Goal: Task Accomplishment & Management: Use online tool/utility

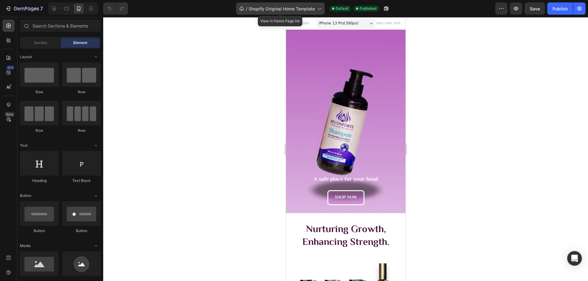
click at [267, 12] on div "/ Shopify Original Home Template" at bounding box center [280, 8] width 88 height 12
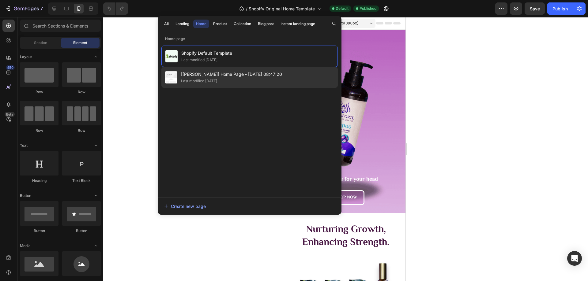
click at [246, 84] on div "[Kiran GemPages] Home Page - Aug 19, 08:47:20 Last modified 9 days ago" at bounding box center [249, 77] width 176 height 21
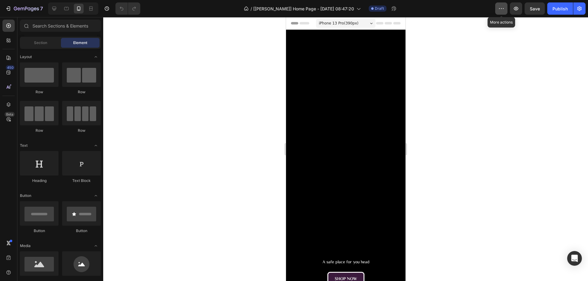
click at [502, 10] on icon "button" at bounding box center [501, 9] width 6 height 6
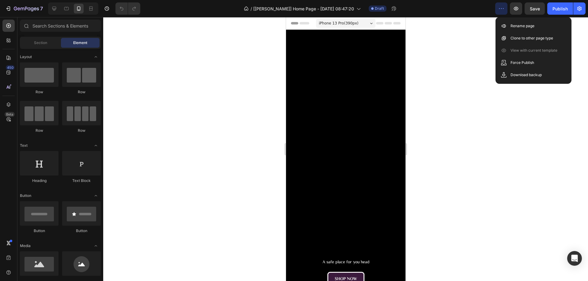
click at [477, 51] on div at bounding box center [345, 149] width 484 height 264
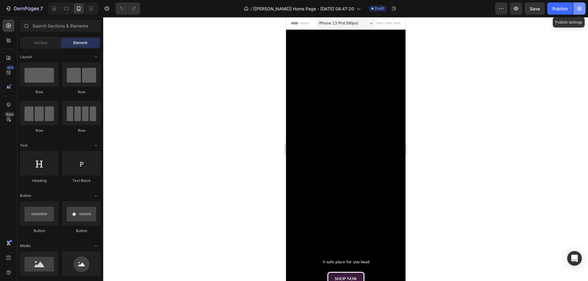
click at [578, 9] on icon "button" at bounding box center [579, 9] width 6 height 6
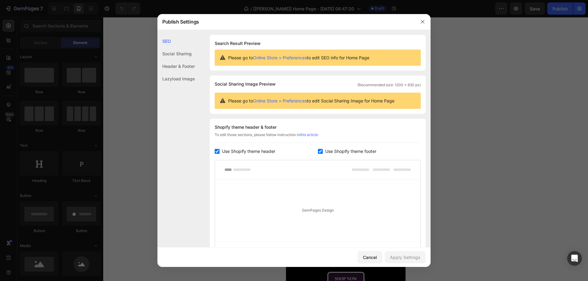
click at [423, 21] on icon "button" at bounding box center [422, 21] width 5 height 5
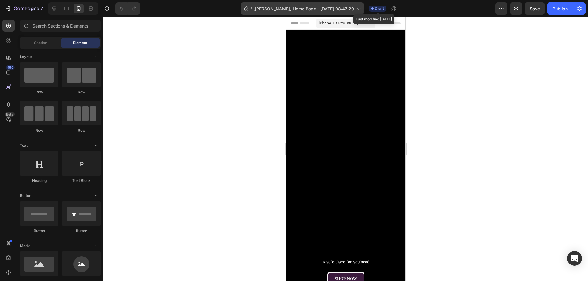
drag, startPoint x: 379, startPoint y: 9, endPoint x: 353, endPoint y: 11, distance: 26.4
click at [353, 11] on span "[Kiran GemPages] Home Page - Aug 19, 08:47:20" at bounding box center [303, 9] width 101 height 6
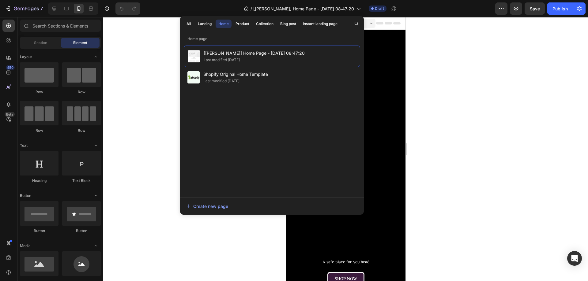
drag, startPoint x: 226, startPoint y: 59, endPoint x: 207, endPoint y: 144, distance: 87.5
click at [207, 144] on div "[Kiran GemPages] Home Page - Aug 19, 08:47:20 Last modified 9 days ago Shopify …" at bounding box center [272, 119] width 176 height 146
click at [245, 23] on div "Product" at bounding box center [242, 24] width 14 height 6
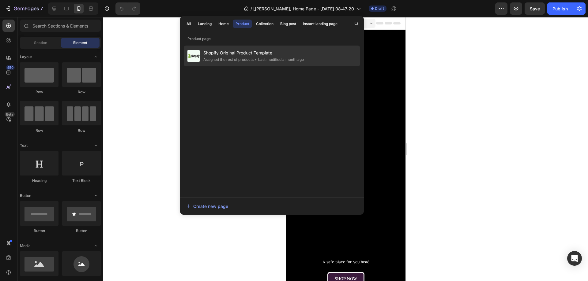
click at [244, 53] on span "Shopify Original Product Template" at bounding box center [253, 52] width 100 height 7
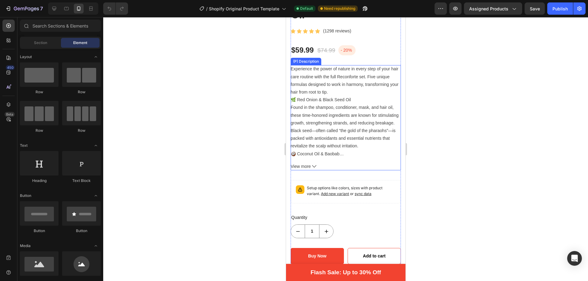
scroll to position [245, 0]
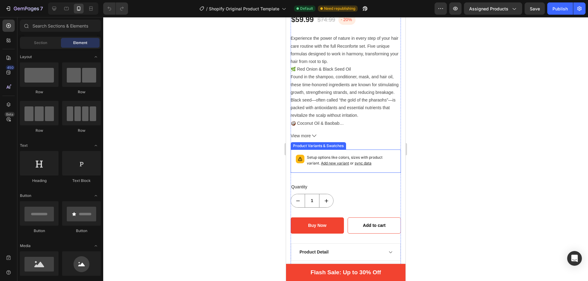
click at [382, 155] on p "Setup options like colors, sizes with product variant. Add new variant or sync …" at bounding box center [350, 161] width 89 height 12
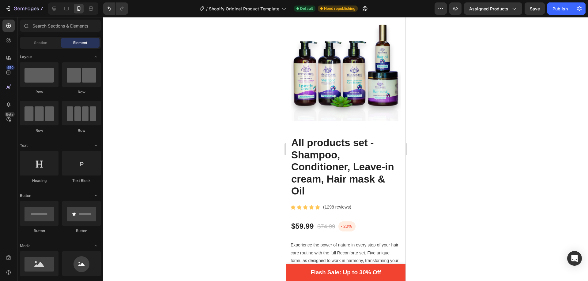
scroll to position [0, 0]
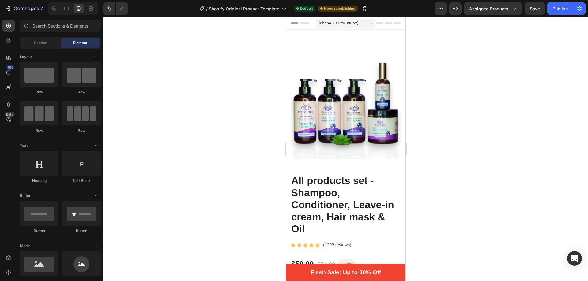
click at [513, 1] on div "7 / Shopify Original Product Template Default Need republishing Preview Assigne…" at bounding box center [294, 8] width 588 height 17
click at [512, 5] on button "Assigned Products" at bounding box center [493, 8] width 58 height 12
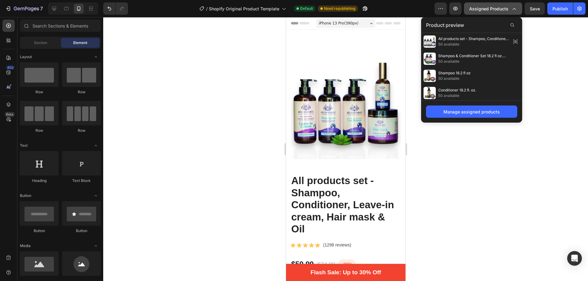
click at [513, 13] on button "Assigned Products" at bounding box center [493, 8] width 58 height 12
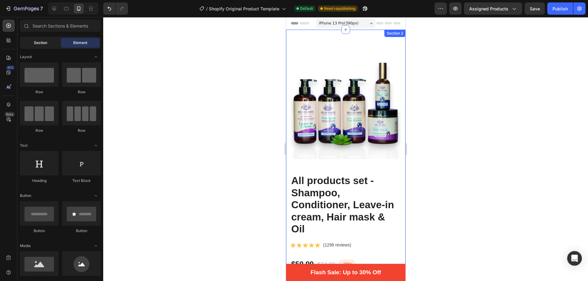
click at [48, 42] on div "Section" at bounding box center [40, 43] width 39 height 10
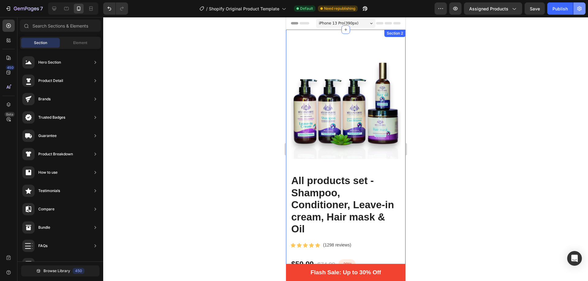
click at [574, 14] on button "button" at bounding box center [579, 8] width 12 height 12
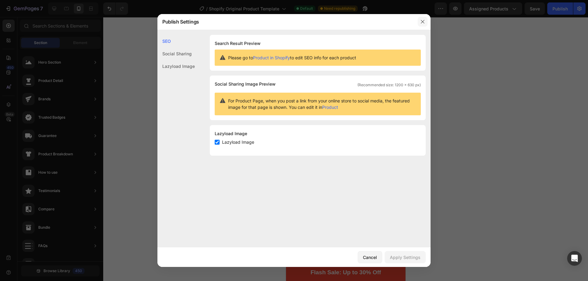
click at [422, 24] on icon "button" at bounding box center [422, 21] width 5 height 5
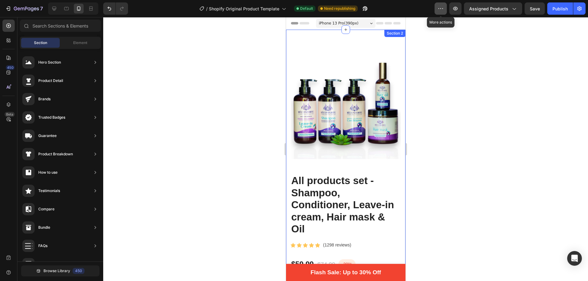
click at [439, 9] on icon "button" at bounding box center [440, 9] width 6 height 6
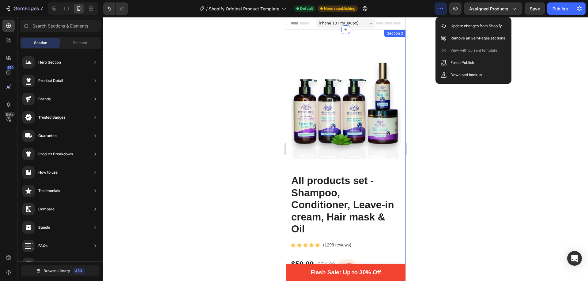
click at [422, 14] on div "/ Shopify Original Product Template Default Need republishing" at bounding box center [283, 8] width 301 height 12
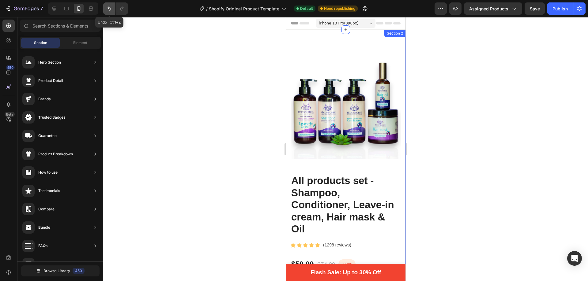
click at [106, 6] on icon "Undo/Redo" at bounding box center [109, 9] width 6 height 6
click at [84, 275] on button "Browse Library 450" at bounding box center [60, 271] width 78 height 11
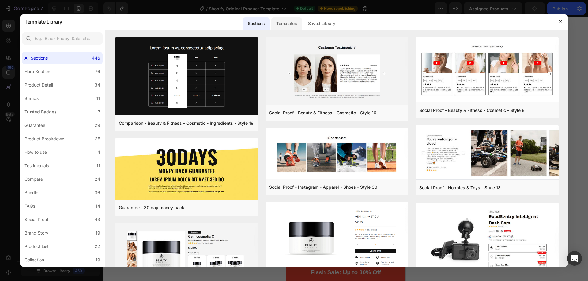
click at [282, 27] on div "Templates" at bounding box center [286, 23] width 30 height 12
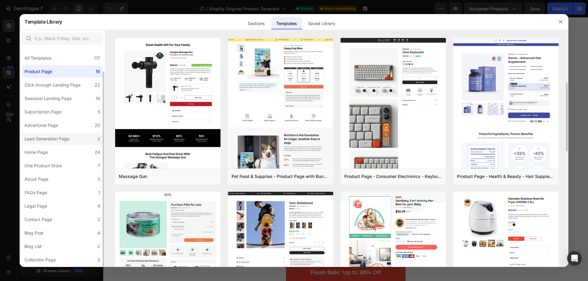
scroll to position [13, 0]
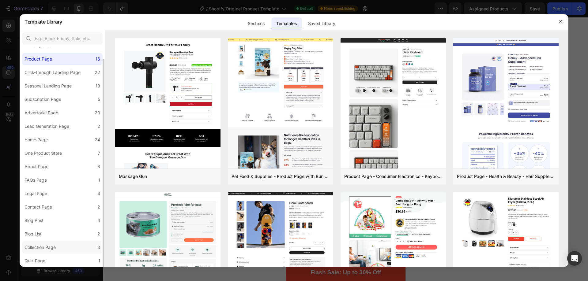
click at [67, 252] on label "Collection Page 3" at bounding box center [62, 247] width 80 height 12
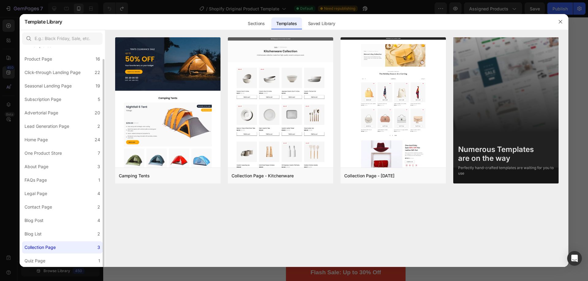
scroll to position [0, 0]
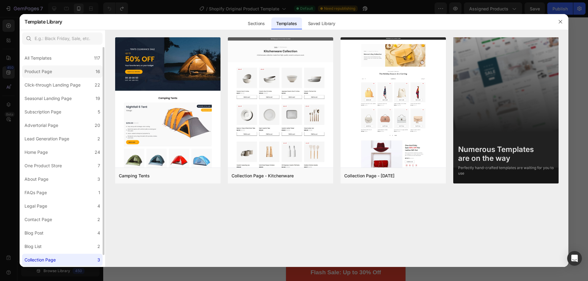
click at [67, 70] on label "Product Page 16" at bounding box center [62, 71] width 80 height 12
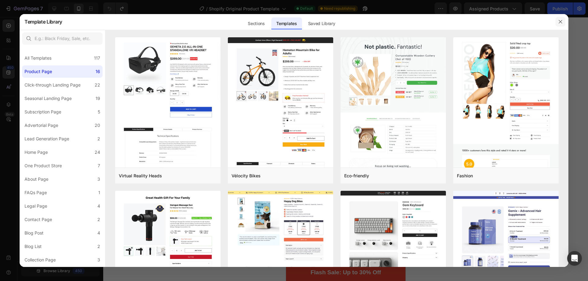
click at [561, 23] on icon "button" at bounding box center [560, 21] width 5 height 5
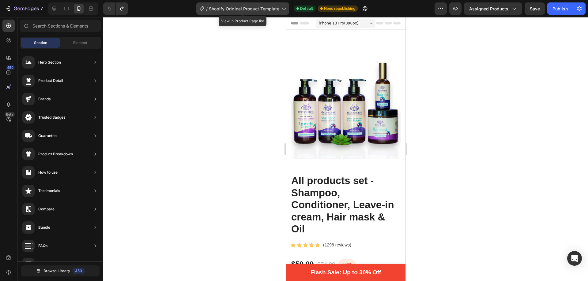
click at [254, 7] on span "Shopify Original Product Template" at bounding box center [244, 9] width 70 height 6
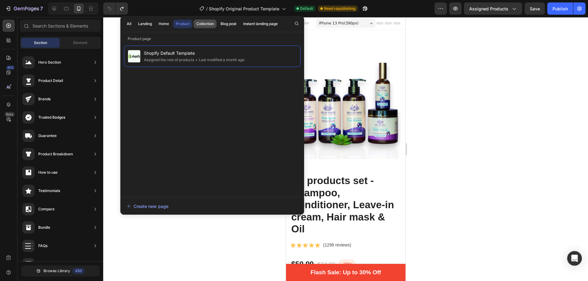
click at [201, 24] on div "Collection" at bounding box center [204, 24] width 17 height 6
click at [178, 24] on div "Product" at bounding box center [183, 24] width 14 height 6
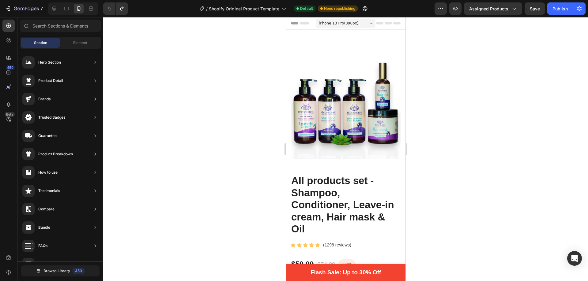
drag, startPoint x: 190, startPoint y: 61, endPoint x: 482, endPoint y: 69, distance: 292.0
click at [482, 69] on div at bounding box center [345, 149] width 484 height 264
click at [276, 7] on span "Shopify Original Product Template" at bounding box center [244, 9] width 70 height 6
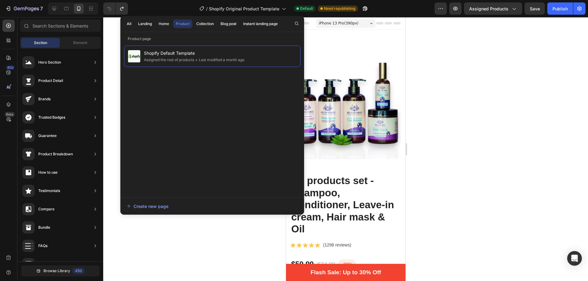
drag, startPoint x: 255, startPoint y: 50, endPoint x: 199, endPoint y: 137, distance: 103.6
click at [199, 137] on div "Shopify Default Template Assigned the rest of products • Last modified a month …" at bounding box center [212, 119] width 176 height 146
click at [152, 203] on div "Create new page" at bounding box center [148, 206] width 42 height 6
click at [493, 110] on div at bounding box center [345, 149] width 484 height 264
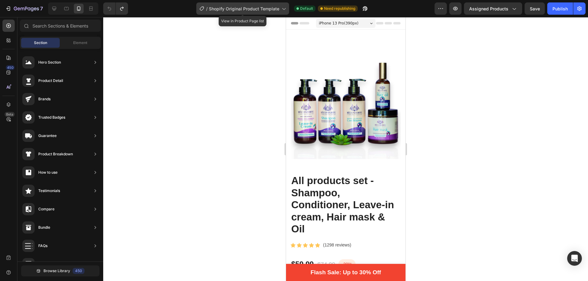
click at [240, 8] on span "Shopify Original Product Template" at bounding box center [244, 9] width 70 height 6
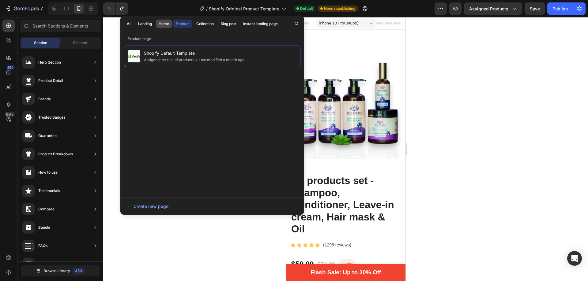
click at [161, 22] on div "Home" at bounding box center [164, 24] width 10 height 6
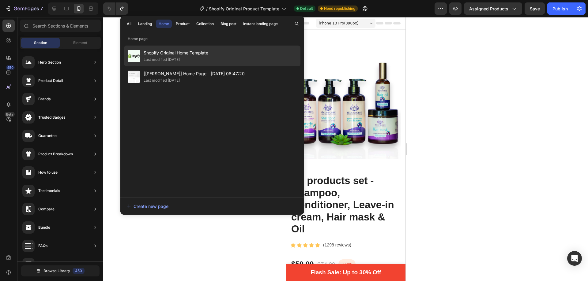
click at [167, 50] on span "Shopify Original Home Template" at bounding box center [176, 52] width 65 height 7
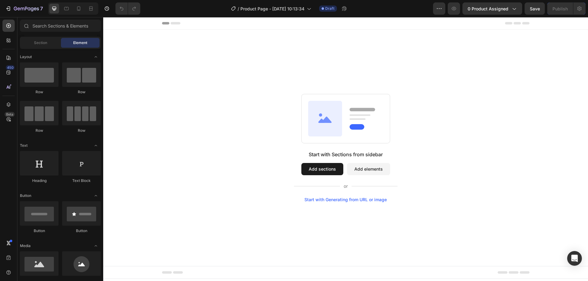
click at [310, 169] on button "Add sections" at bounding box center [322, 169] width 42 height 12
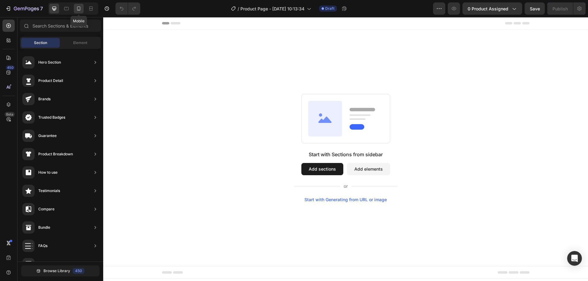
click at [78, 4] on div at bounding box center [79, 9] width 10 height 10
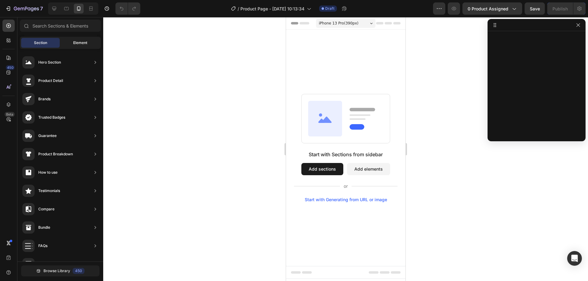
click at [79, 42] on span "Element" at bounding box center [80, 43] width 14 height 6
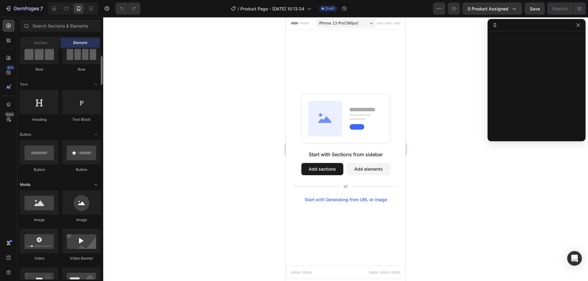
scroll to position [153, 0]
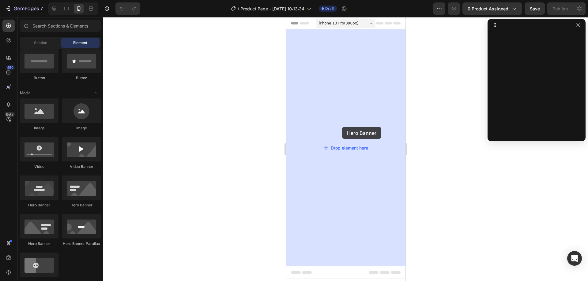
drag, startPoint x: 323, startPoint y: 211, endPoint x: 337, endPoint y: 128, distance: 84.1
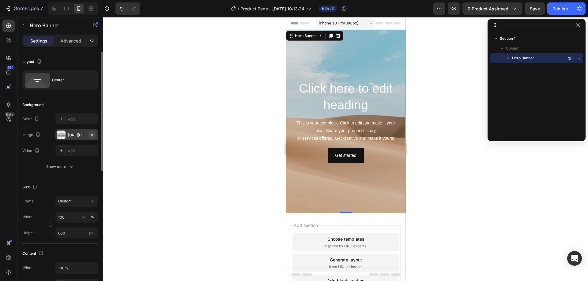
click at [90, 135] on icon "button" at bounding box center [91, 134] width 5 height 5
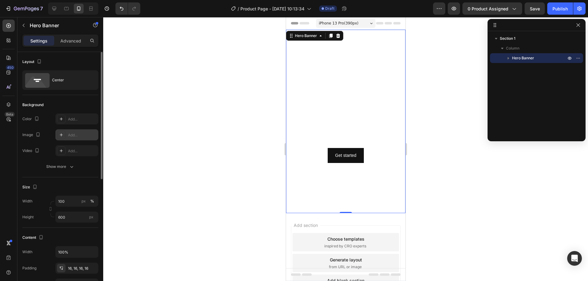
click at [71, 134] on div "Add..." at bounding box center [82, 135] width 29 height 6
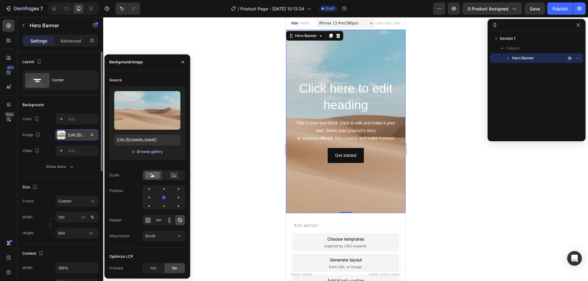
click at [146, 152] on div "Browse gallery" at bounding box center [150, 152] width 26 height 6
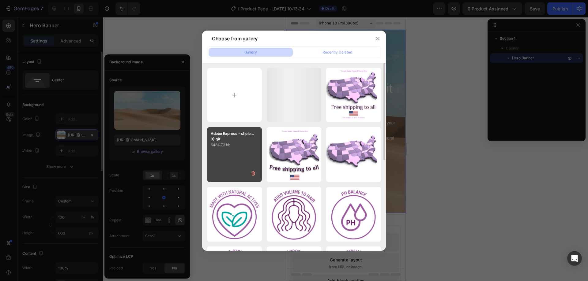
click at [236, 136] on p "Adobe Express - shp b...3).gif" at bounding box center [234, 136] width 47 height 11
type input "https://cdn.shopify.com/s/files/1/0656/1641/2746/files/gempages_576874492794503…"
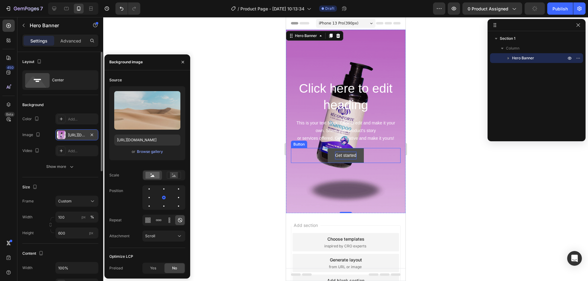
click at [346, 157] on div "Get started" at bounding box center [344, 156] width 21 height 8
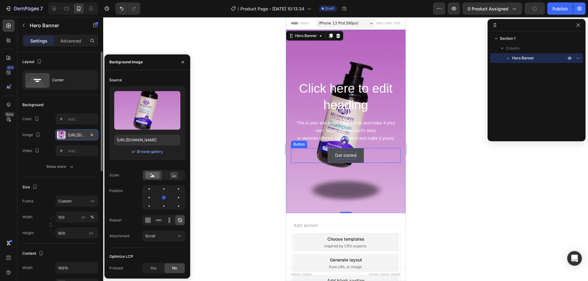
click at [346, 157] on div "Get started" at bounding box center [344, 156] width 21 height 8
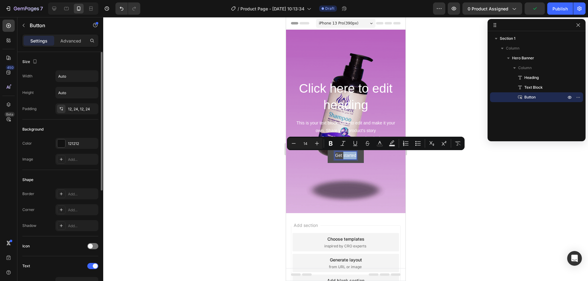
click at [346, 157] on p "Get started" at bounding box center [344, 156] width 21 height 8
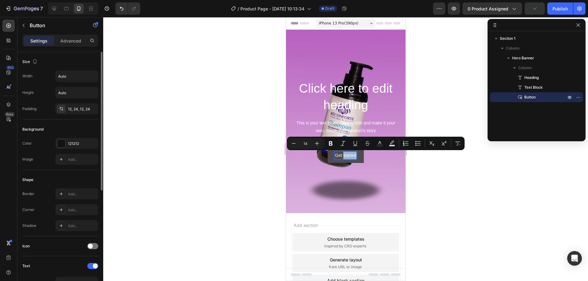
click at [346, 157] on p "Get started" at bounding box center [344, 156] width 21 height 8
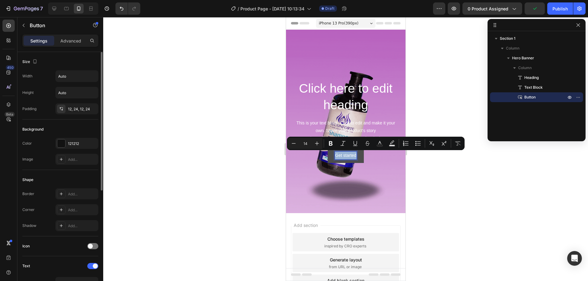
click at [346, 157] on p "Get started" at bounding box center [344, 156] width 21 height 8
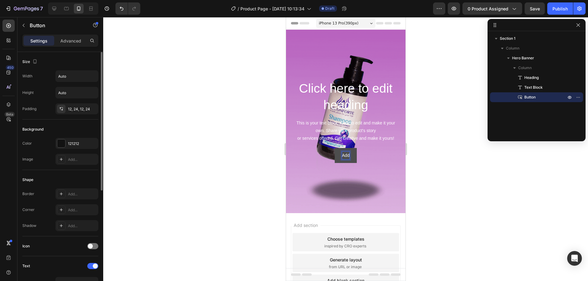
click at [334, 148] on button "Add" at bounding box center [345, 155] width 22 height 15
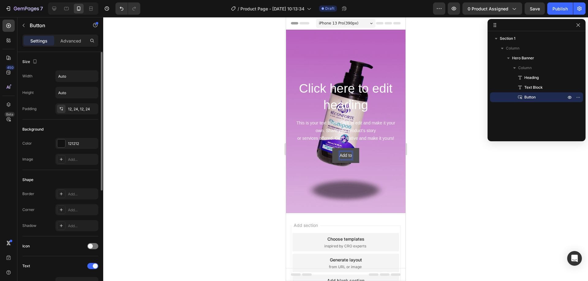
click at [332, 148] on button "Add to" at bounding box center [345, 155] width 27 height 15
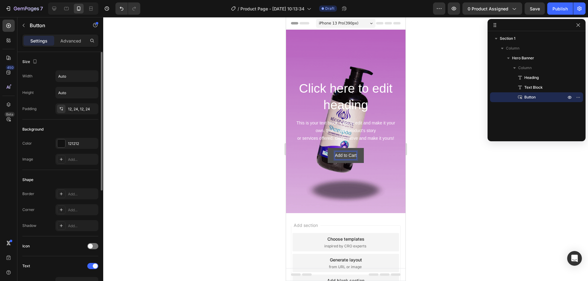
click at [384, 157] on div "Add to Cart Button 0" at bounding box center [345, 155] width 110 height 15
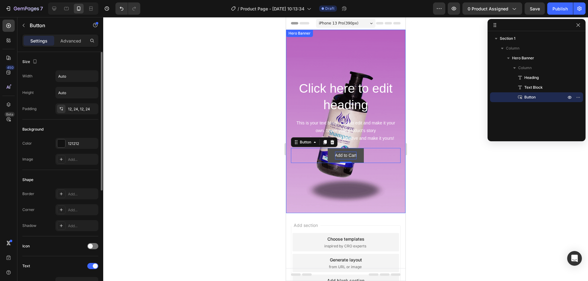
click at [316, 79] on div "Click here to edit heading Heading This is your text block. Click to edit and m…" at bounding box center [344, 121] width 119 height 93
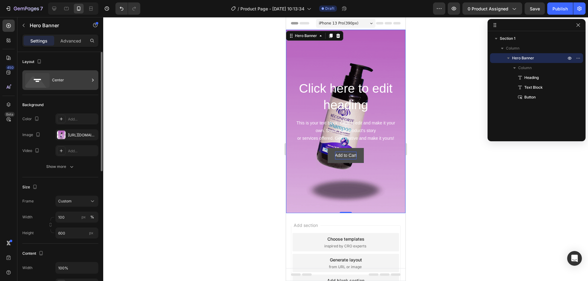
click at [81, 83] on div "Center" at bounding box center [70, 80] width 37 height 14
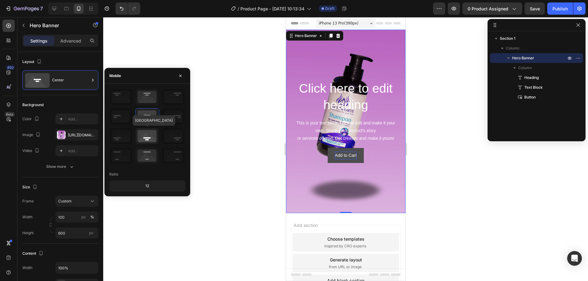
click at [150, 137] on icon at bounding box center [147, 136] width 23 height 16
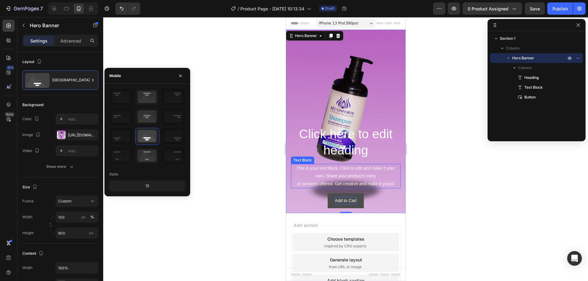
click at [359, 170] on div "This is your text block. Click to edit and make it your own. Share your product…" at bounding box center [345, 176] width 110 height 24
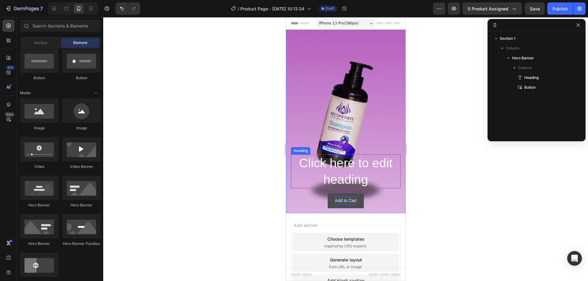
click at [350, 182] on h2 "Click here to edit heading" at bounding box center [345, 172] width 110 height 34
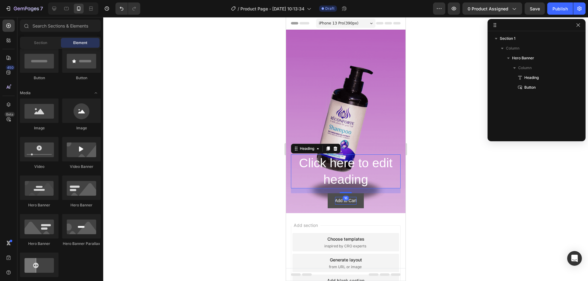
click at [350, 182] on h2 "Click here to edit heading" at bounding box center [345, 172] width 110 height 34
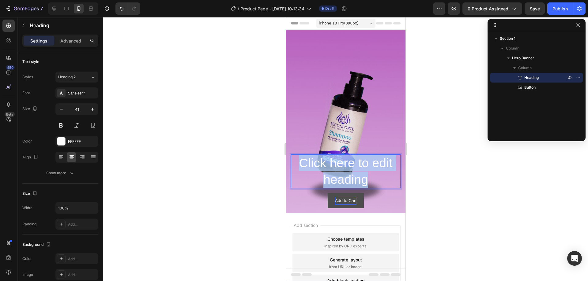
click at [350, 182] on p "Click here to edit heading" at bounding box center [345, 171] width 108 height 33
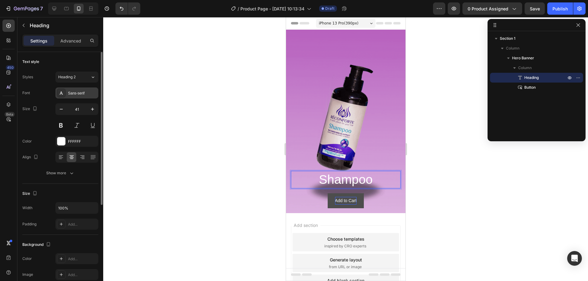
drag, startPoint x: 96, startPoint y: 98, endPoint x: 91, endPoint y: 95, distance: 6.6
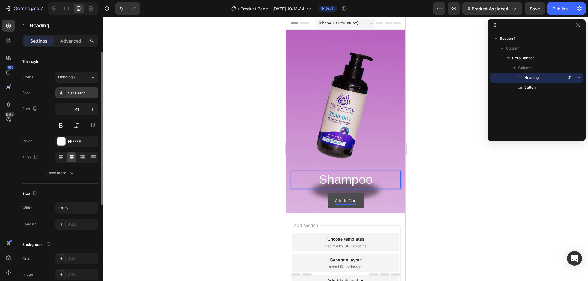
click at [96, 98] on div "Sans-serif" at bounding box center [76, 93] width 43 height 11
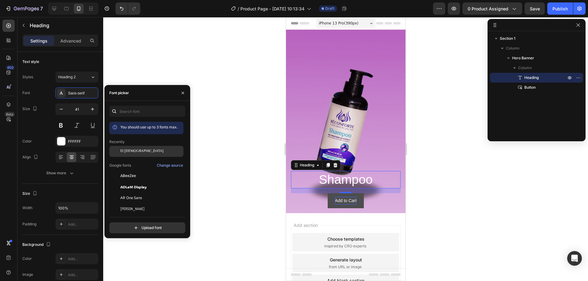
click at [146, 192] on div "El Messiri" at bounding box center [146, 197] width 74 height 11
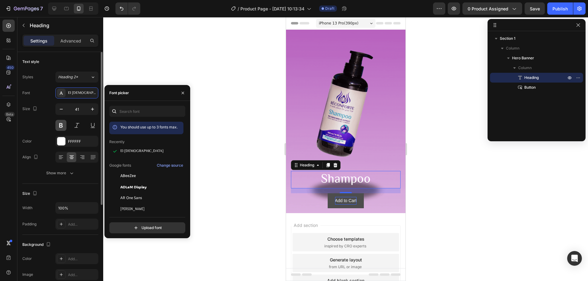
click at [59, 123] on button at bounding box center [60, 125] width 11 height 11
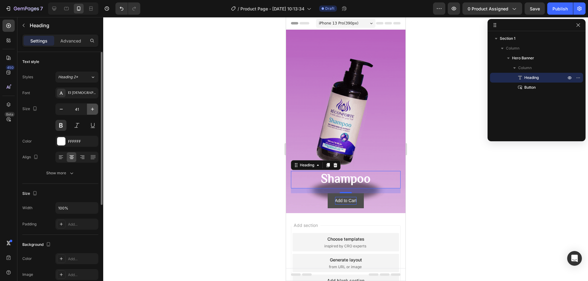
click at [95, 109] on icon "button" at bounding box center [92, 109] width 6 height 6
click at [92, 109] on icon "button" at bounding box center [92, 109] width 3 height 3
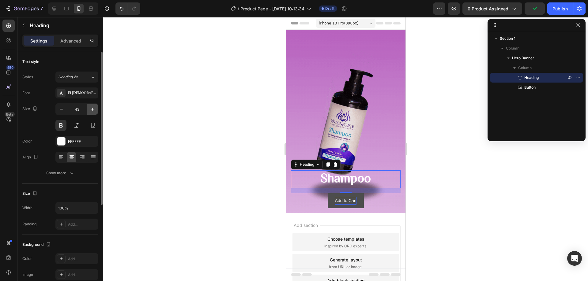
click at [92, 109] on icon "button" at bounding box center [92, 109] width 3 height 3
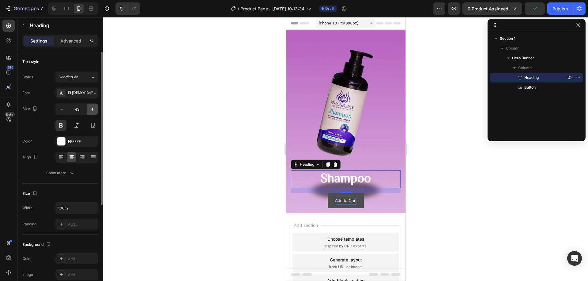
type input "44"
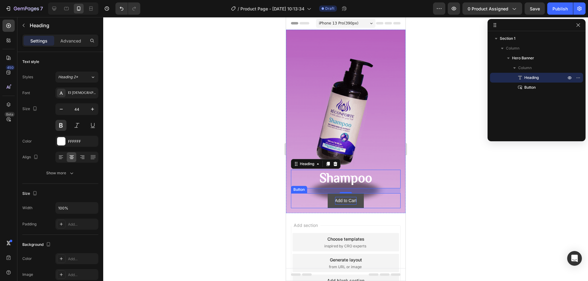
click at [334, 202] on p "Add to Cart" at bounding box center [345, 201] width 22 height 8
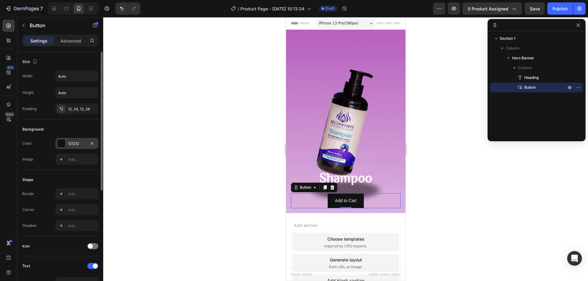
click at [62, 143] on div at bounding box center [61, 144] width 8 height 8
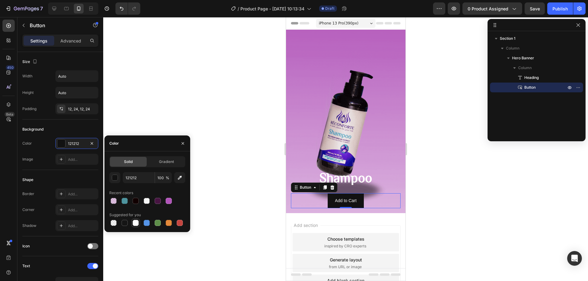
click at [136, 223] on div at bounding box center [135, 223] width 6 height 6
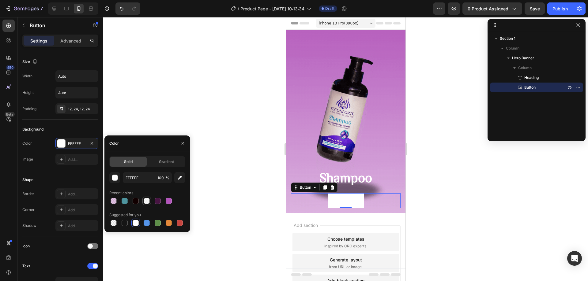
click at [145, 202] on div at bounding box center [147, 201] width 6 height 6
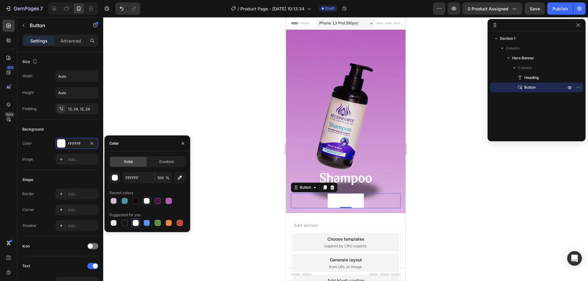
type input "FBFAFA"
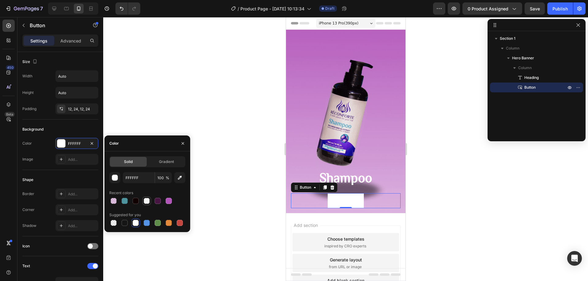
type input "66"
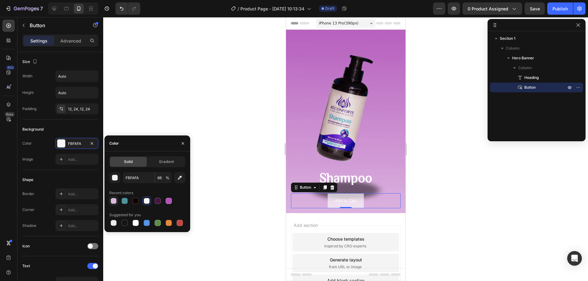
click at [114, 201] on div at bounding box center [113, 201] width 6 height 6
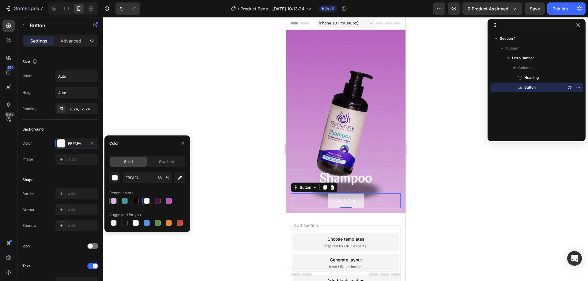
type input "B254BA"
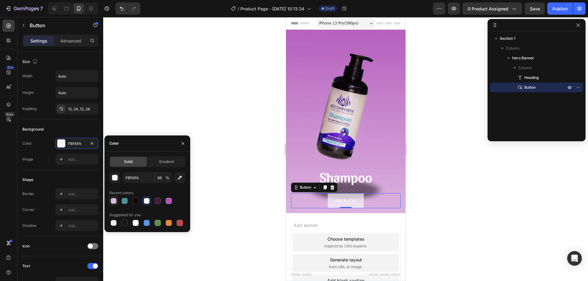
type input "33"
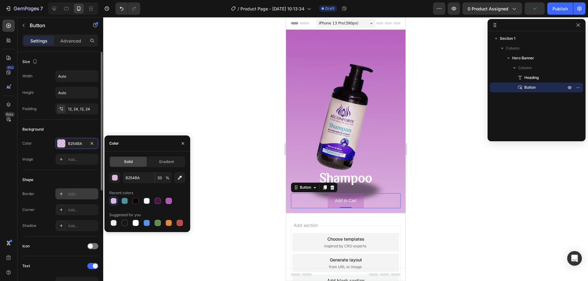
click at [80, 195] on div "Add..." at bounding box center [82, 195] width 29 height 6
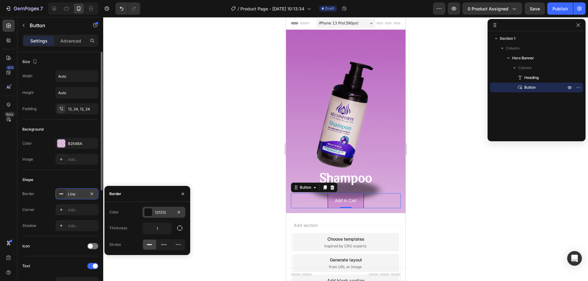
click at [149, 215] on div at bounding box center [148, 212] width 8 height 8
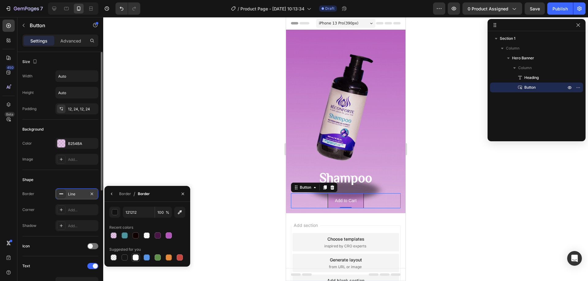
click at [137, 256] on div at bounding box center [135, 258] width 6 height 6
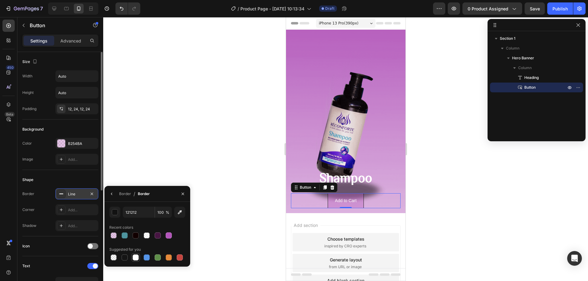
type input "FFFFFF"
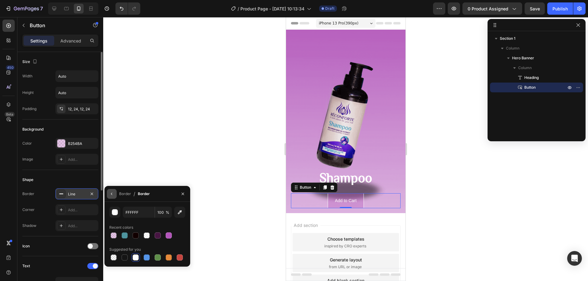
click at [113, 195] on icon "button" at bounding box center [111, 194] width 5 height 5
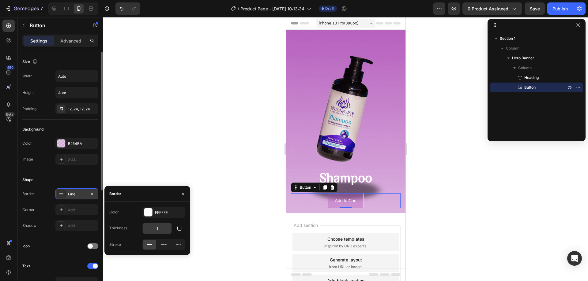
click at [164, 232] on input "1" at bounding box center [157, 228] width 29 height 11
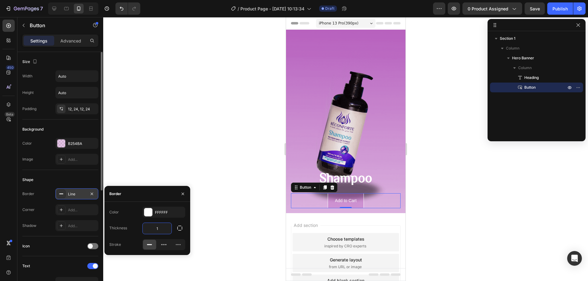
type input "3"
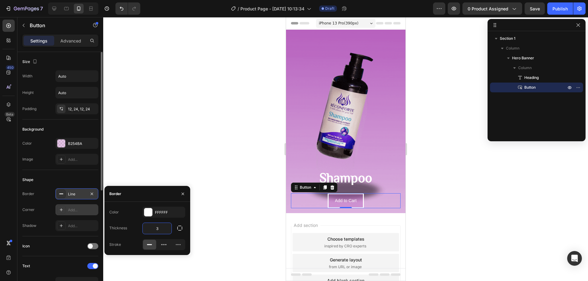
click at [82, 207] on div "Add..." at bounding box center [82, 210] width 29 height 6
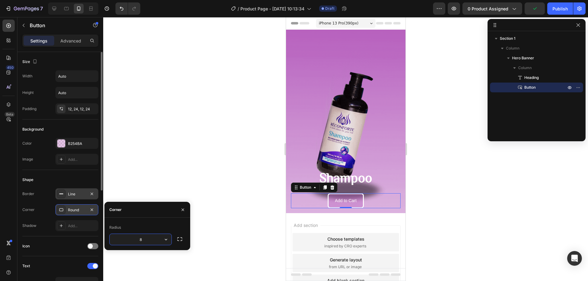
type input "9"
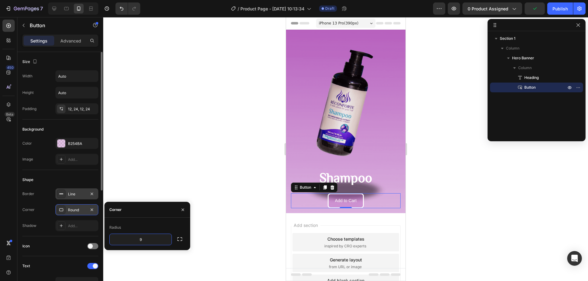
click at [184, 135] on div at bounding box center [345, 149] width 484 height 264
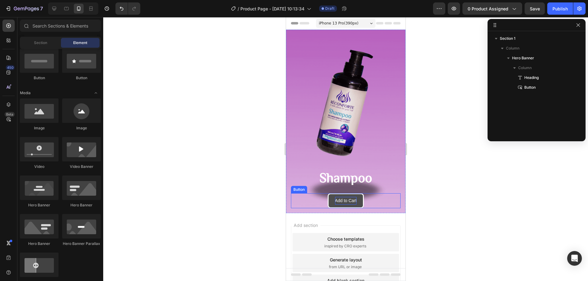
click at [336, 199] on p "Add to Cart" at bounding box center [345, 201] width 22 height 8
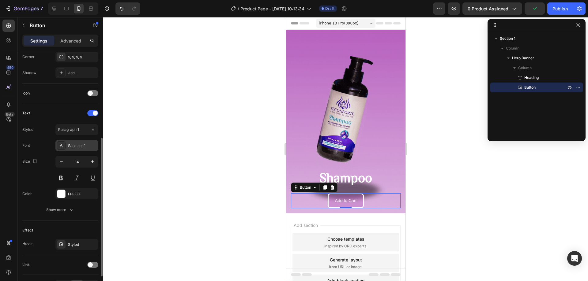
click at [84, 149] on div "Sans-serif" at bounding box center [76, 145] width 43 height 11
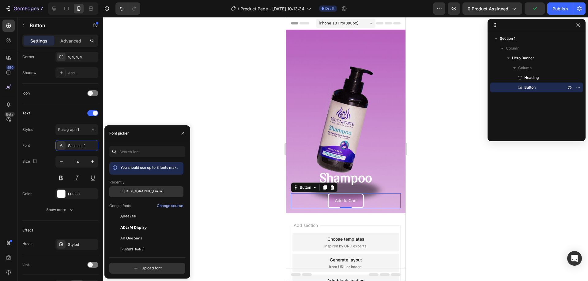
click at [128, 189] on span "El [DEMOGRAPHIC_DATA]" at bounding box center [141, 192] width 43 height 6
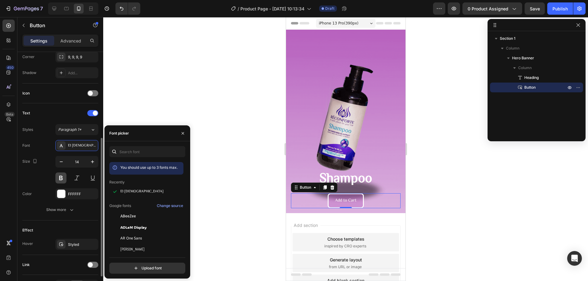
click at [62, 180] on button at bounding box center [60, 178] width 11 height 11
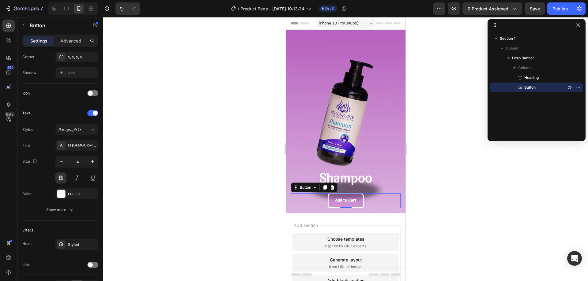
click at [137, 173] on div at bounding box center [345, 149] width 484 height 264
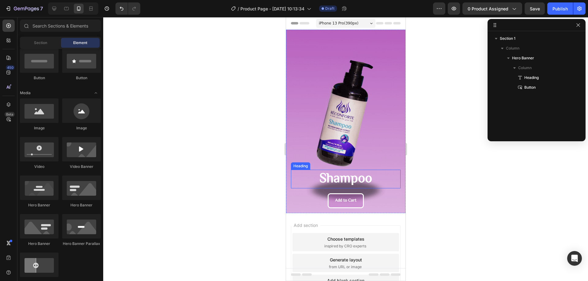
scroll to position [49, 0]
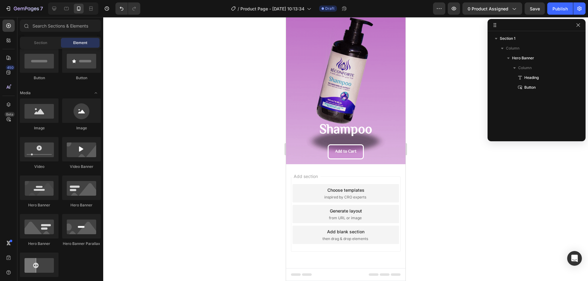
click at [374, 229] on div "Add blank section then drag & drop elements" at bounding box center [345, 235] width 106 height 18
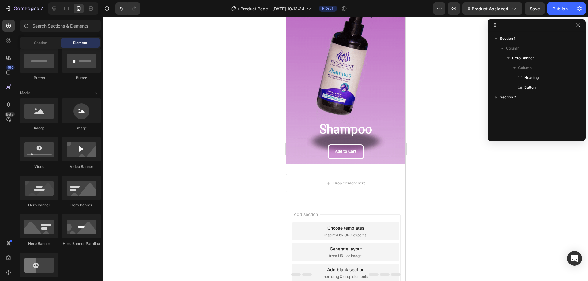
scroll to position [87, 0]
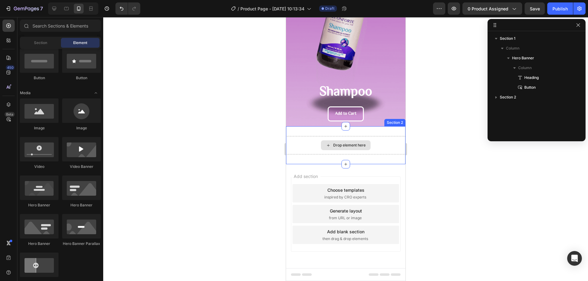
click at [345, 150] on div "Drop element here" at bounding box center [345, 145] width 50 height 10
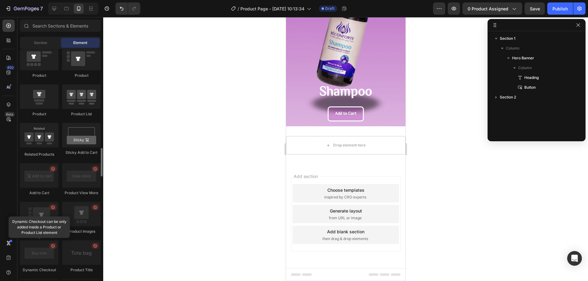
scroll to position [734, 0]
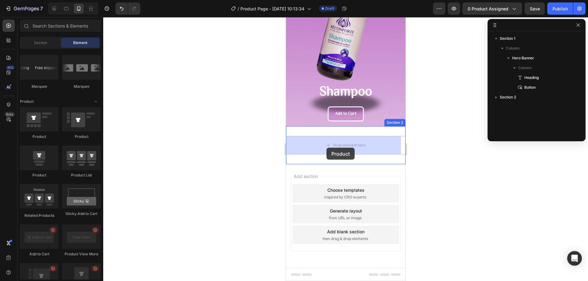
drag, startPoint x: 330, startPoint y: 142, endPoint x: 325, endPoint y: 148, distance: 8.2
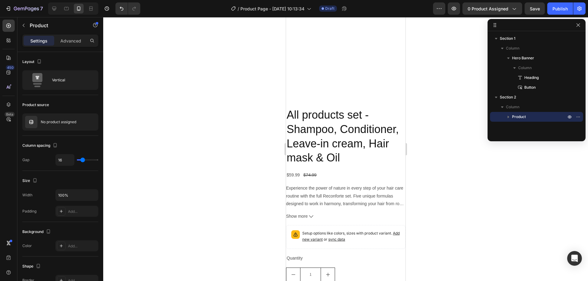
scroll to position [275, 0]
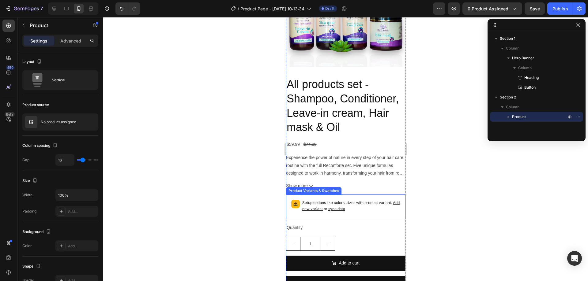
click at [387, 207] on p "Setup options like colors, sizes with product variant. Add new variant or sync …" at bounding box center [351, 206] width 98 height 12
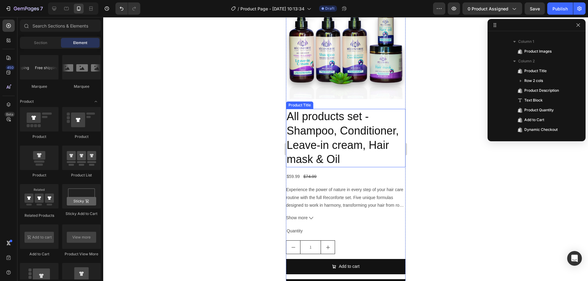
scroll to position [121, 0]
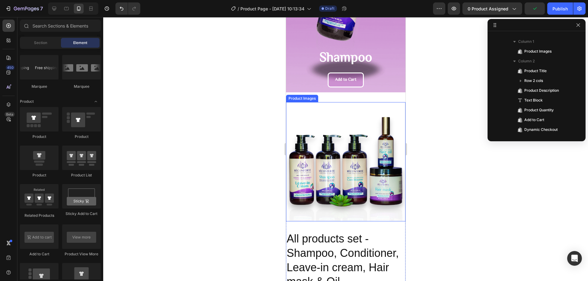
click at [357, 158] on img at bounding box center [344, 161] width 119 height 119
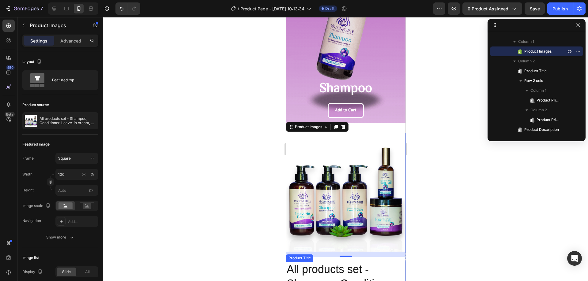
scroll to position [151, 0]
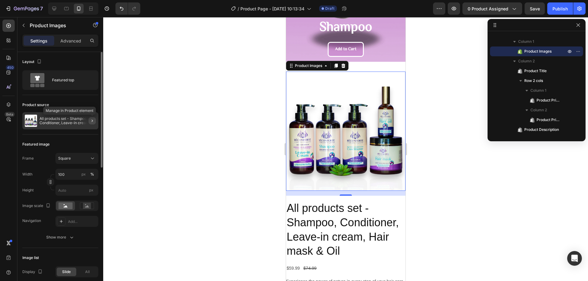
click at [92, 121] on icon "button" at bounding box center [92, 120] width 5 height 5
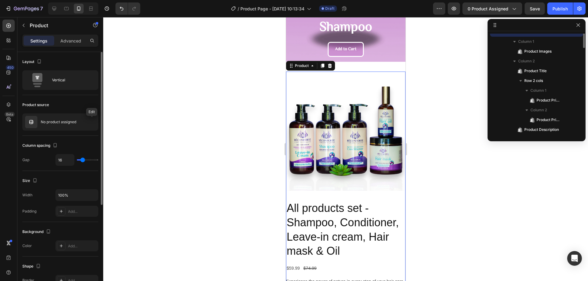
scroll to position [38, 0]
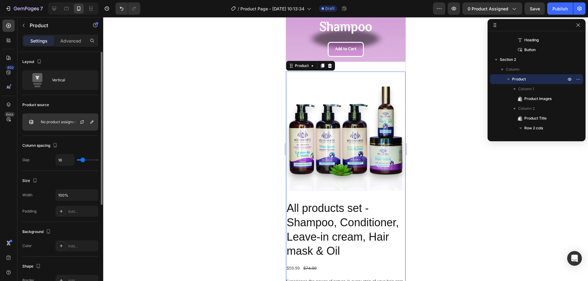
click at [63, 121] on p "No product assigned" at bounding box center [58, 122] width 35 height 4
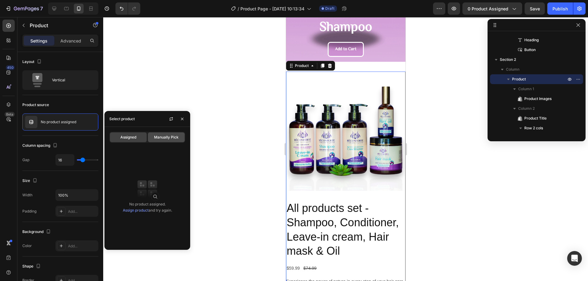
drag, startPoint x: 161, startPoint y: 142, endPoint x: 203, endPoint y: 142, distance: 41.6
click at [162, 142] on div "Manually Pick" at bounding box center [166, 137] width 37 height 10
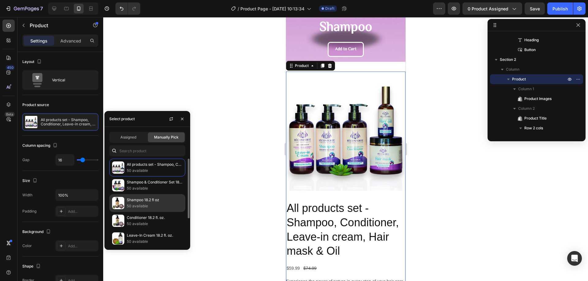
click at [160, 201] on p "Shampoo 18.2 fl oz" at bounding box center [155, 200] width 56 height 6
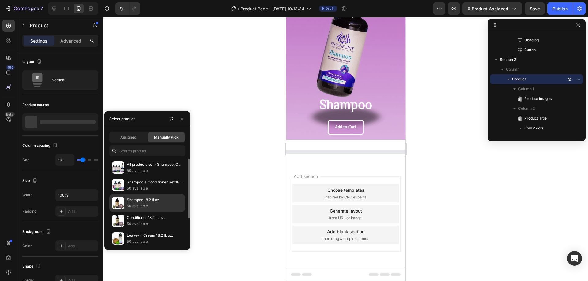
scroll to position [73, 0]
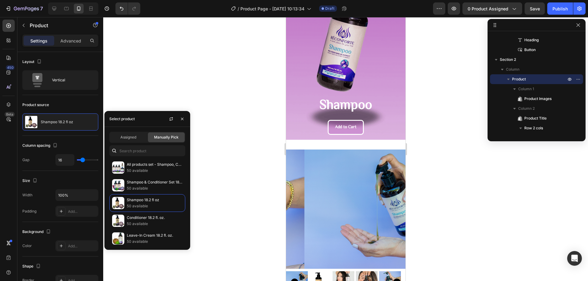
click at [233, 117] on div at bounding box center [345, 149] width 484 height 264
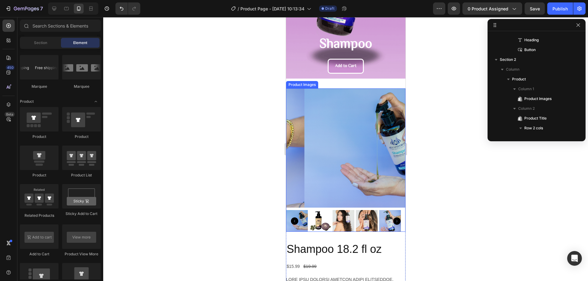
scroll to position [0, 0]
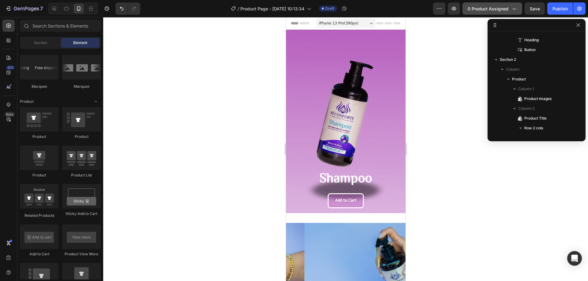
click at [483, 4] on button "0 product assigned" at bounding box center [492, 8] width 60 height 12
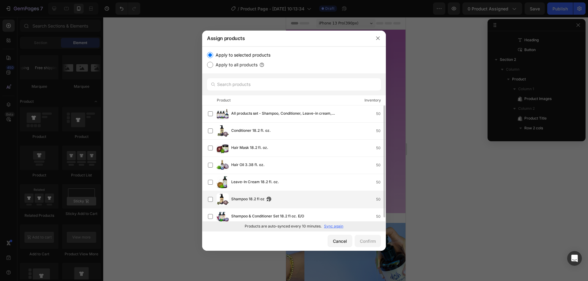
click at [254, 198] on span "Shampoo 18.2 fl oz" at bounding box center [247, 199] width 33 height 7
click at [369, 243] on div "Confirm" at bounding box center [368, 241] width 16 height 6
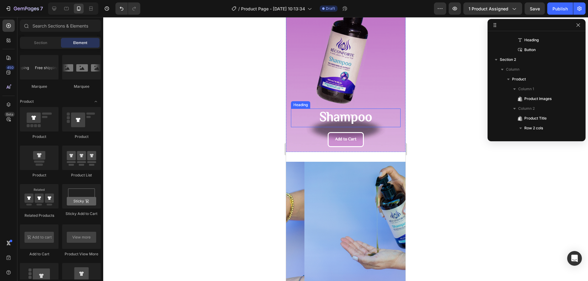
scroll to position [153, 0]
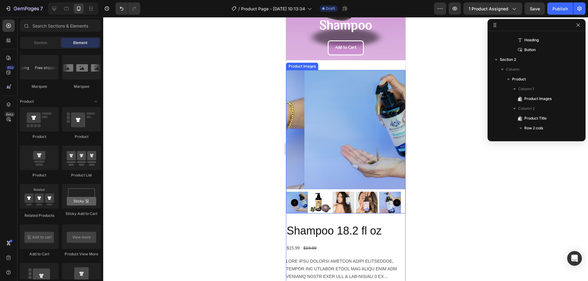
click at [343, 198] on img at bounding box center [343, 203] width 22 height 22
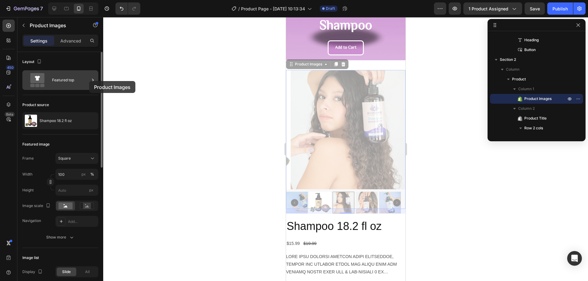
click at [89, 81] on div "Featured top" at bounding box center [70, 80] width 37 height 14
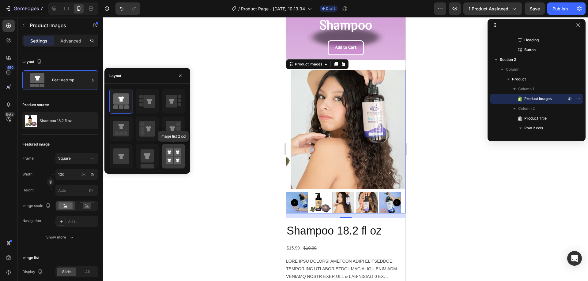
click at [173, 162] on rect at bounding box center [170, 161] width 8 height 8
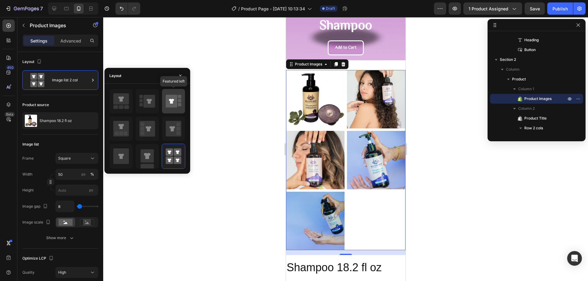
click at [179, 103] on icon at bounding box center [174, 101] width 16 height 17
type input "100"
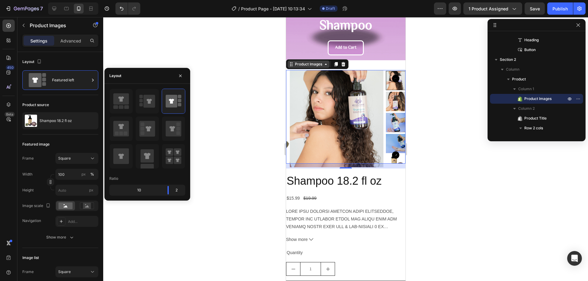
click at [315, 65] on div "Product Images" at bounding box center [308, 65] width 30 height 6
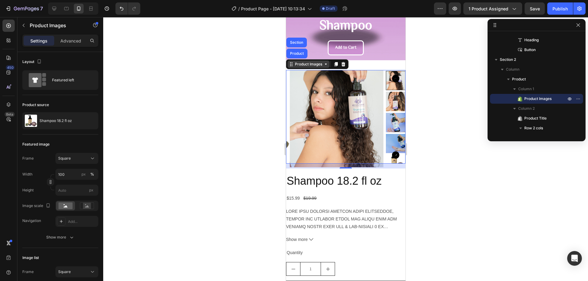
click at [315, 65] on div "Product Images" at bounding box center [308, 65] width 30 height 6
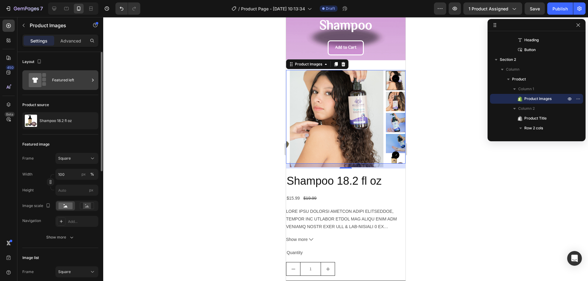
click at [45, 80] on rect at bounding box center [44, 80] width 4 height 4
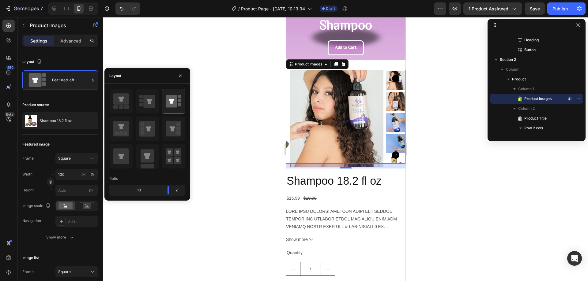
click at [219, 114] on div at bounding box center [345, 149] width 484 height 264
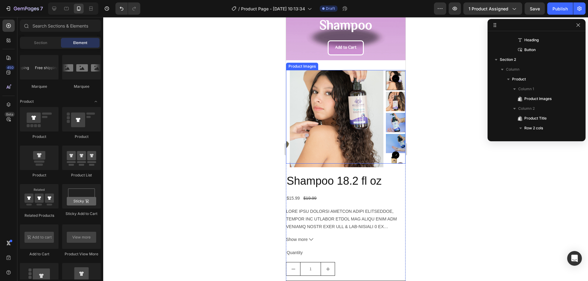
click at [389, 98] on img at bounding box center [395, 102] width 20 height 20
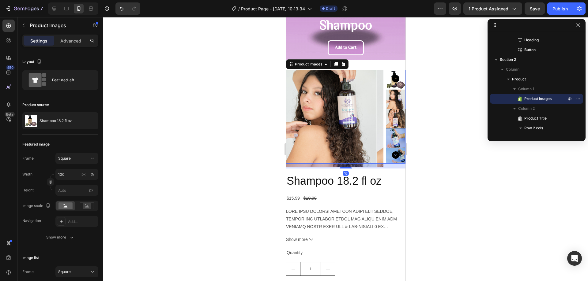
click at [387, 116] on div at bounding box center [395, 117] width 20 height 94
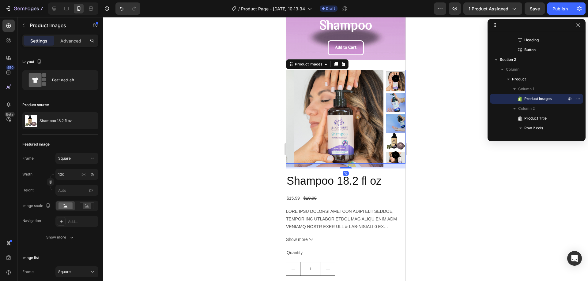
click at [395, 136] on img at bounding box center [395, 141] width 20 height 20
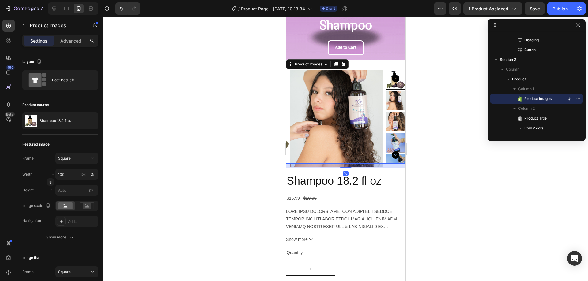
click at [387, 135] on img at bounding box center [395, 143] width 20 height 20
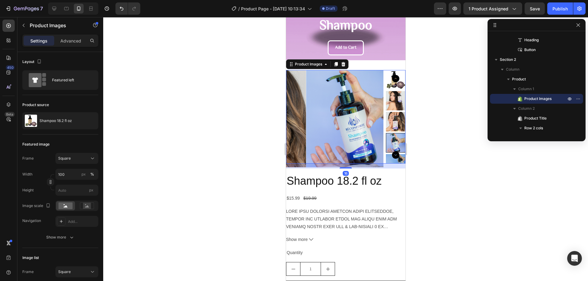
click at [390, 119] on img at bounding box center [395, 122] width 20 height 20
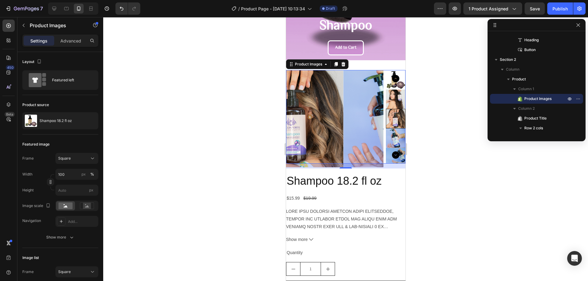
click at [391, 100] on img at bounding box center [395, 100] width 20 height 20
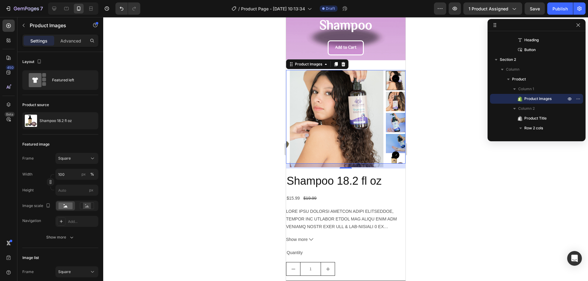
click at [388, 103] on img at bounding box center [395, 102] width 20 height 20
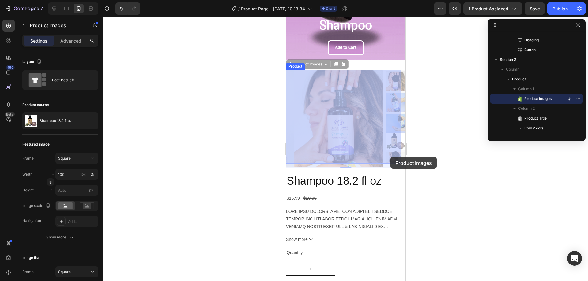
click at [480, 103] on div at bounding box center [345, 149] width 484 height 264
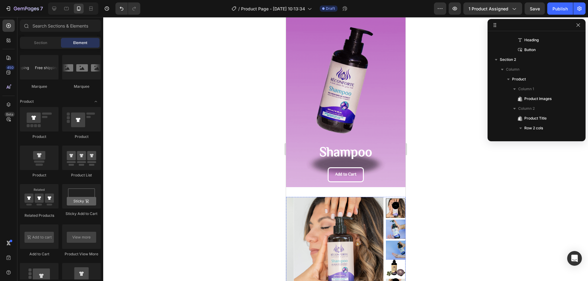
scroll to position [0, 0]
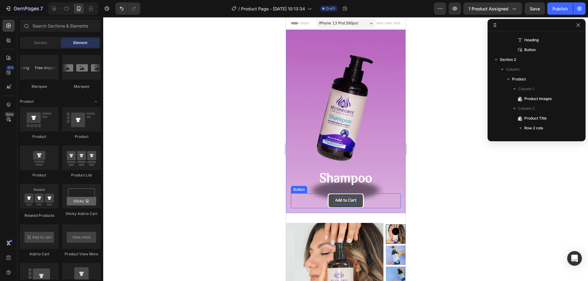
click at [346, 200] on p "Add to Cart" at bounding box center [344, 201] width 21 height 8
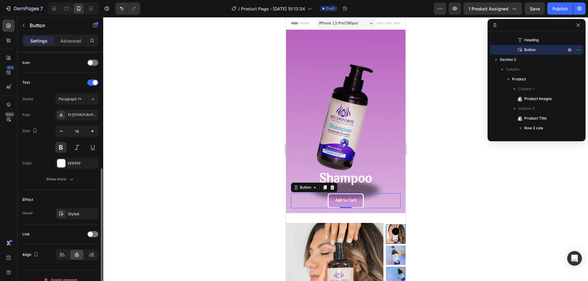
scroll to position [192, 0]
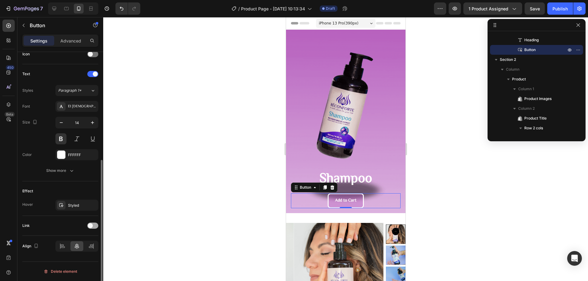
click at [91, 225] on span at bounding box center [90, 225] width 5 height 5
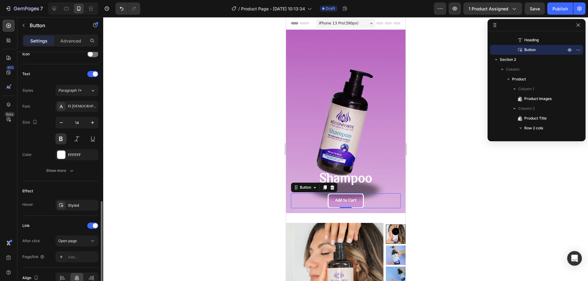
scroll to position [224, 0]
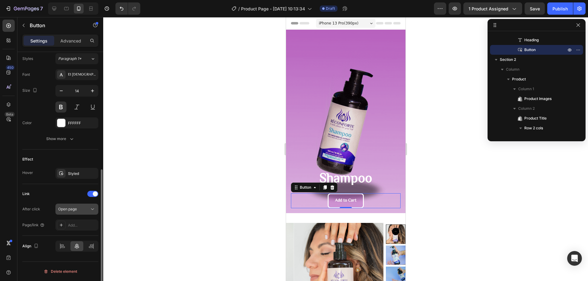
click at [80, 207] on div "Open page" at bounding box center [73, 210] width 31 height 6
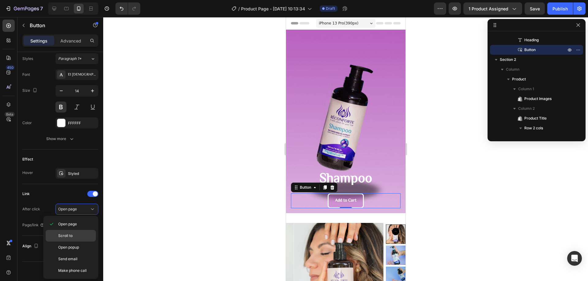
click at [81, 238] on p "Scroll to" at bounding box center [75, 236] width 35 height 6
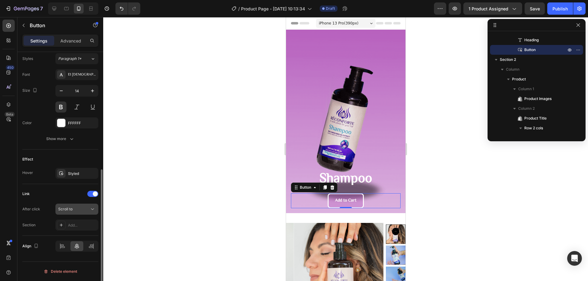
click at [86, 212] on div "Scroll to" at bounding box center [73, 210] width 31 height 6
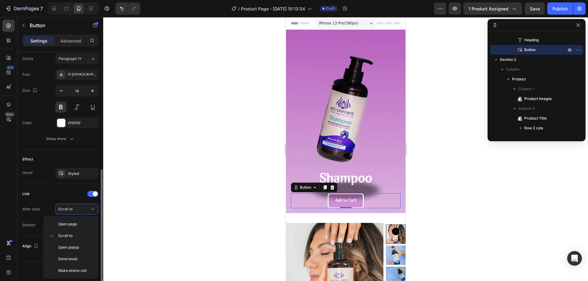
click at [75, 194] on div "Link" at bounding box center [60, 194] width 76 height 10
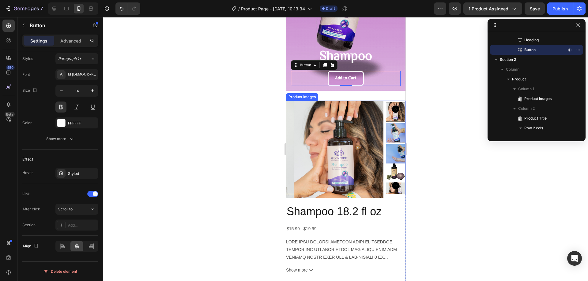
scroll to position [153, 0]
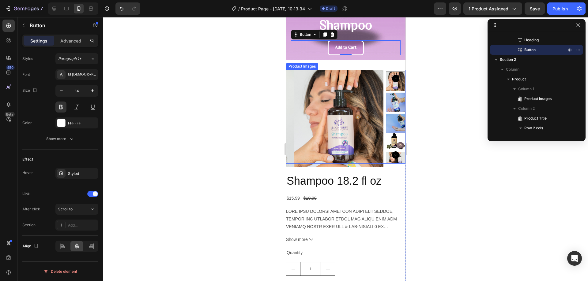
click at [353, 89] on img at bounding box center [341, 118] width 97 height 97
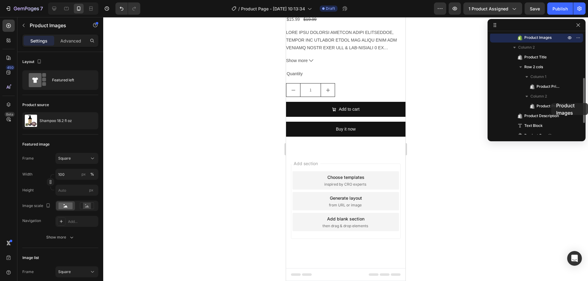
scroll to position [68, 0]
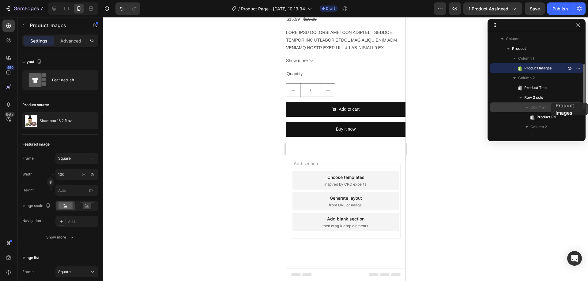
click at [550, 103] on div "Column 1" at bounding box center [536, 108] width 88 height 10
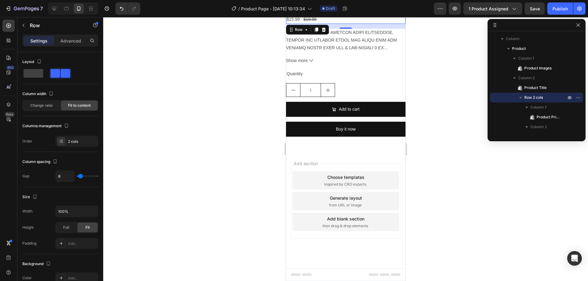
click at [466, 154] on div at bounding box center [345, 149] width 484 height 264
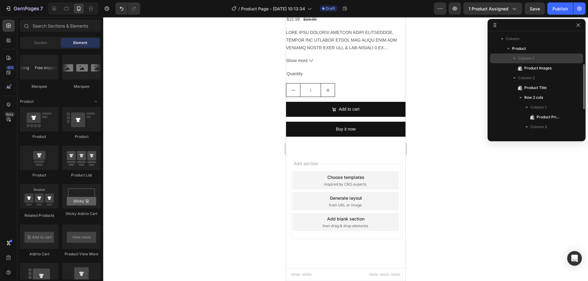
click at [519, 59] on span "Column 1" at bounding box center [526, 58] width 16 height 6
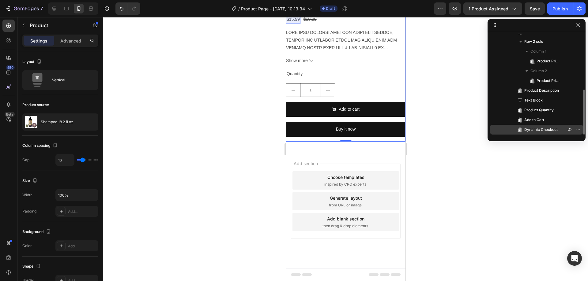
scroll to position [32, 0]
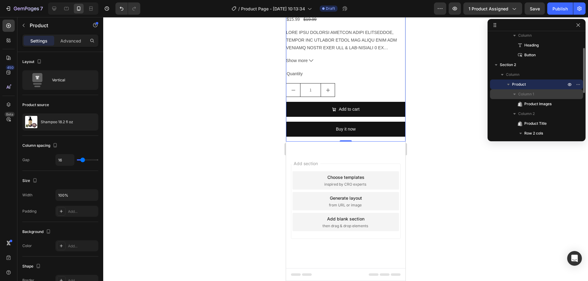
click at [531, 97] on span "Column 1" at bounding box center [526, 94] width 16 height 6
click at [543, 95] on p "Column 1" at bounding box center [542, 94] width 49 height 6
click at [541, 96] on p "Column 1" at bounding box center [542, 94] width 49 height 6
click at [535, 101] on p "Column 2" at bounding box center [542, 104] width 49 height 6
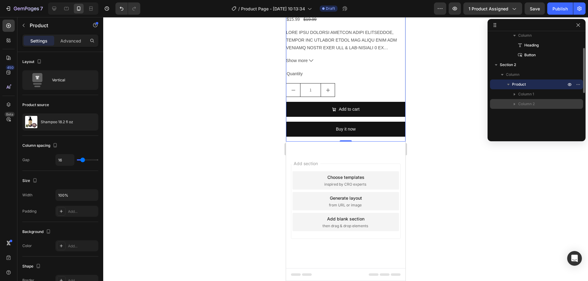
click at [535, 101] on p "Column 2" at bounding box center [542, 104] width 49 height 6
click at [542, 103] on p "Column 2" at bounding box center [542, 104] width 49 height 6
click at [539, 93] on p "Column 1" at bounding box center [542, 94] width 49 height 6
drag, startPoint x: 539, startPoint y: 93, endPoint x: 543, endPoint y: 122, distance: 29.0
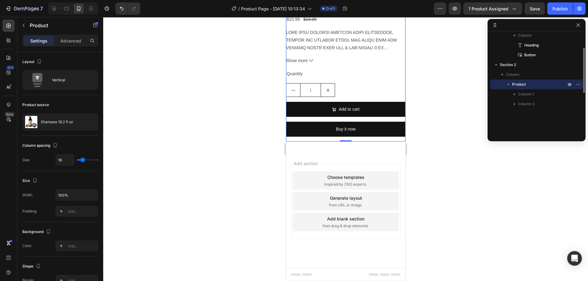
click at [543, 122] on div "Section 1 Column Hero Banner Column Heading Button Section 2 Column Product Col…" at bounding box center [536, 84] width 98 height 101
click at [530, 93] on span "Column 1" at bounding box center [526, 94] width 16 height 6
click at [530, 105] on span "Product Images" at bounding box center [537, 104] width 27 height 6
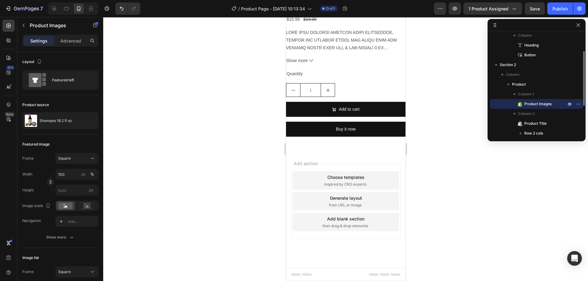
scroll to position [185, 0]
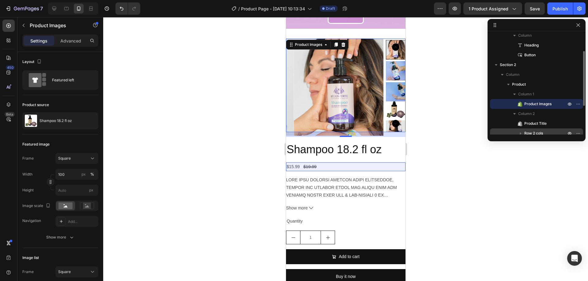
drag, startPoint x: 543, startPoint y: 104, endPoint x: 541, endPoint y: 133, distance: 28.8
click at [541, 133] on div "Column 1 Product Images Column 2 Product Title Row 2 cols Product Description T…" at bounding box center [536, 138] width 93 height 98
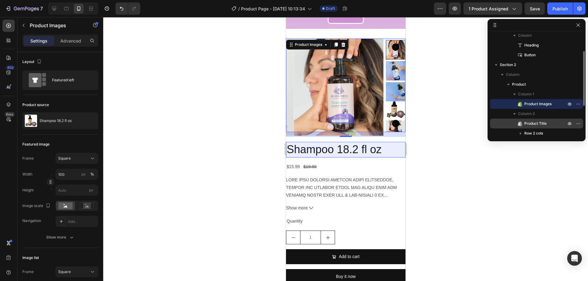
drag, startPoint x: 543, startPoint y: 104, endPoint x: 541, endPoint y: 121, distance: 17.8
click at [541, 121] on div "Column 1 Product Images Column 2 Product Title Row 2 cols Product Description T…" at bounding box center [536, 138] width 93 height 98
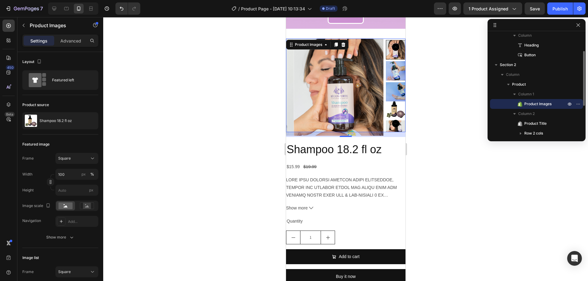
click at [579, 100] on div at bounding box center [573, 104] width 16 height 10
click at [576, 103] on icon "button" at bounding box center [577, 104] width 5 height 5
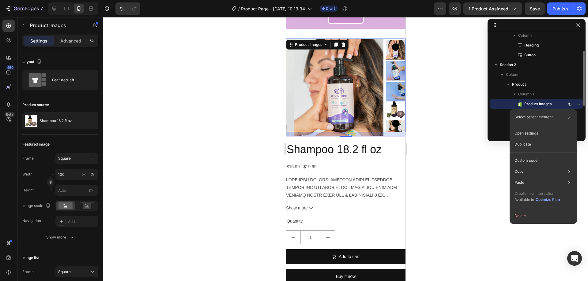
click at [532, 106] on span "Product Images" at bounding box center [537, 104] width 27 height 6
drag, startPoint x: 526, startPoint y: 103, endPoint x: 522, endPoint y: 105, distance: 4.9
click at [522, 105] on p "Product Images" at bounding box center [538, 104] width 43 height 6
click at [520, 95] on span "Column 1" at bounding box center [526, 94] width 16 height 6
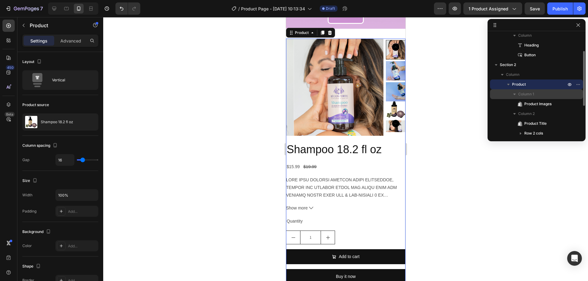
click at [524, 94] on span "Column 1" at bounding box center [526, 94] width 16 height 6
click at [523, 97] on span "Column 1" at bounding box center [526, 94] width 16 height 6
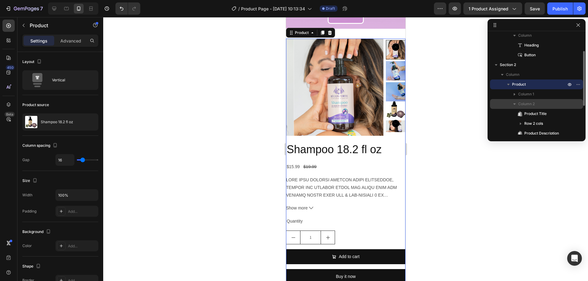
click at [526, 104] on span "Column 2" at bounding box center [526, 104] width 17 height 6
click at [365, 81] on img at bounding box center [341, 87] width 97 height 97
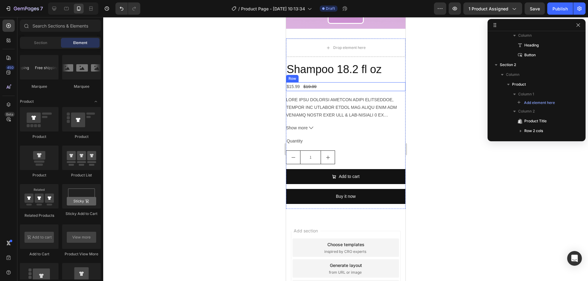
scroll to position [154, 0]
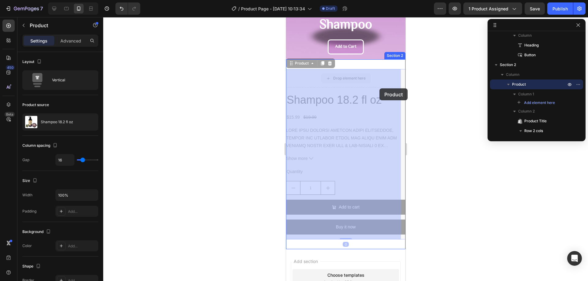
drag, startPoint x: 377, startPoint y: 77, endPoint x: 379, endPoint y: 88, distance: 11.8
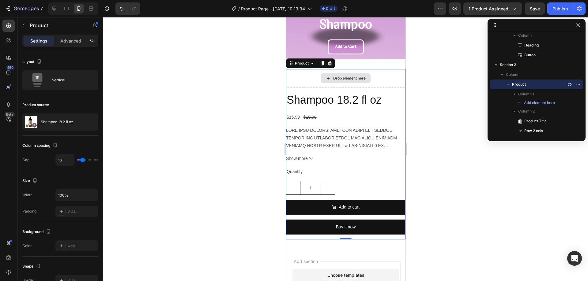
click at [375, 85] on div "Drop element here" at bounding box center [344, 78] width 119 height 18
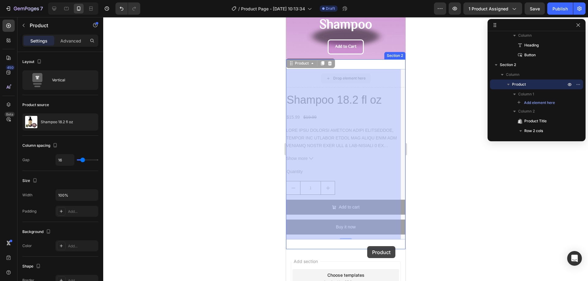
drag, startPoint x: 386, startPoint y: 79, endPoint x: 366, endPoint y: 246, distance: 168.9
click at [366, 246] on div "iPhone 13 Pro ( 390 px) iPhone 13 Mini iPhone 13 Pro iPhone 11 Pro Max iPhone 1…" at bounding box center [344, 121] width 119 height 516
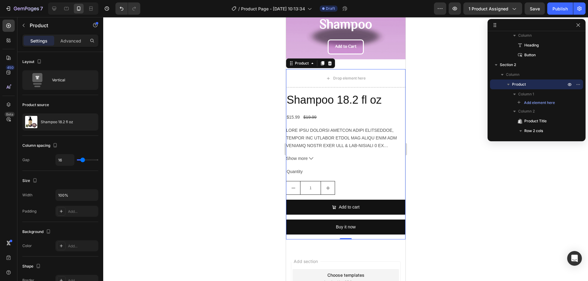
click at [436, 116] on div at bounding box center [345, 149] width 484 height 264
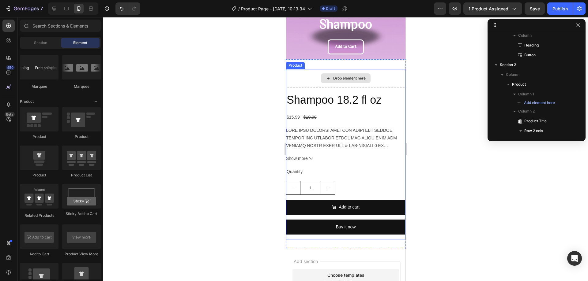
click at [375, 76] on div "Drop element here" at bounding box center [344, 78] width 119 height 18
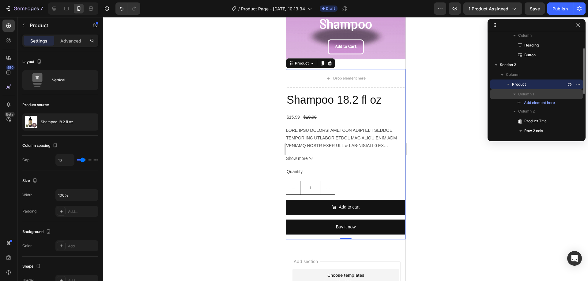
click at [530, 95] on span "Column 1" at bounding box center [526, 94] width 16 height 6
click at [531, 95] on span "Column 1" at bounding box center [526, 94] width 16 height 6
drag, startPoint x: 505, startPoint y: 103, endPoint x: 505, endPoint y: 99, distance: 4.9
click at [505, 99] on div "Column 1" at bounding box center [536, 94] width 88 height 10
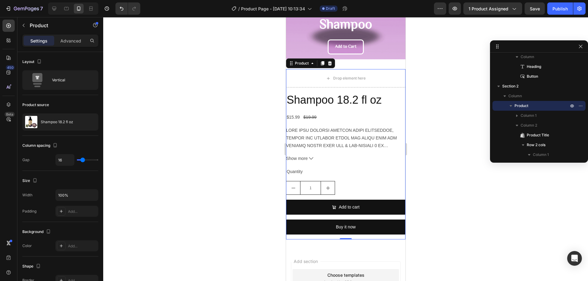
click at [360, 112] on div "Shampoo 18.2 fl oz Product Title $15.99 Product Price Product Price $19.99 Prod…" at bounding box center [344, 165] width 119 height 147
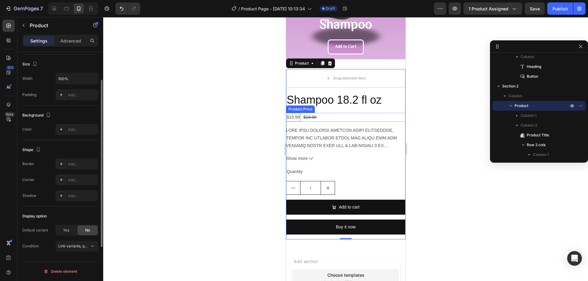
scroll to position [0, 0]
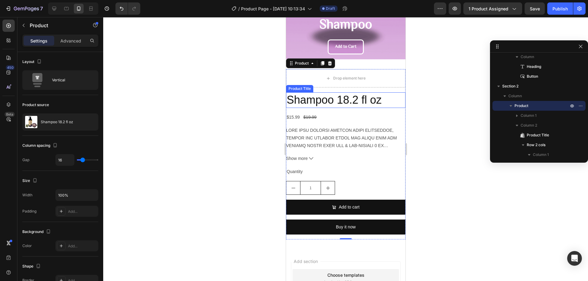
click at [323, 96] on h2 "Shampoo 18.2 fl oz" at bounding box center [344, 100] width 119 height 16
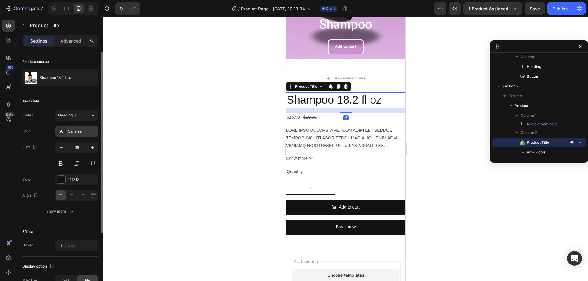
click at [83, 135] on div "Sans-serif" at bounding box center [76, 131] width 43 height 11
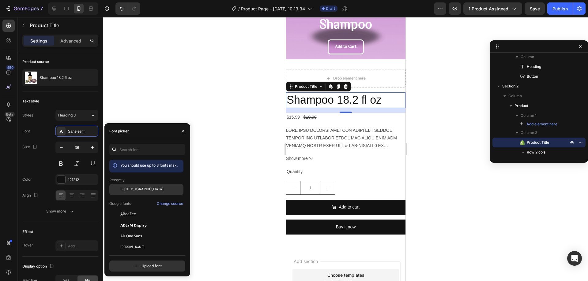
click at [136, 187] on span "El [DEMOGRAPHIC_DATA]" at bounding box center [141, 190] width 43 height 6
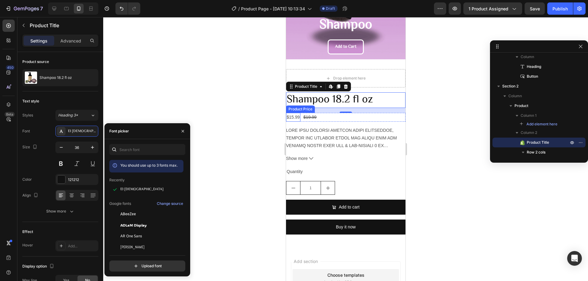
click at [293, 119] on div "$15.99" at bounding box center [292, 117] width 14 height 9
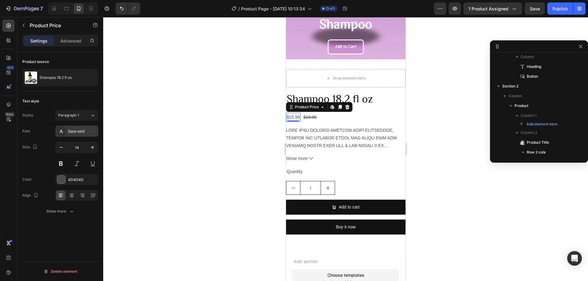
click at [79, 131] on div "Sans-serif" at bounding box center [82, 132] width 29 height 6
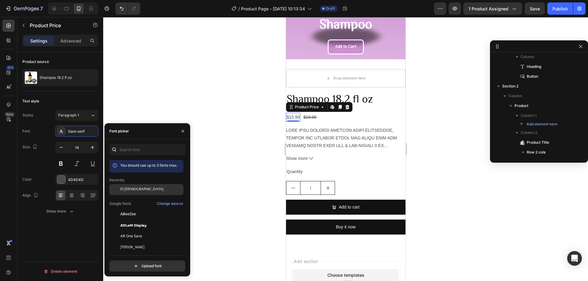
click at [128, 231] on div "El [DEMOGRAPHIC_DATA]" at bounding box center [146, 236] width 74 height 11
click at [312, 115] on div "$19.99" at bounding box center [307, 117] width 14 height 9
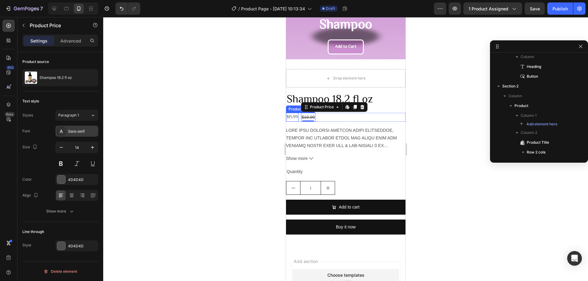
click at [89, 132] on div "Sans-serif" at bounding box center [82, 132] width 29 height 6
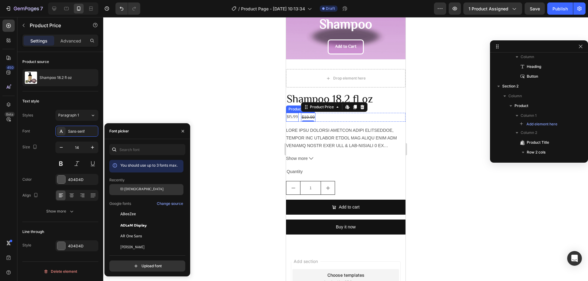
click at [135, 231] on div "El [DEMOGRAPHIC_DATA]" at bounding box center [146, 236] width 74 height 11
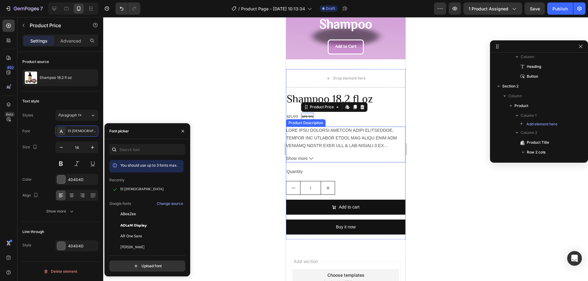
click at [310, 144] on p at bounding box center [344, 219] width 119 height 182
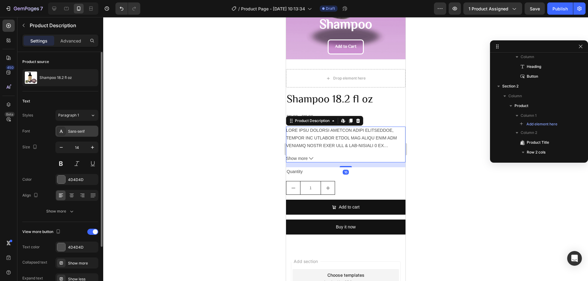
click at [72, 133] on div "Sans-serif" at bounding box center [82, 132] width 29 height 6
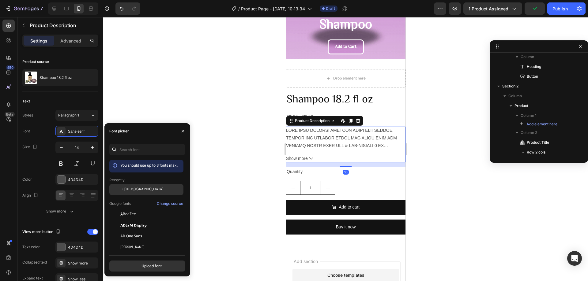
click at [127, 231] on div "El [DEMOGRAPHIC_DATA]" at bounding box center [146, 236] width 74 height 11
click at [294, 173] on div "Quantity" at bounding box center [344, 171] width 119 height 9
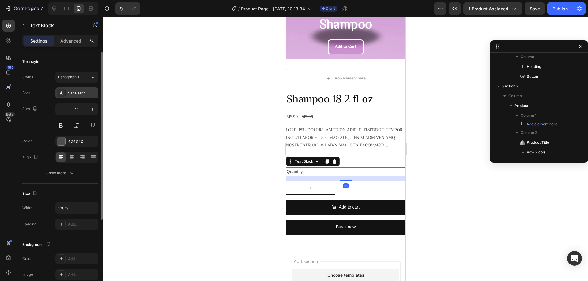
click at [81, 94] on div "Sans-serif" at bounding box center [82, 94] width 29 height 6
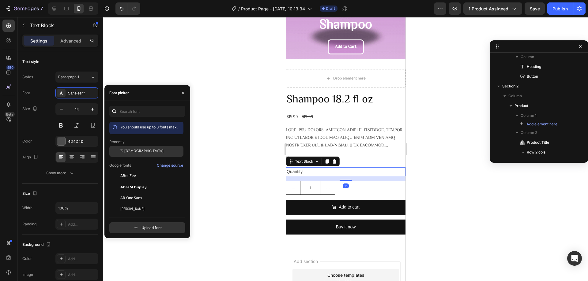
click at [130, 192] on div "El [DEMOGRAPHIC_DATA]" at bounding box center [146, 197] width 74 height 11
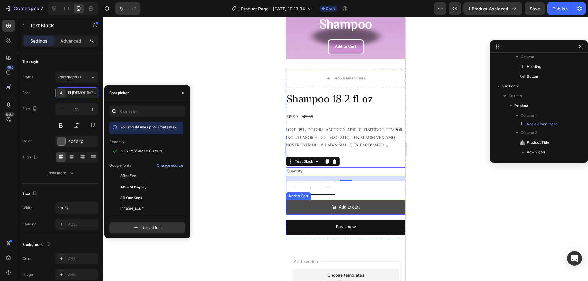
click at [316, 207] on button "Add to cart" at bounding box center [344, 207] width 119 height 15
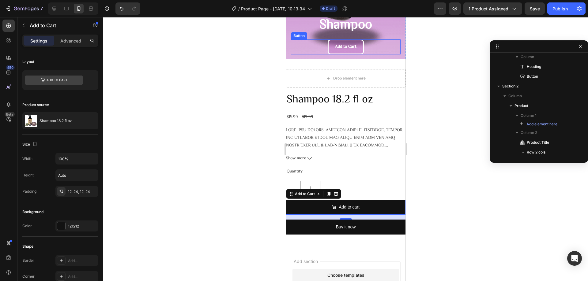
click at [318, 49] on div "Add to Cart Button" at bounding box center [345, 46] width 110 height 15
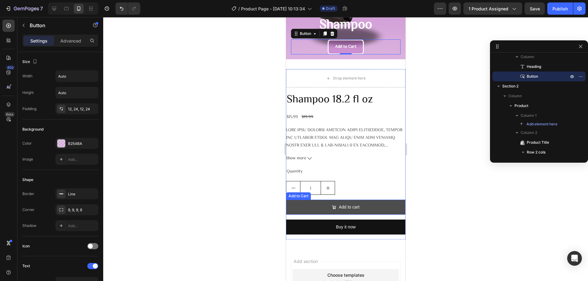
click at [371, 202] on button "Add to cart" at bounding box center [344, 207] width 119 height 15
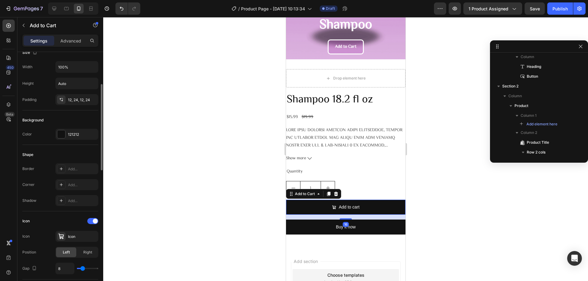
scroll to position [245, 0]
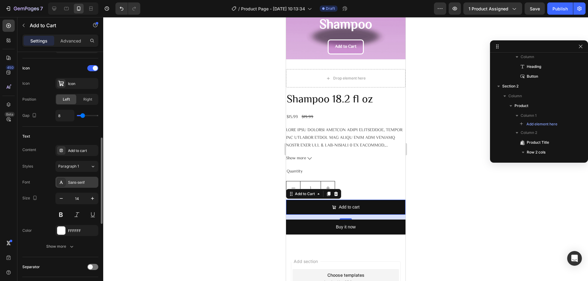
click at [82, 177] on div "Sans-serif" at bounding box center [76, 182] width 43 height 11
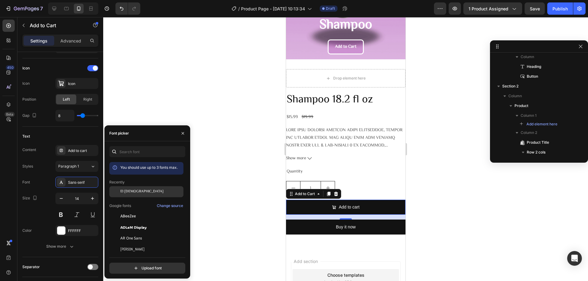
click at [128, 233] on div "El [DEMOGRAPHIC_DATA]" at bounding box center [146, 238] width 74 height 11
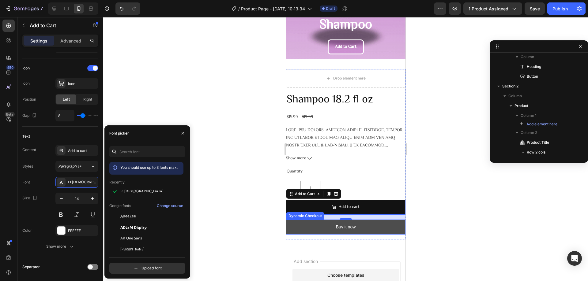
click at [379, 228] on button "Buy it now" at bounding box center [344, 227] width 119 height 15
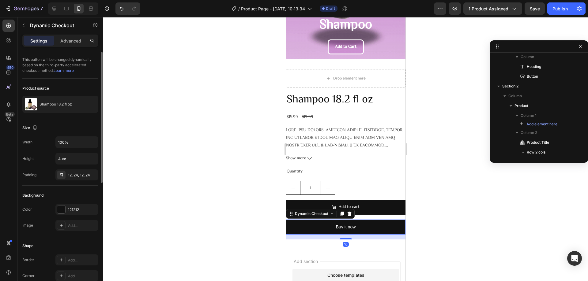
scroll to position [184, 0]
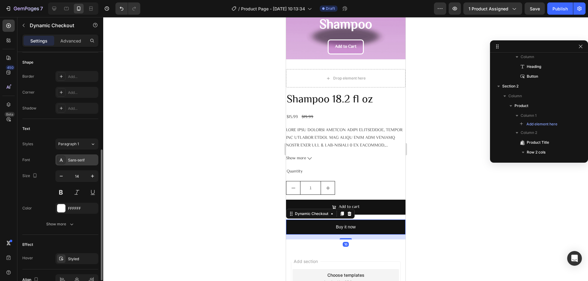
click at [88, 165] on div "Sans-serif" at bounding box center [76, 160] width 43 height 11
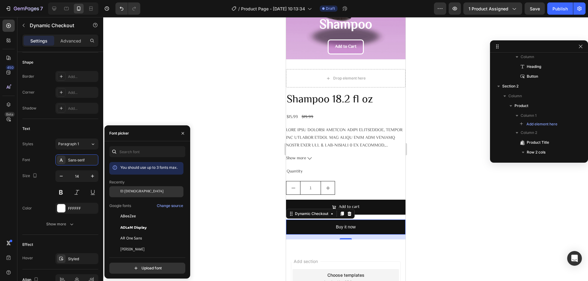
click at [133, 189] on span "El [DEMOGRAPHIC_DATA]" at bounding box center [141, 192] width 43 height 6
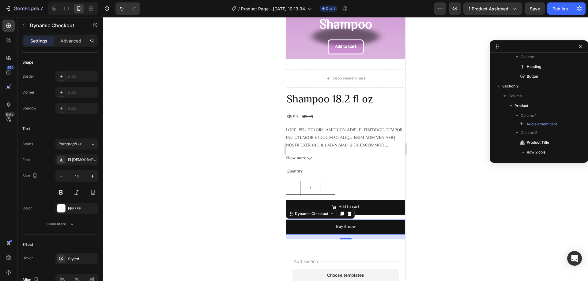
click at [435, 131] on div at bounding box center [345, 149] width 484 height 264
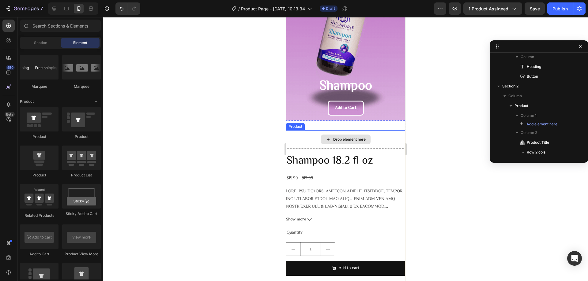
scroll to position [1, 0]
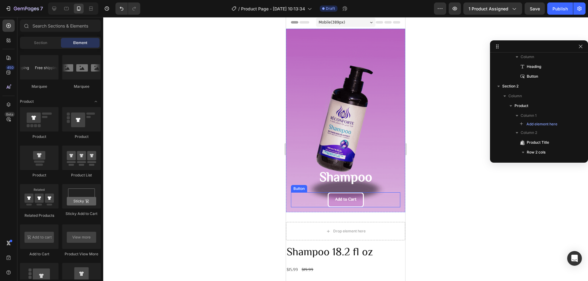
click at [371, 201] on div "Add to Cart Button" at bounding box center [345, 199] width 109 height 15
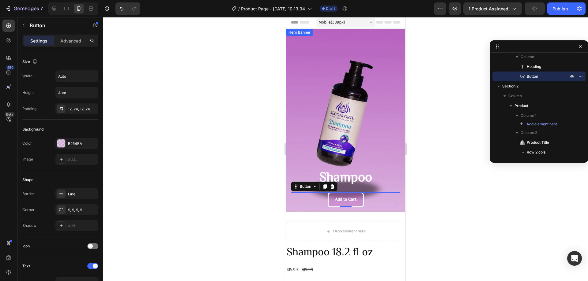
click at [374, 188] on div "Shampoo Heading Add to Cart Button 0" at bounding box center [345, 188] width 109 height 39
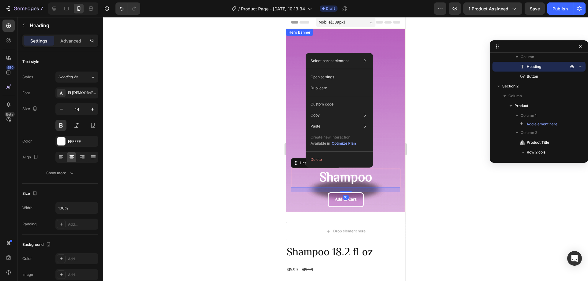
click at [293, 145] on div "Background Image" at bounding box center [345, 121] width 119 height 184
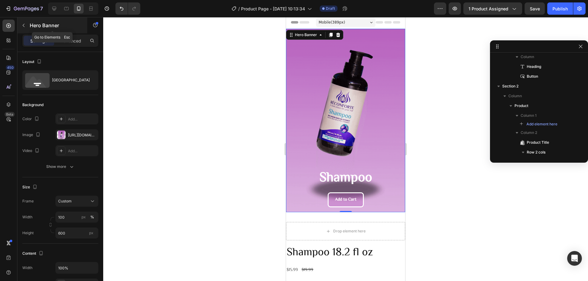
click at [25, 27] on icon "button" at bounding box center [23, 25] width 5 height 5
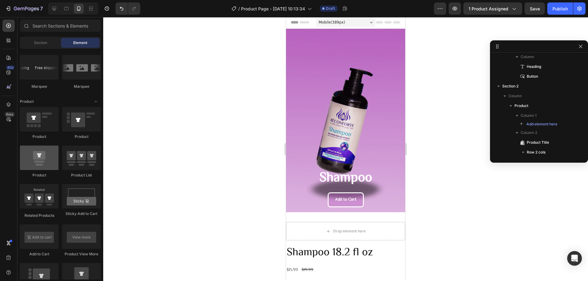
scroll to position [765, 0]
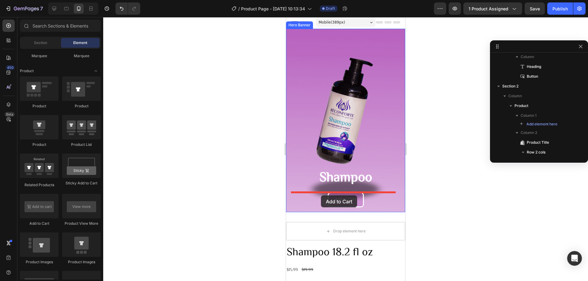
drag, startPoint x: 332, startPoint y: 229, endPoint x: 321, endPoint y: 196, distance: 35.3
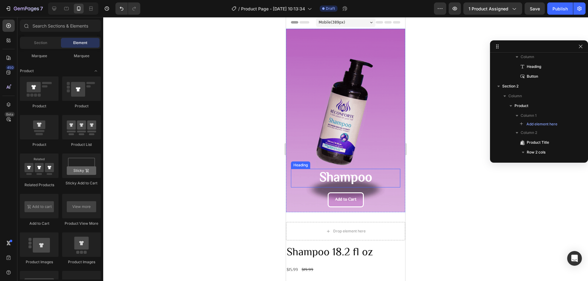
scroll to position [0, 0]
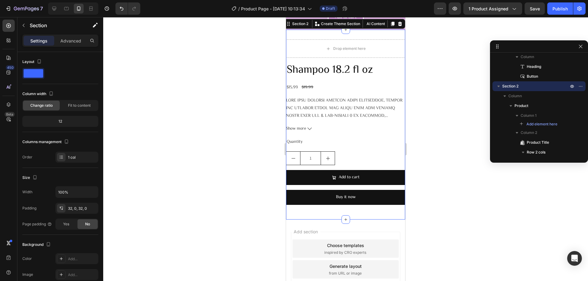
scroll to position [122, 0]
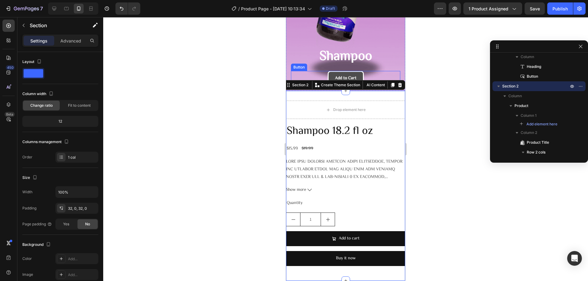
click at [359, 74] on button "Add to Cart" at bounding box center [345, 78] width 36 height 15
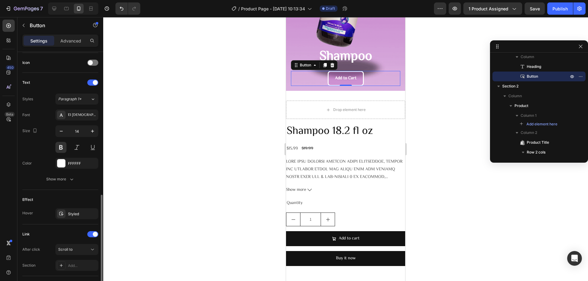
scroll to position [214, 0]
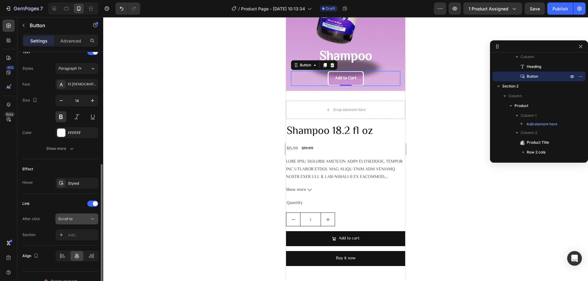
click at [67, 217] on span "Scroll to" at bounding box center [65, 219] width 14 height 5
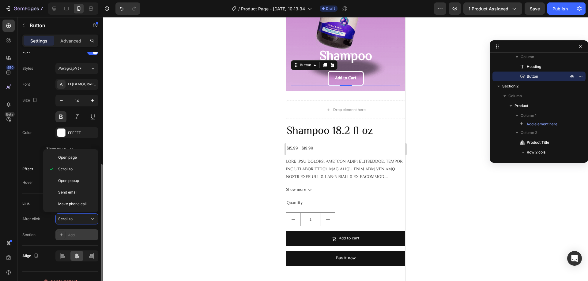
click at [71, 234] on div "Add..." at bounding box center [82, 236] width 29 height 6
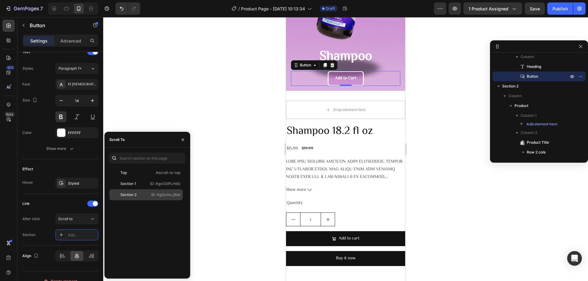
click at [133, 197] on div "Section 2" at bounding box center [128, 195] width 16 height 6
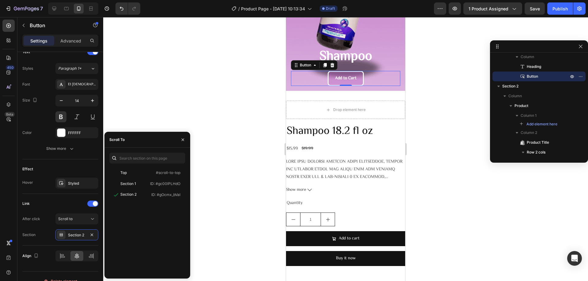
click at [225, 226] on div at bounding box center [345, 149] width 484 height 264
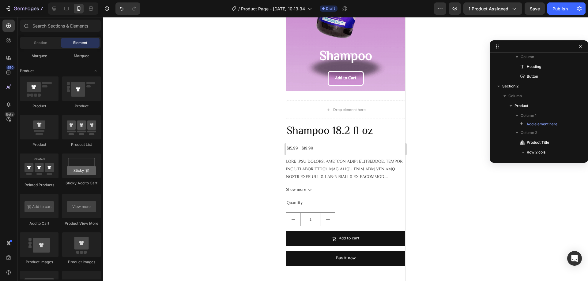
scroll to position [0, 0]
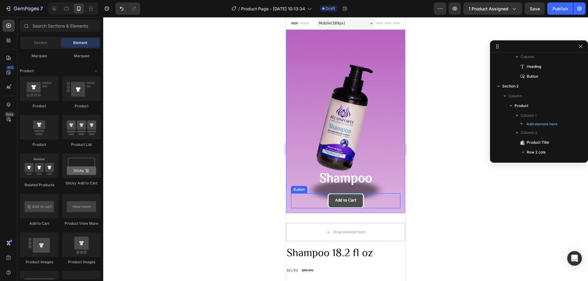
click at [330, 198] on link "Add to Cart" at bounding box center [345, 200] width 36 height 15
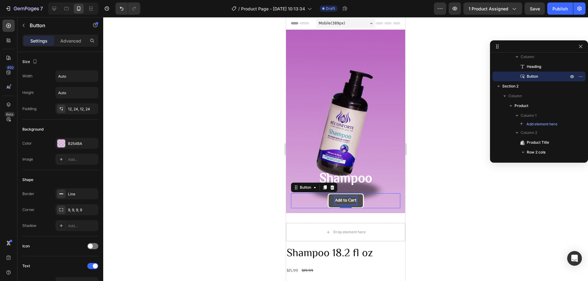
click at [351, 201] on p "Add to Cart" at bounding box center [345, 201] width 21 height 8
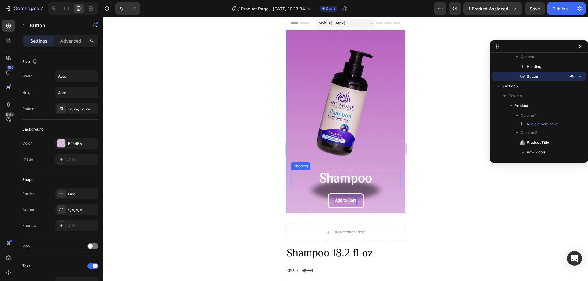
click at [370, 178] on h2 "Shampoo" at bounding box center [345, 179] width 109 height 19
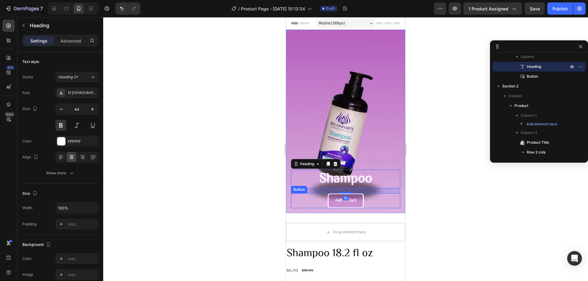
click at [372, 196] on div "Add to Cart Button" at bounding box center [345, 200] width 109 height 15
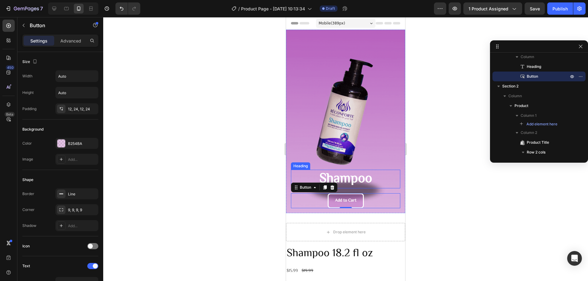
click at [369, 177] on h2 "Shampoo" at bounding box center [345, 179] width 109 height 19
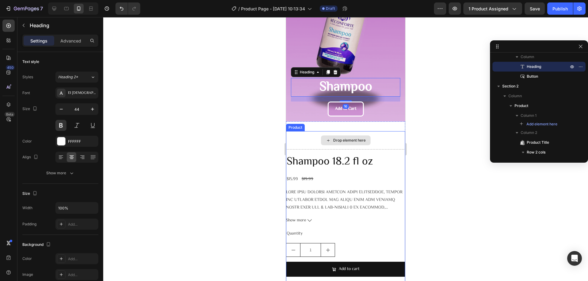
scroll to position [153, 0]
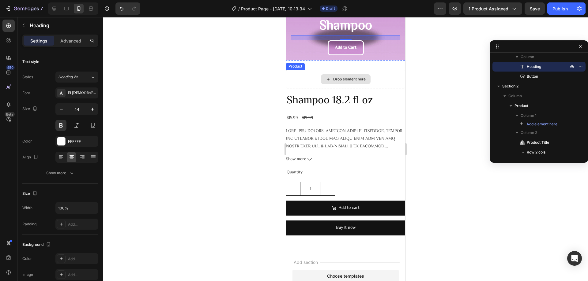
click at [357, 79] on div "Drop element here" at bounding box center [349, 79] width 32 height 5
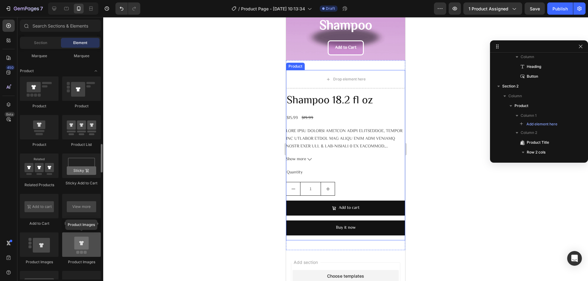
scroll to position [826, 0]
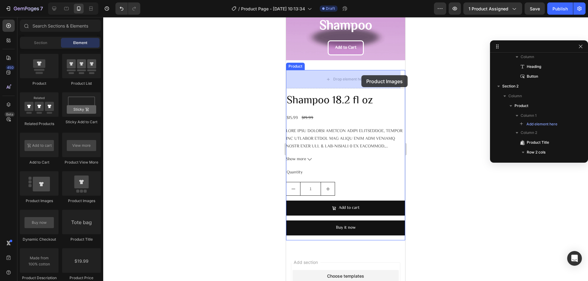
drag, startPoint x: 416, startPoint y: 185, endPoint x: 361, endPoint y: 75, distance: 122.1
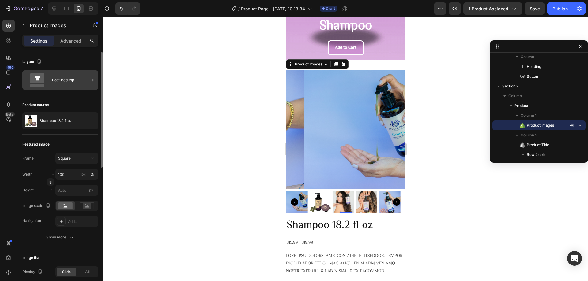
click at [62, 83] on div "Featured top" at bounding box center [70, 80] width 37 height 14
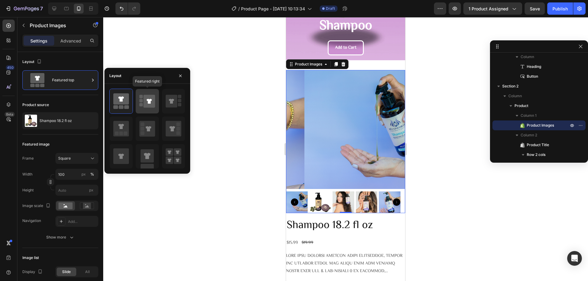
click at [153, 104] on icon at bounding box center [150, 101] width 12 height 13
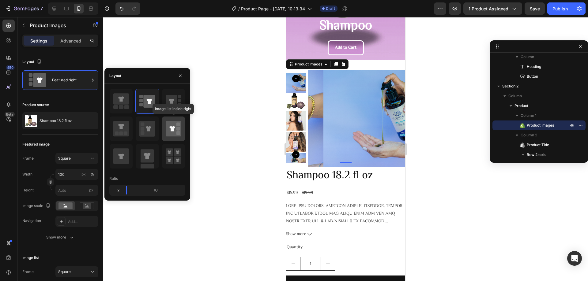
click at [171, 132] on icon at bounding box center [174, 129] width 16 height 16
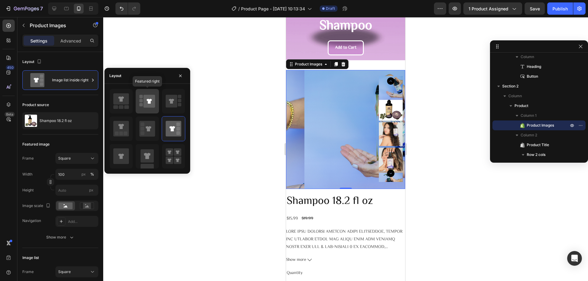
click at [147, 103] on icon at bounding box center [150, 101] width 12 height 13
type input "100"
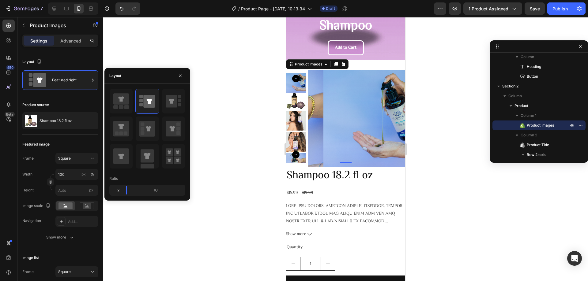
click at [208, 138] on div at bounding box center [345, 149] width 484 height 264
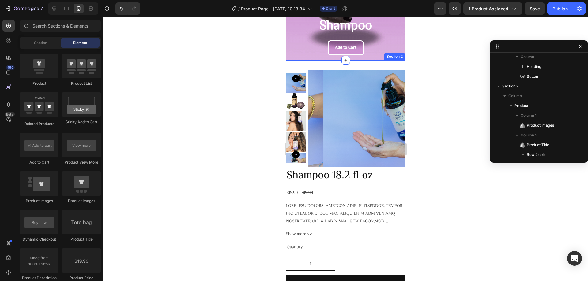
click at [364, 62] on div "Product Images Shampoo 18.2 fl oz Product Title $15.99 Product Price Product Pr…" at bounding box center [345, 192] width 119 height 265
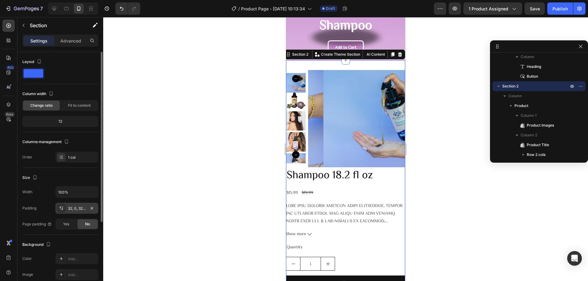
click at [73, 207] on div "32, 0, 32, 0" at bounding box center [77, 209] width 18 height 6
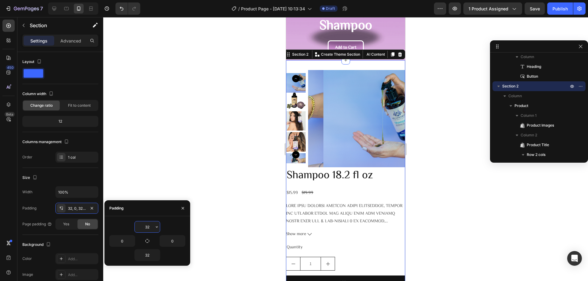
type input "0"
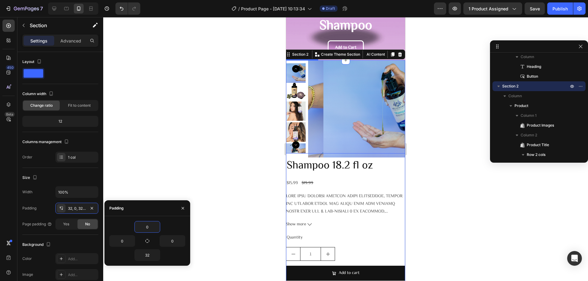
scroll to position [122, 0]
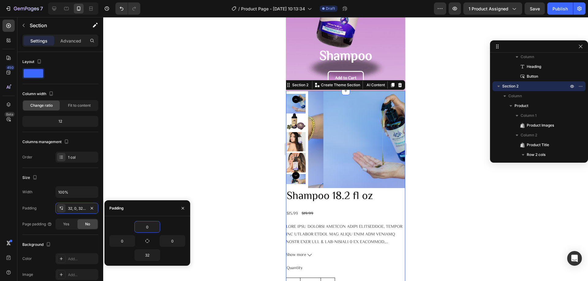
click at [157, 82] on div at bounding box center [345, 149] width 484 height 264
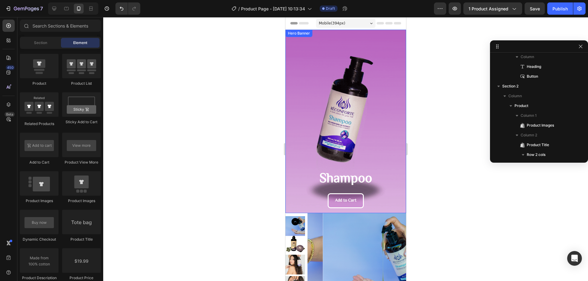
scroll to position [92, 0]
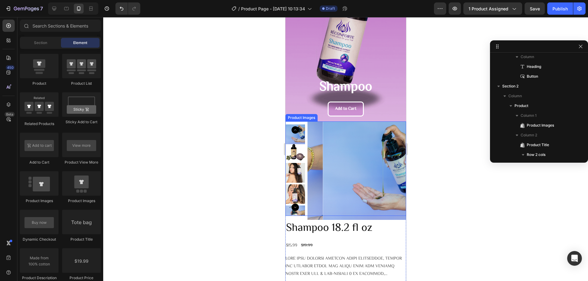
click at [336, 161] on img at bounding box center [371, 170] width 99 height 99
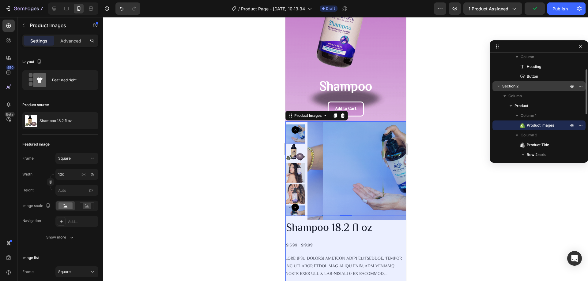
click at [517, 86] on span "Section 2" at bounding box center [510, 86] width 16 height 6
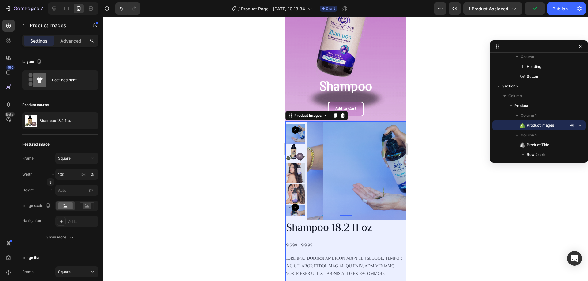
scroll to position [175, 0]
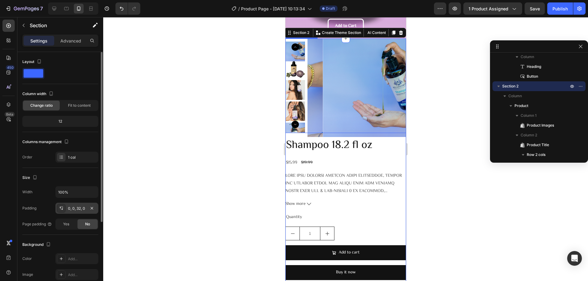
click at [77, 207] on div "0, 0, 32, 0" at bounding box center [77, 209] width 18 height 6
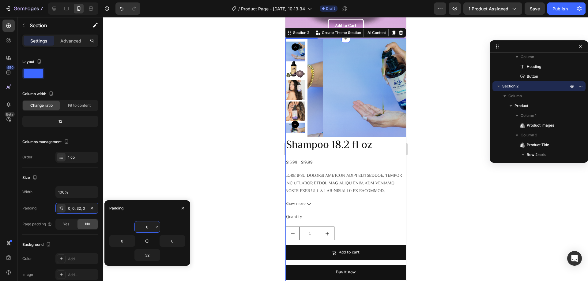
type input "1"
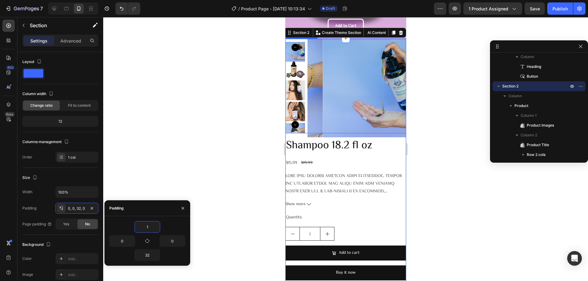
click at [263, 152] on div at bounding box center [345, 149] width 484 height 264
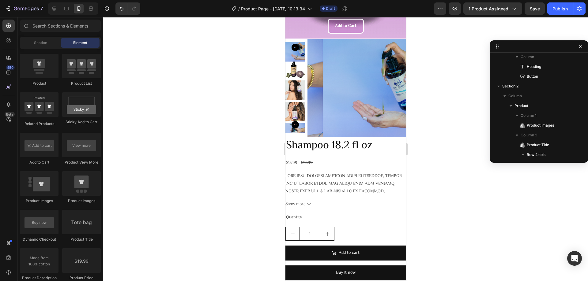
click at [420, 54] on div at bounding box center [345, 149] width 484 height 264
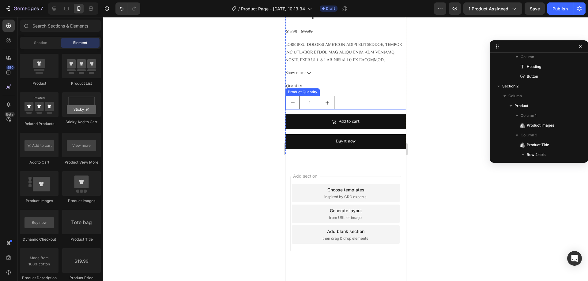
scroll to position [275, 0]
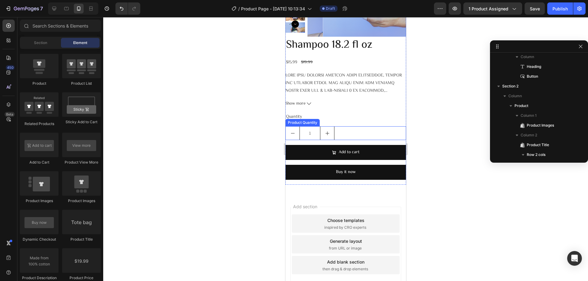
click at [333, 133] on button "increment" at bounding box center [327, 133] width 14 height 13
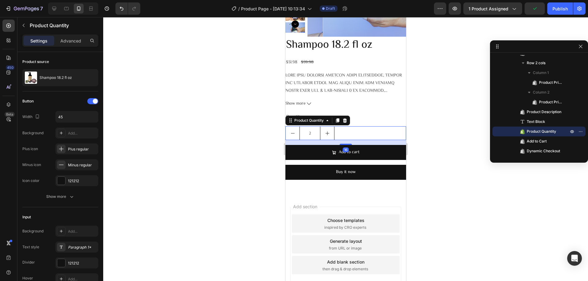
click at [295, 134] on button "decrement" at bounding box center [292, 133] width 14 height 13
type input "1"
click at [67, 193] on button "Show more" at bounding box center [60, 196] width 76 height 11
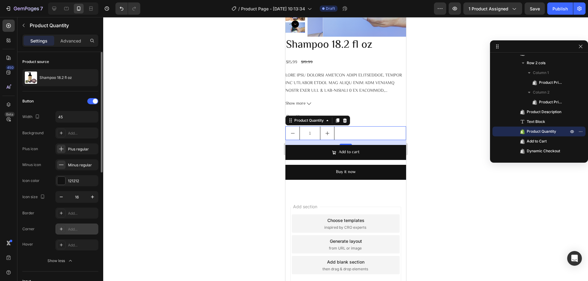
click at [62, 227] on icon at bounding box center [61, 229] width 5 height 5
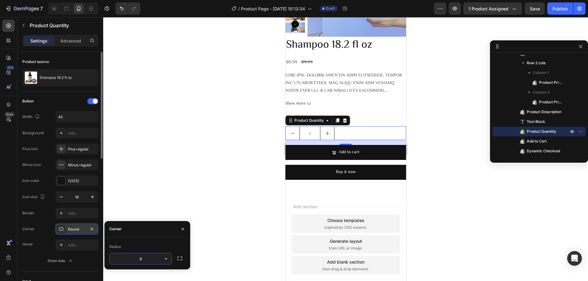
type input "9"
click at [147, 188] on div at bounding box center [345, 149] width 484 height 264
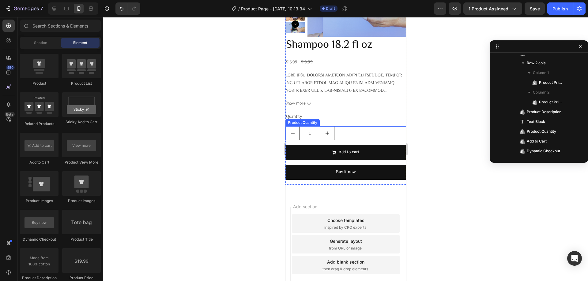
click at [348, 137] on div "1" at bounding box center [345, 133] width 121 height 14
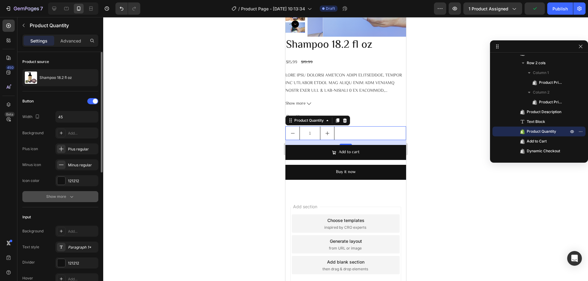
click at [71, 199] on icon "button" at bounding box center [72, 197] width 6 height 6
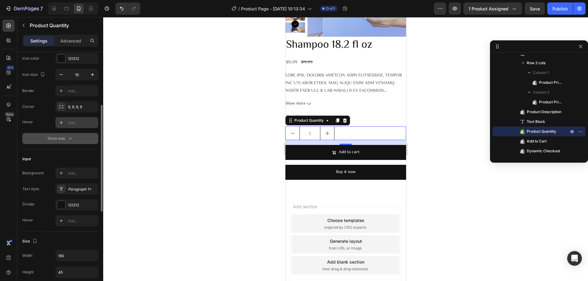
scroll to position [184, 0]
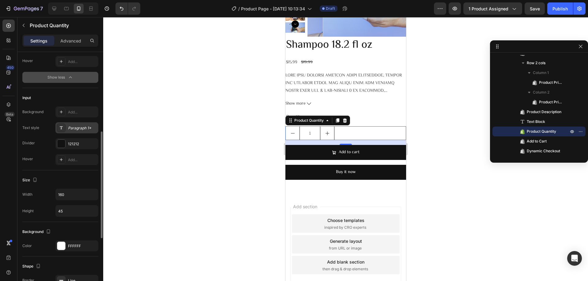
click at [83, 130] on div "Paragraph 1*" at bounding box center [82, 128] width 29 height 6
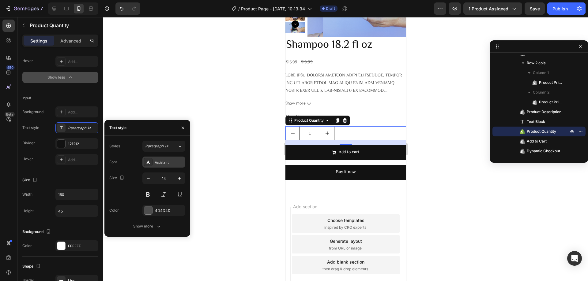
click at [171, 162] on div "Assistant" at bounding box center [169, 163] width 29 height 6
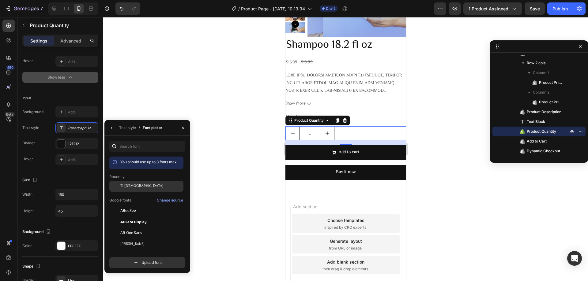
click at [162, 188] on div "El [DEMOGRAPHIC_DATA]" at bounding box center [151, 187] width 62 height 6
click at [133, 227] on div "El [DEMOGRAPHIC_DATA]" at bounding box center [146, 232] width 74 height 11
click at [114, 127] on icon "button" at bounding box center [111, 127] width 5 height 5
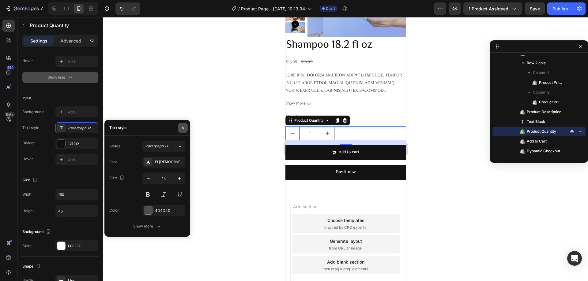
click at [182, 127] on icon "button" at bounding box center [182, 127] width 2 height 2
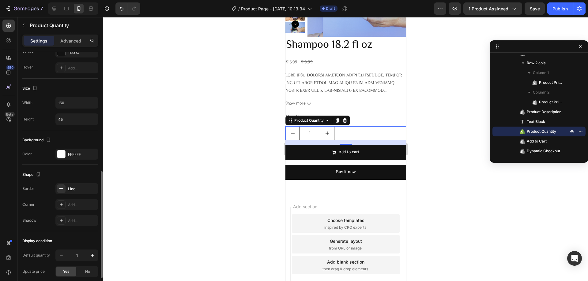
scroll to position [306, 0]
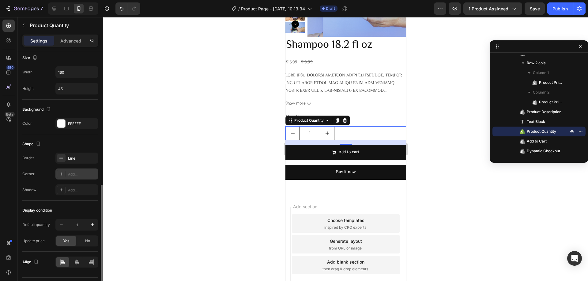
click at [78, 177] on div "Add..." at bounding box center [82, 175] width 29 height 6
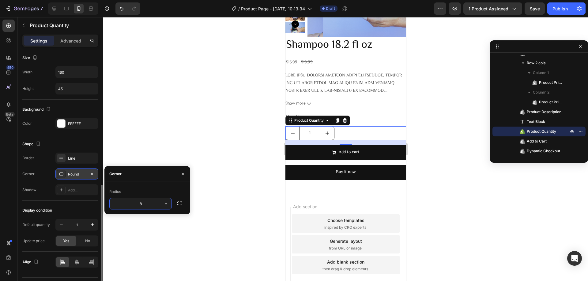
type input "9"
click at [177, 147] on div at bounding box center [345, 149] width 484 height 264
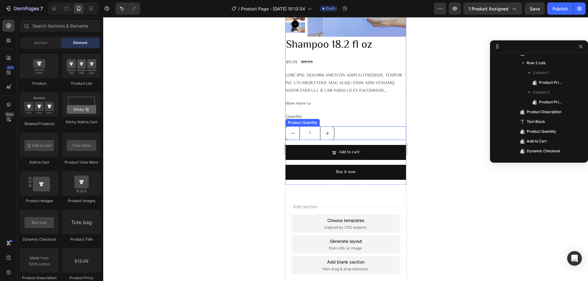
click at [347, 134] on div "1" at bounding box center [345, 133] width 121 height 14
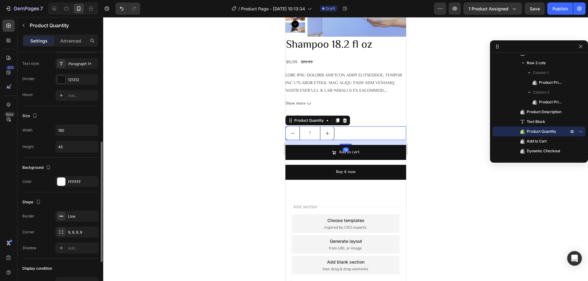
scroll to position [258, 0]
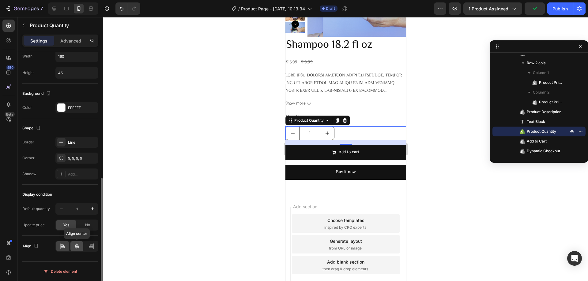
click at [81, 244] on div at bounding box center [76, 246] width 13 height 10
click at [183, 166] on div at bounding box center [345, 149] width 484 height 264
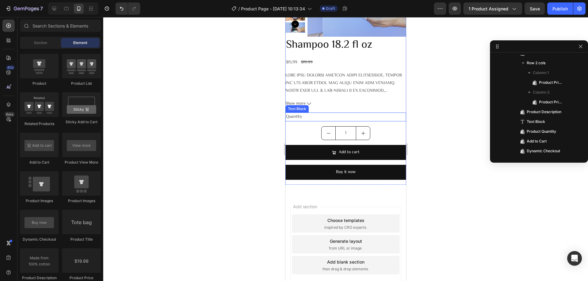
click at [301, 114] on div "Quantity" at bounding box center [345, 117] width 121 height 9
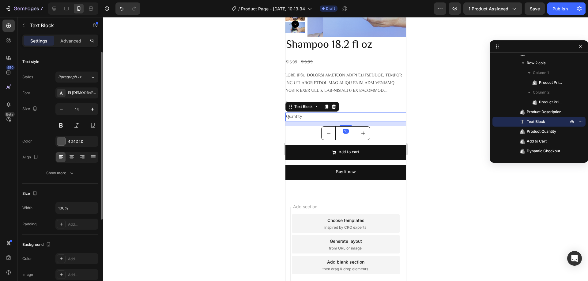
scroll to position [116, 0]
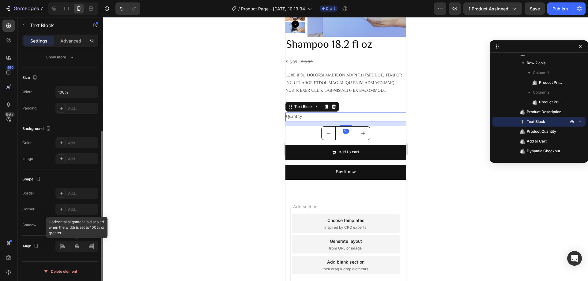
click at [76, 245] on div at bounding box center [76, 246] width 43 height 11
click at [79, 246] on div at bounding box center [76, 246] width 43 height 11
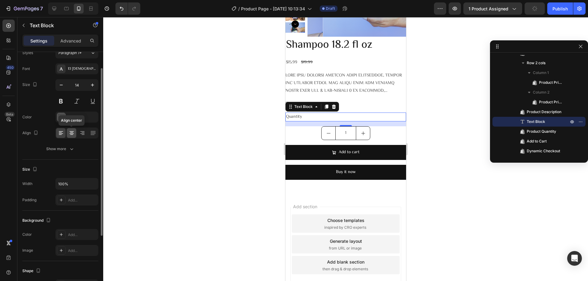
click at [70, 132] on icon at bounding box center [72, 133] width 6 height 6
click at [150, 136] on div at bounding box center [345, 149] width 484 height 264
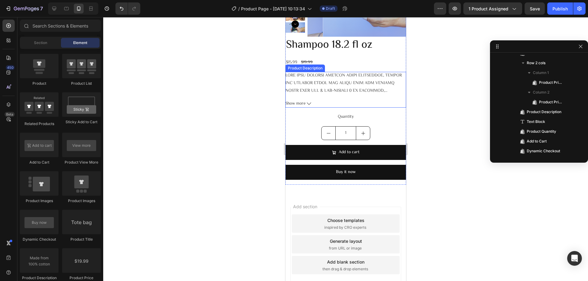
click at [317, 95] on div at bounding box center [345, 83] width 121 height 23
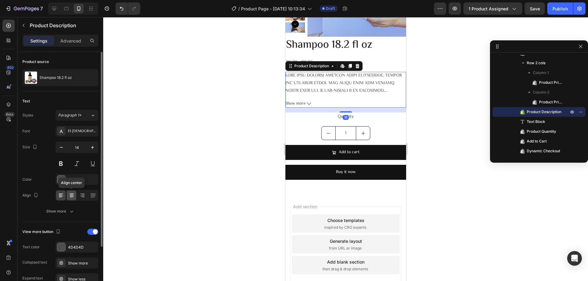
click at [74, 197] on icon at bounding box center [72, 195] width 6 height 6
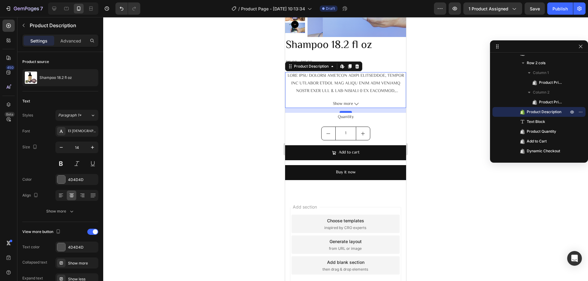
scroll to position [214, 0]
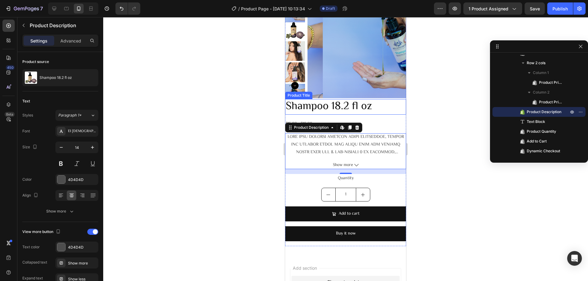
click at [387, 100] on h2 "Shampoo 18.2 fl oz" at bounding box center [345, 107] width 121 height 16
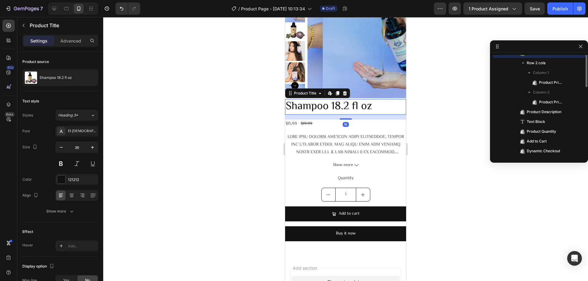
scroll to position [77, 0]
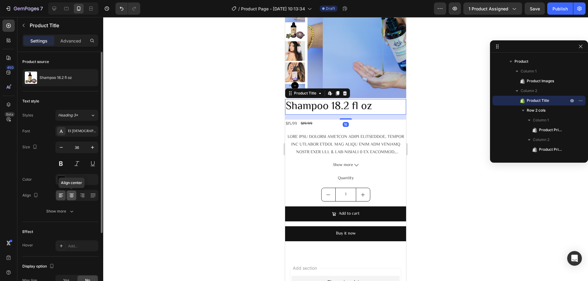
click at [73, 196] on icon at bounding box center [72, 195] width 6 height 6
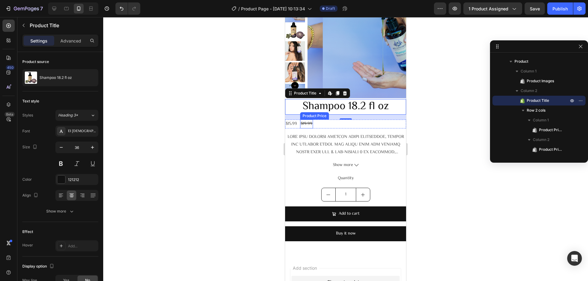
click at [305, 124] on div "$19.99" at bounding box center [306, 124] width 13 height 9
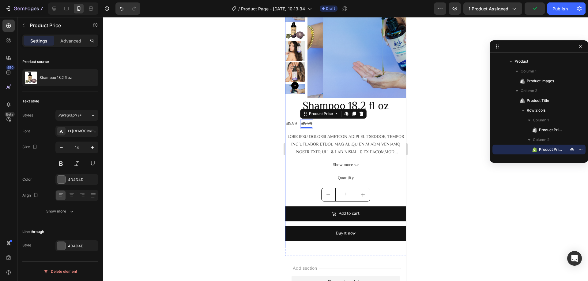
click at [293, 124] on div "$15.99" at bounding box center [291, 124] width 13 height 9
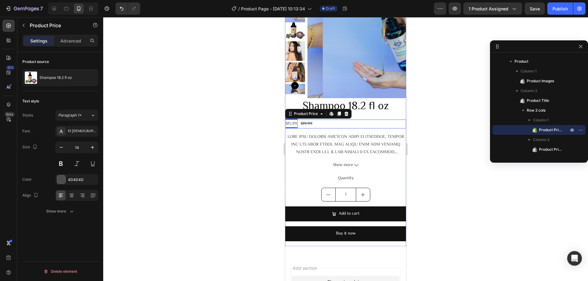
click at [320, 124] on div "$15.99 Product Price Edit content in Shopify 0 Product Price Edit content in Sh…" at bounding box center [345, 124] width 121 height 9
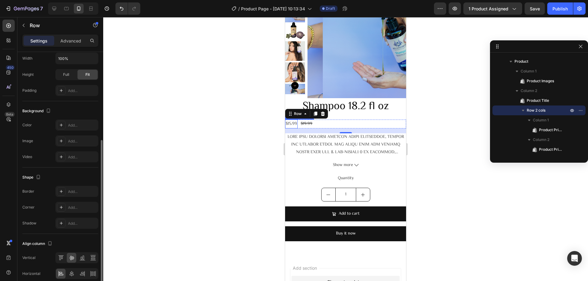
scroll to position [181, 0]
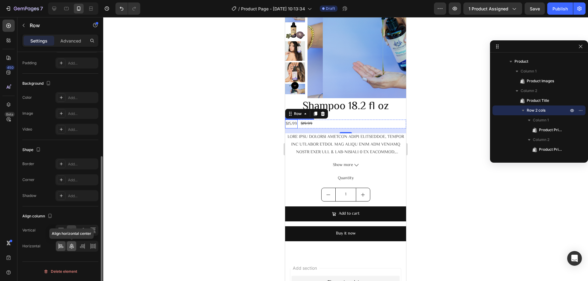
click at [72, 250] on div at bounding box center [71, 246] width 9 height 10
click at [135, 169] on div at bounding box center [345, 149] width 484 height 264
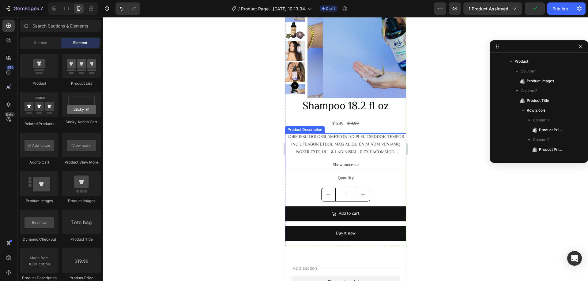
click at [350, 143] on p at bounding box center [345, 222] width 119 height 176
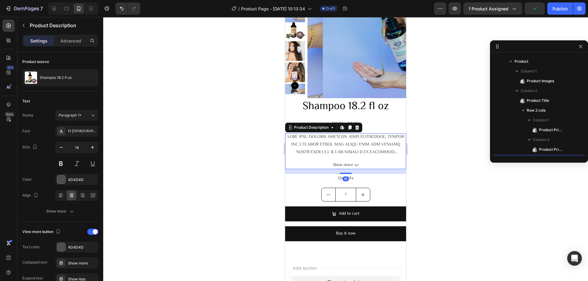
scroll to position [124, 0]
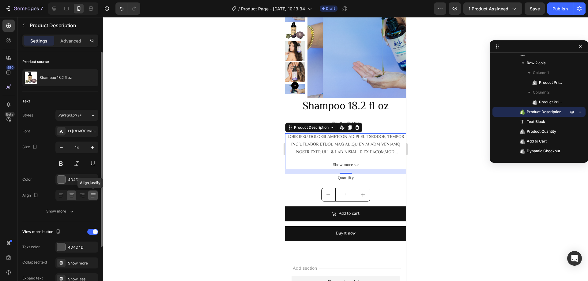
click at [94, 197] on icon at bounding box center [93, 195] width 6 height 6
click at [237, 185] on div at bounding box center [345, 149] width 484 height 264
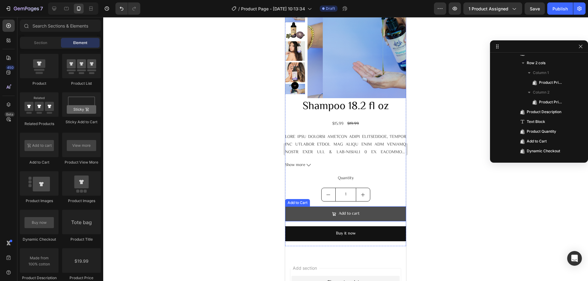
click at [299, 216] on button "Add to cart" at bounding box center [345, 214] width 121 height 15
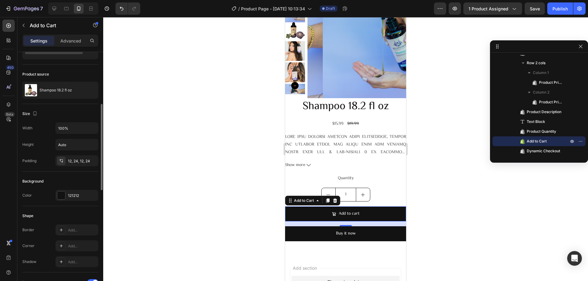
scroll to position [61, 0]
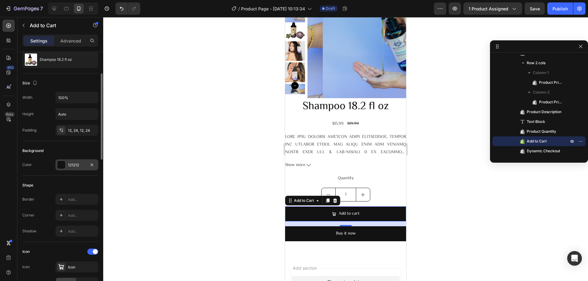
click at [65, 163] on div at bounding box center [61, 165] width 8 height 8
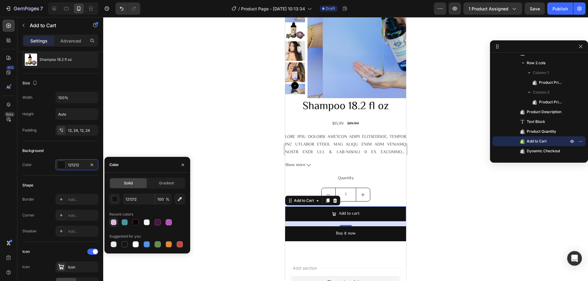
click at [113, 223] on div at bounding box center [113, 222] width 6 height 6
type input "B254BA"
type input "33"
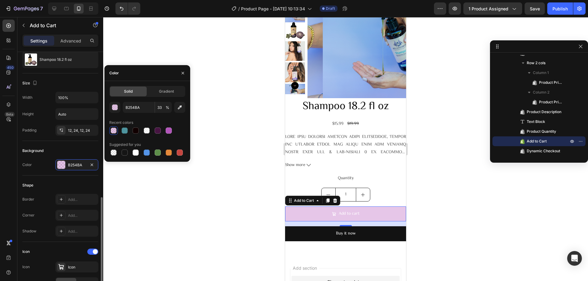
scroll to position [153, 0]
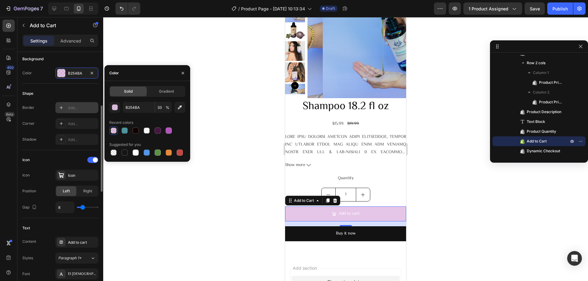
click at [83, 109] on div "Add..." at bounding box center [82, 108] width 29 height 6
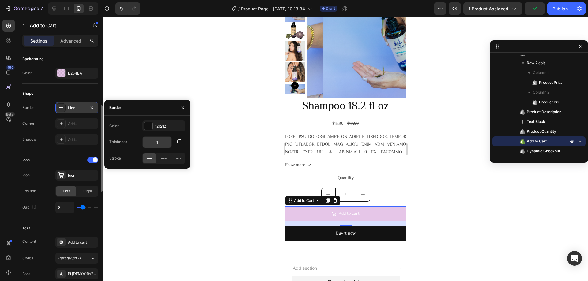
click at [159, 142] on input "1" at bounding box center [157, 142] width 29 height 11
type input "3"
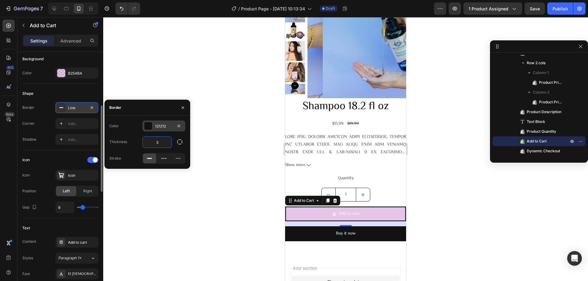
click at [154, 125] on div "121212" at bounding box center [163, 126] width 43 height 11
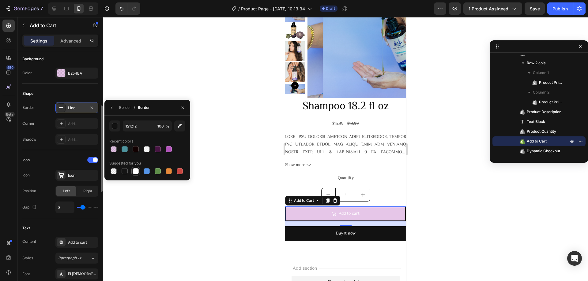
click at [137, 170] on div at bounding box center [135, 171] width 6 height 6
type input "FFFFFF"
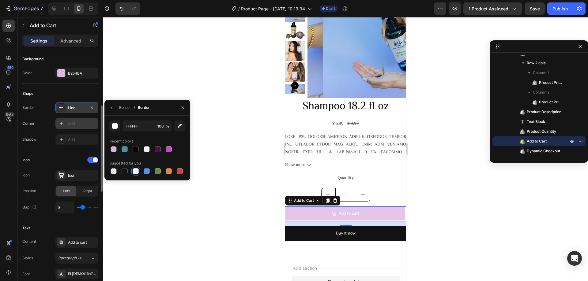
click at [72, 121] on div "Add..." at bounding box center [82, 124] width 29 height 6
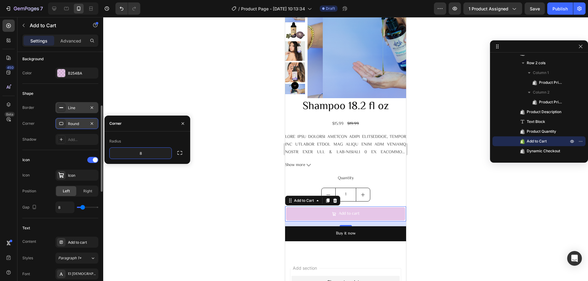
type input "9"
click at [129, 177] on div at bounding box center [345, 149] width 484 height 264
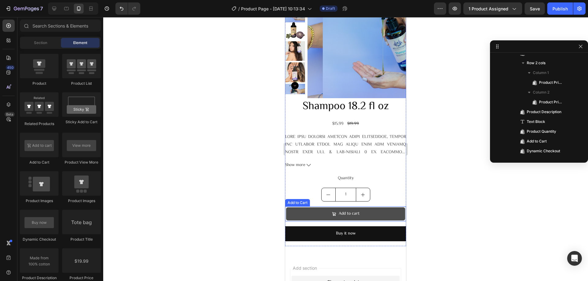
click at [302, 213] on button "Add to cart" at bounding box center [345, 214] width 121 height 15
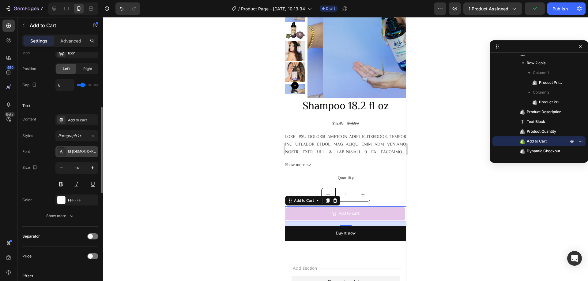
scroll to position [306, 0]
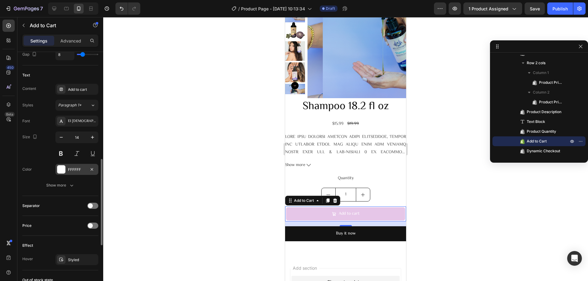
click at [58, 168] on div at bounding box center [61, 170] width 8 height 8
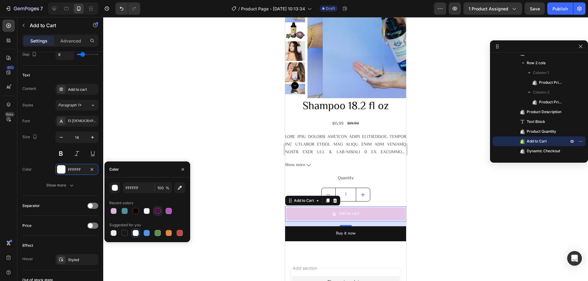
click at [156, 214] on div at bounding box center [158, 211] width 6 height 6
type input "471542"
click at [65, 149] on button at bounding box center [60, 153] width 11 height 11
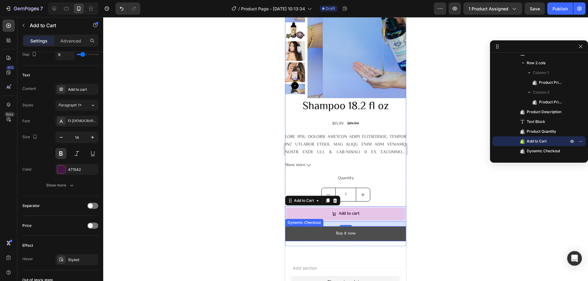
click at [291, 231] on button "Buy it now" at bounding box center [345, 233] width 121 height 15
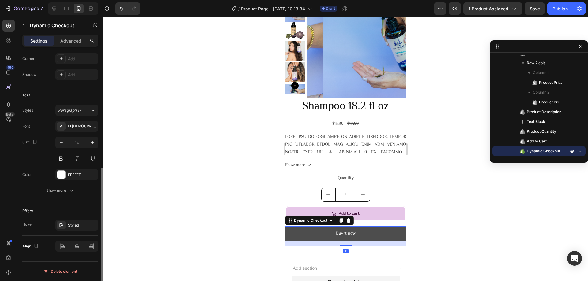
scroll to position [0, 0]
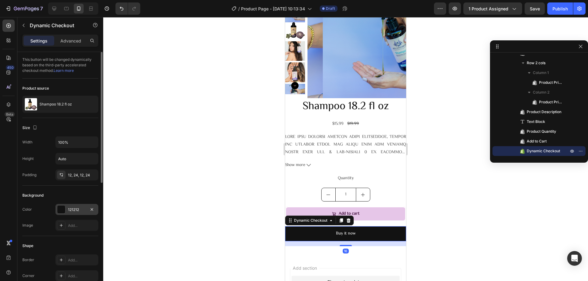
click at [62, 208] on div at bounding box center [61, 210] width 8 height 8
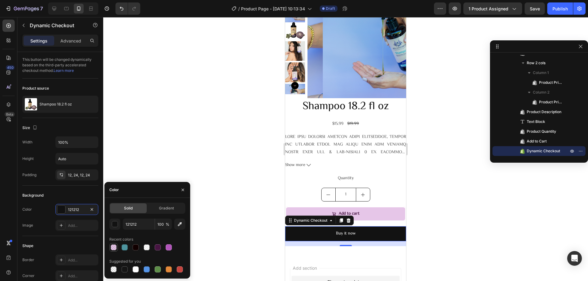
click at [113, 249] on div at bounding box center [113, 247] width 6 height 6
type input "B254BA"
type input "33"
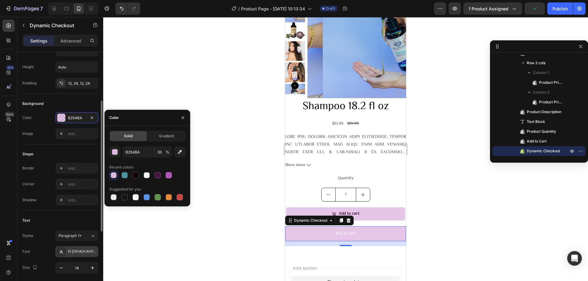
scroll to position [122, 0]
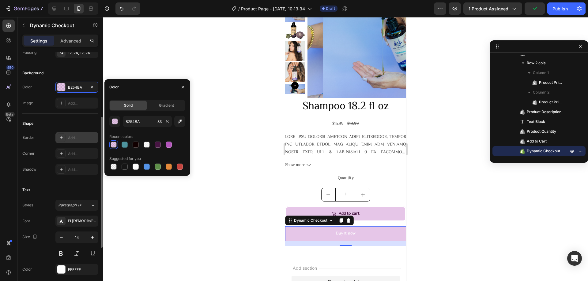
click at [71, 139] on div "Add..." at bounding box center [82, 138] width 29 height 6
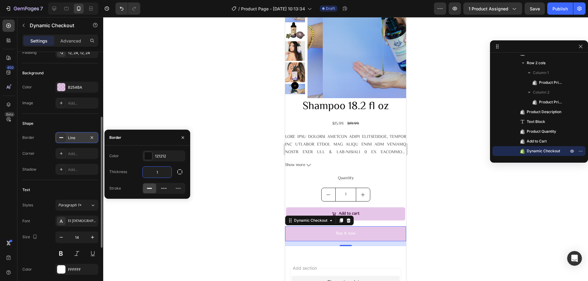
type input "3"
click at [147, 160] on div "121212" at bounding box center [163, 156] width 43 height 11
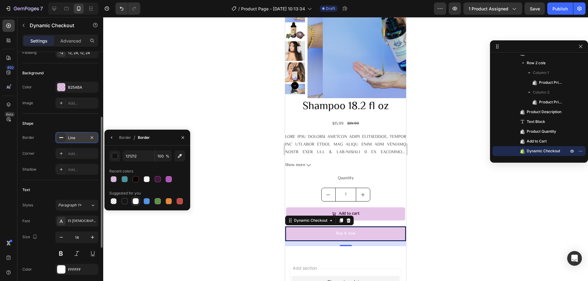
click at [135, 201] on div at bounding box center [135, 201] width 6 height 6
type input "FFFFFF"
click at [77, 154] on div "Add..." at bounding box center [82, 154] width 29 height 6
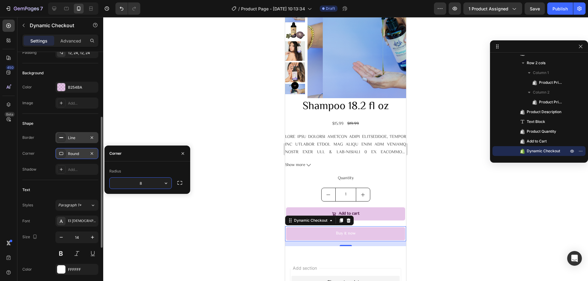
type input "9"
click at [64, 252] on button at bounding box center [60, 253] width 11 height 11
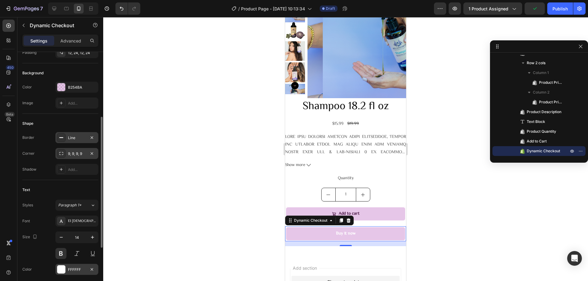
click at [60, 268] on div at bounding box center [61, 270] width 8 height 8
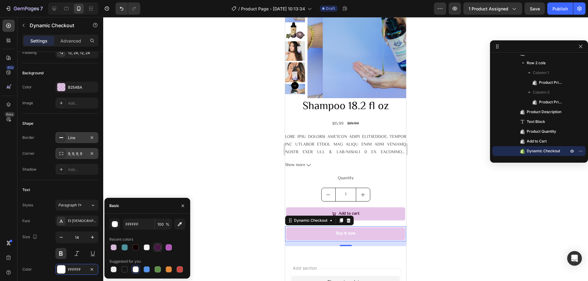
click at [156, 247] on div at bounding box center [158, 247] width 6 height 6
type input "471542"
click at [191, 105] on div at bounding box center [345, 149] width 484 height 264
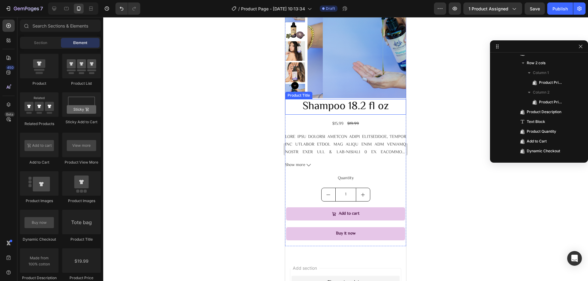
click at [315, 108] on h2 "Shampoo 18.2 fl oz" at bounding box center [345, 107] width 121 height 16
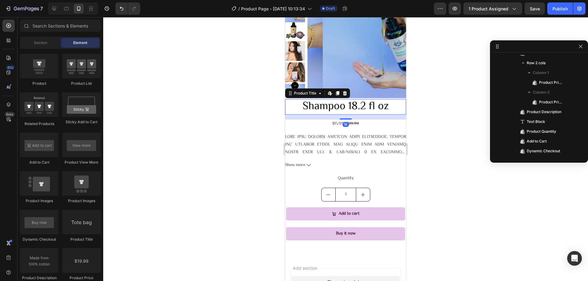
scroll to position [77, 0]
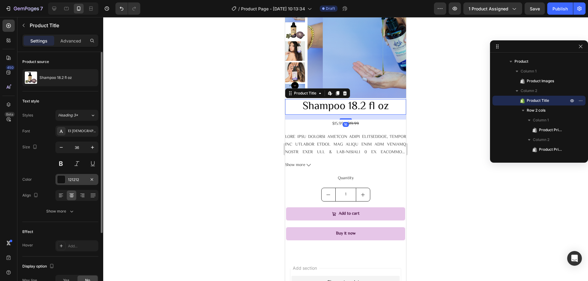
click at [63, 180] on div at bounding box center [61, 180] width 8 height 8
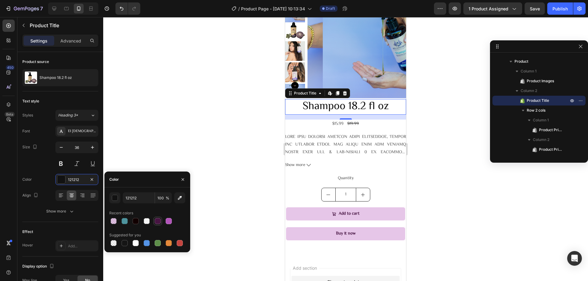
click at [157, 225] on div at bounding box center [157, 221] width 9 height 9
type input "471542"
click at [223, 145] on div at bounding box center [345, 149] width 484 height 264
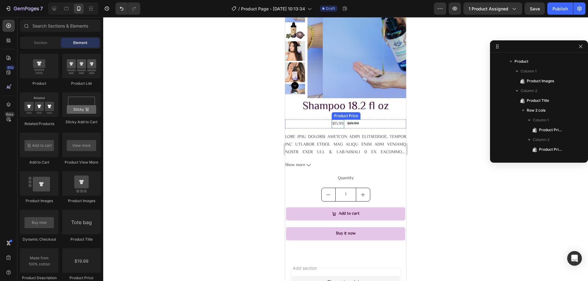
click at [335, 127] on div "$15.99" at bounding box center [337, 124] width 13 height 9
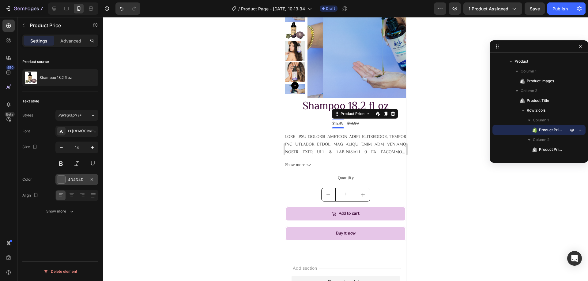
click at [62, 180] on div at bounding box center [61, 180] width 8 height 8
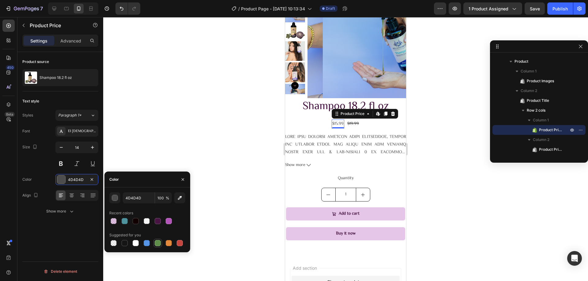
click at [155, 243] on div at bounding box center [158, 243] width 6 height 6
click at [125, 221] on div at bounding box center [124, 221] width 6 height 6
type input "4E949E"
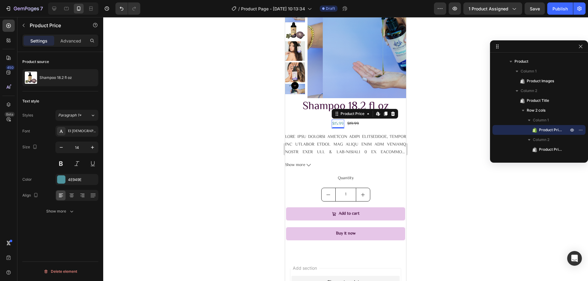
click at [229, 230] on div at bounding box center [345, 149] width 484 height 264
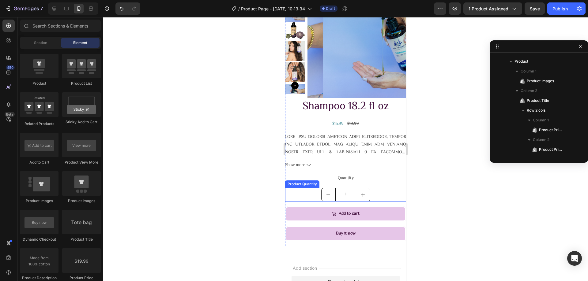
click at [387, 193] on div "1" at bounding box center [345, 195] width 121 height 14
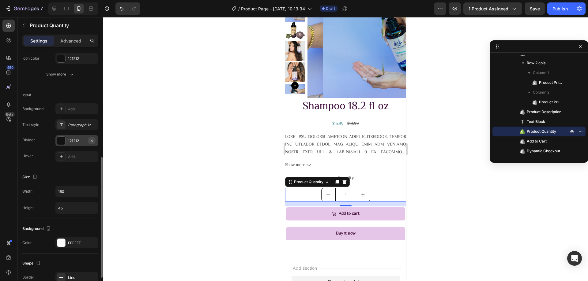
scroll to position [214, 0]
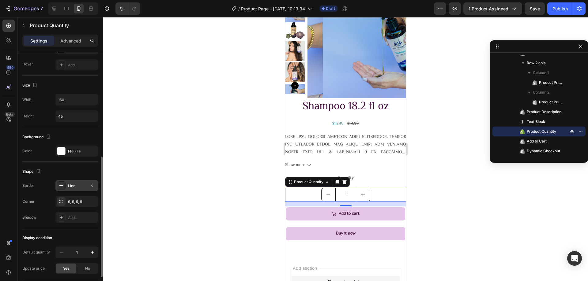
click at [82, 188] on div "Line" at bounding box center [77, 186] width 18 height 6
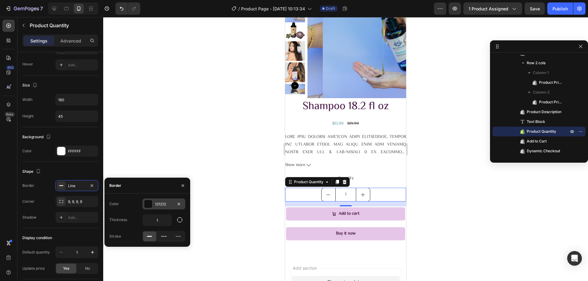
click at [145, 201] on div at bounding box center [148, 204] width 8 height 8
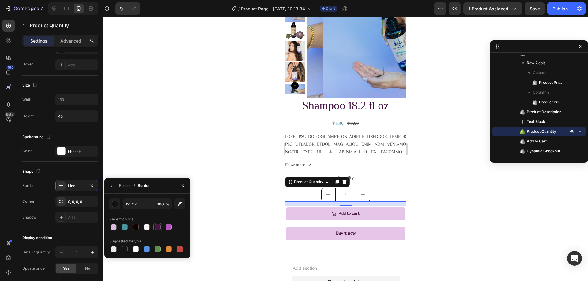
click at [156, 229] on div at bounding box center [158, 227] width 6 height 6
type input "471542"
drag, startPoint x: 204, startPoint y: 199, endPoint x: 208, endPoint y: 199, distance: 4.3
click at [206, 198] on div at bounding box center [345, 149] width 484 height 264
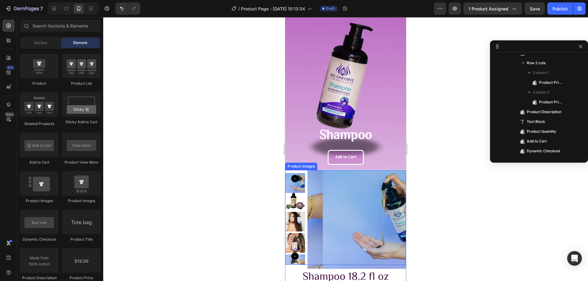
scroll to position [0, 0]
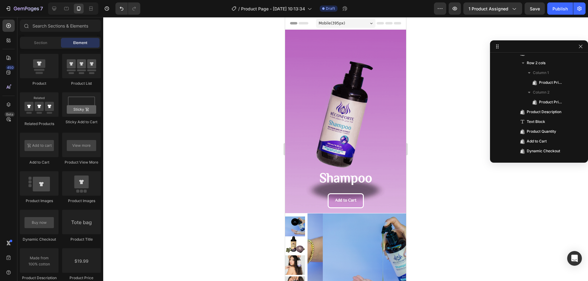
click at [445, 129] on div at bounding box center [345, 149] width 484 height 264
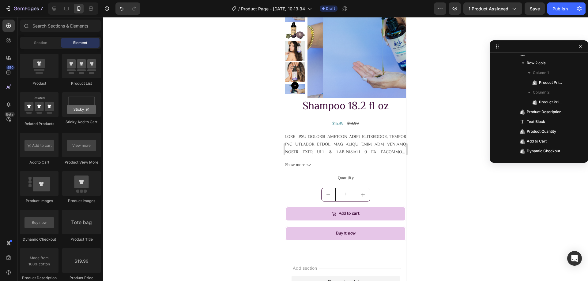
scroll to position [319, 0]
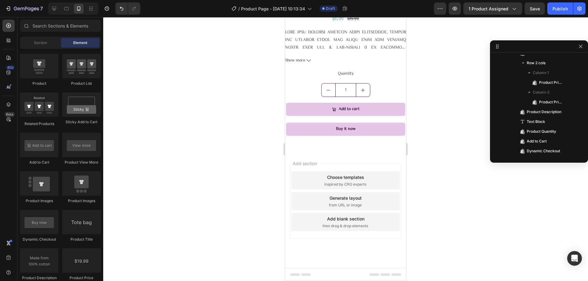
click at [370, 221] on div "Add blank section then drag & drop elements" at bounding box center [345, 222] width 108 height 18
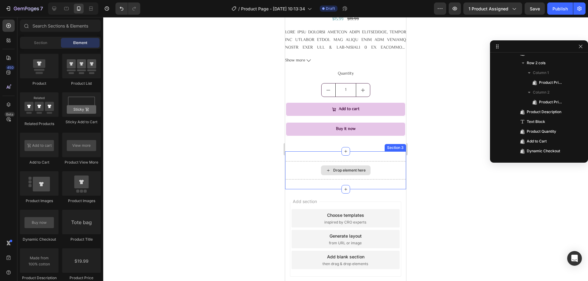
click at [343, 168] on div "Drop element here" at bounding box center [349, 170] width 32 height 5
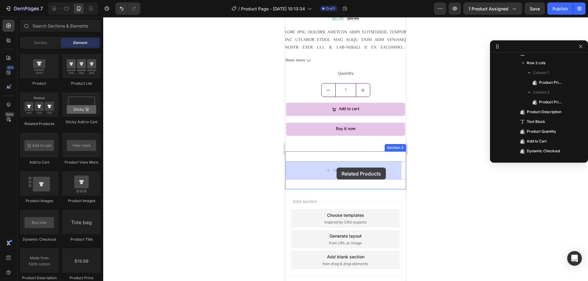
drag, startPoint x: 331, startPoint y: 121, endPoint x: 415, endPoint y: 163, distance: 94.0
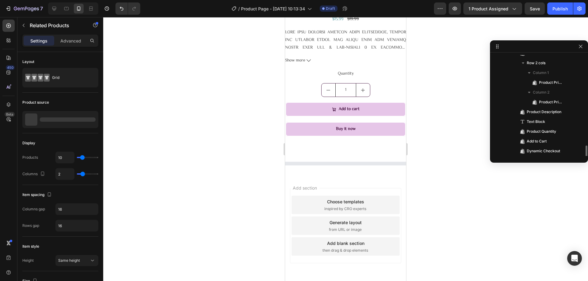
scroll to position [154, 0]
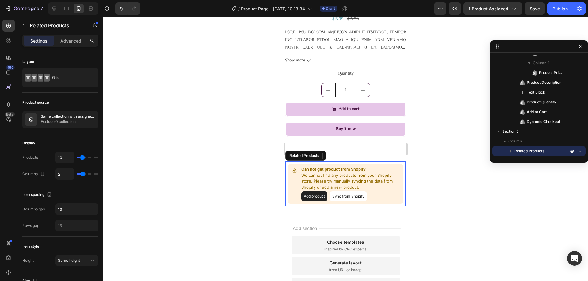
click at [361, 196] on button "Sync from Shopify" at bounding box center [348, 197] width 37 height 10
click at [354, 196] on button "Sync from Shopify" at bounding box center [348, 197] width 37 height 10
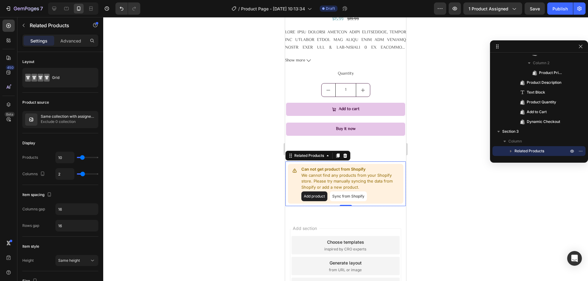
click at [354, 196] on button "Sync from Shopify" at bounding box center [348, 197] width 37 height 10
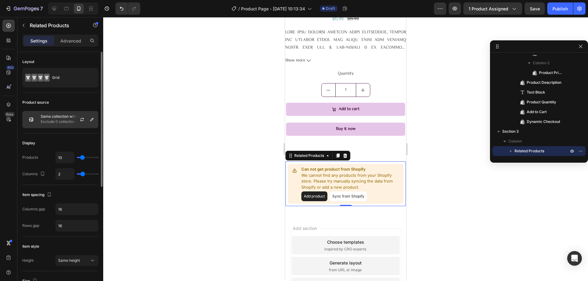
click at [57, 123] on p "Exclude 0 collection" at bounding box center [68, 122] width 55 height 6
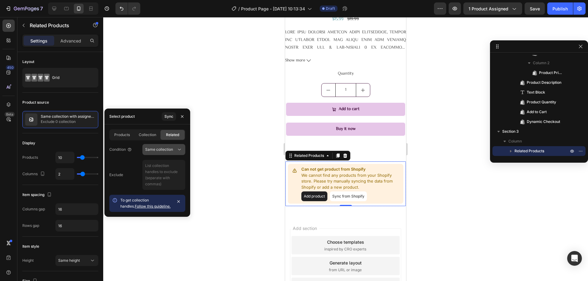
click at [178, 146] on button "Same collection" at bounding box center [163, 149] width 43 height 11
click at [170, 182] on div "Same vendor" at bounding box center [157, 188] width 50 height 12
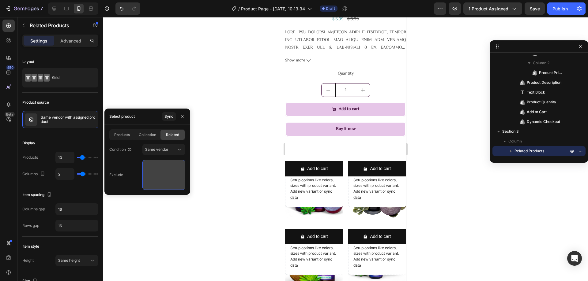
click at [159, 178] on textarea at bounding box center [163, 175] width 43 height 30
click at [126, 137] on span "Products" at bounding box center [122, 135] width 16 height 6
type input "2"
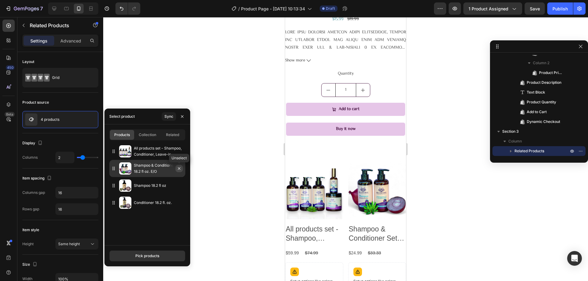
click at [179, 168] on icon "button" at bounding box center [179, 168] width 5 height 5
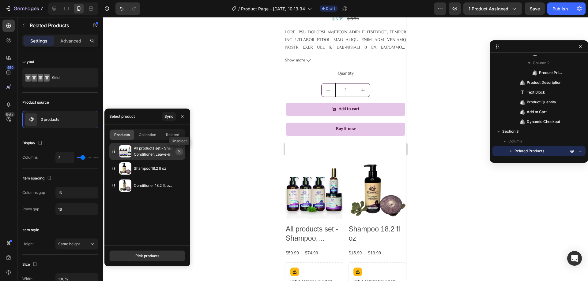
click at [179, 151] on icon "button" at bounding box center [179, 151] width 5 height 5
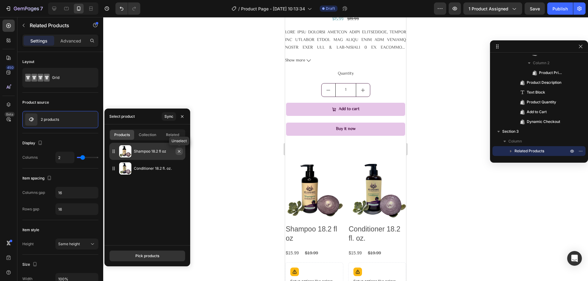
click at [178, 153] on icon "button" at bounding box center [179, 151] width 5 height 5
click at [179, 152] on icon "button" at bounding box center [179, 151] width 5 height 5
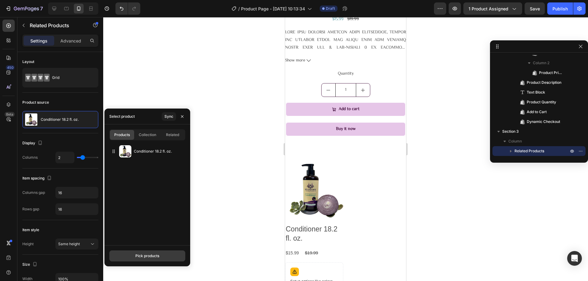
click at [138, 257] on div "Pick products" at bounding box center [147, 256] width 24 height 6
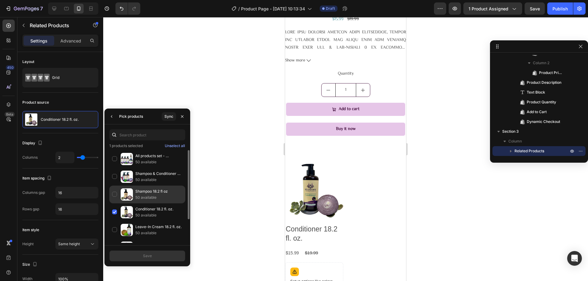
scroll to position [31, 0]
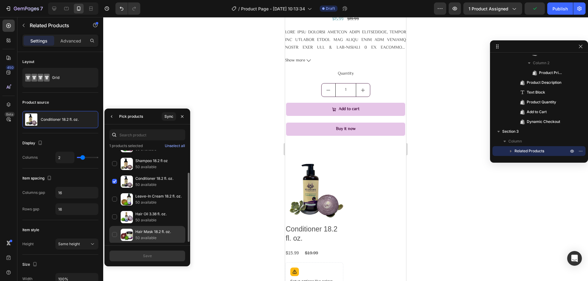
click at [159, 232] on p "Hair Mask 18.2 fl. oz." at bounding box center [158, 232] width 47 height 6
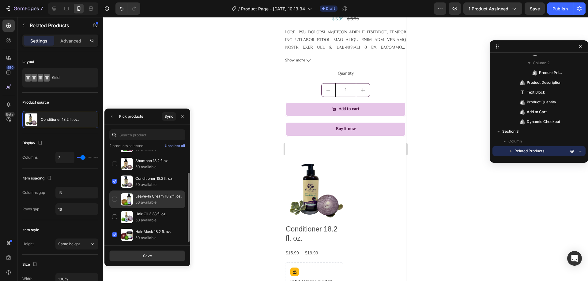
click at [115, 208] on div "Leave-In Cream 18.2 fl. oz. 50 available" at bounding box center [147, 217] width 76 height 18
click at [147, 258] on div "Save" at bounding box center [147, 256] width 9 height 6
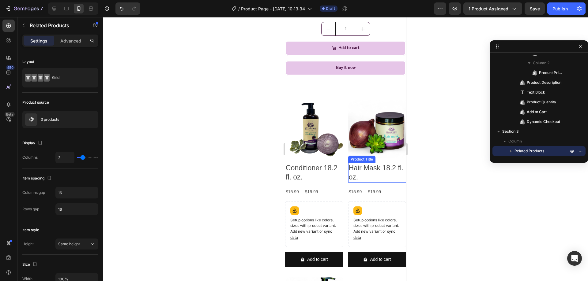
scroll to position [441, 0]
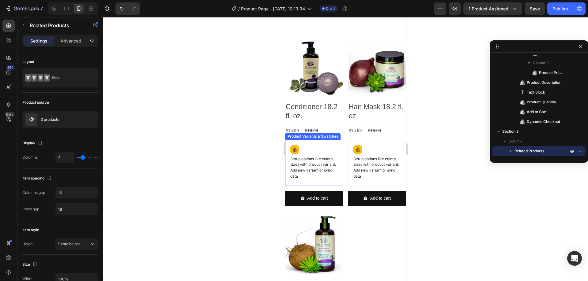
click at [334, 145] on div "Setup options like colors, sizes with product variant. Add new variant or sync …" at bounding box center [314, 163] width 53 height 40
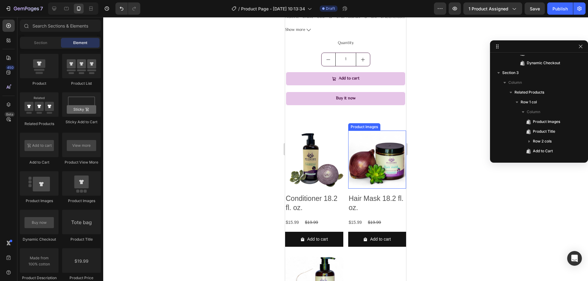
scroll to position [411, 0]
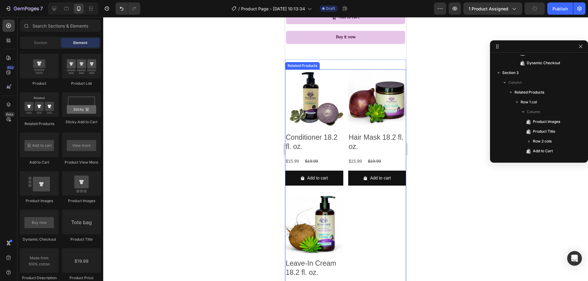
click at [365, 209] on div "Product Images Conditioner 18.2 fl. oz. Product Title $15.99 Product Price Prod…" at bounding box center [345, 192] width 121 height 247
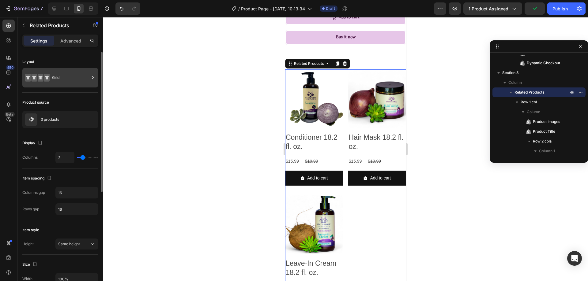
click at [72, 80] on div "Grid" at bounding box center [70, 78] width 37 height 14
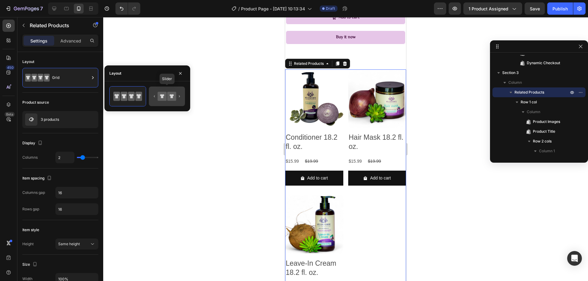
click at [170, 91] on icon at bounding box center [166, 96] width 29 height 12
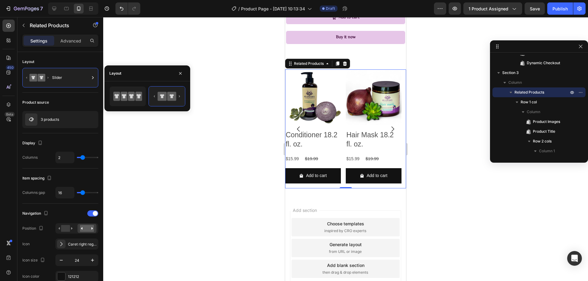
click at [222, 129] on div at bounding box center [345, 149] width 484 height 264
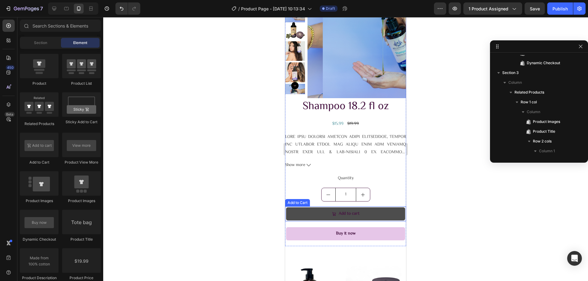
scroll to position [337, 0]
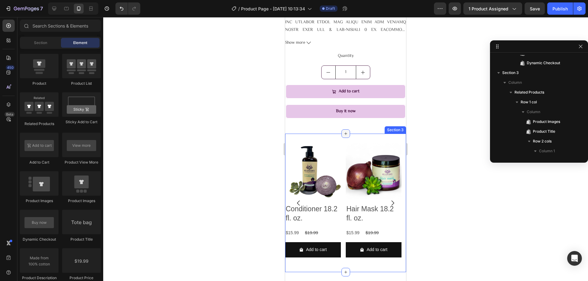
click at [339, 135] on div "Product Images Conditioner 18.2 fl. oz. Product Title $15.99 Product Price Prod…" at bounding box center [345, 203] width 121 height 138
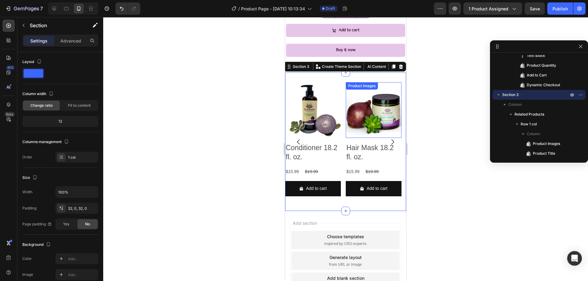
scroll to position [367, 0]
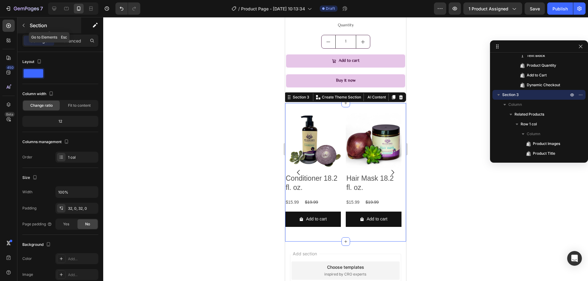
click at [28, 28] on button "button" at bounding box center [24, 26] width 10 height 10
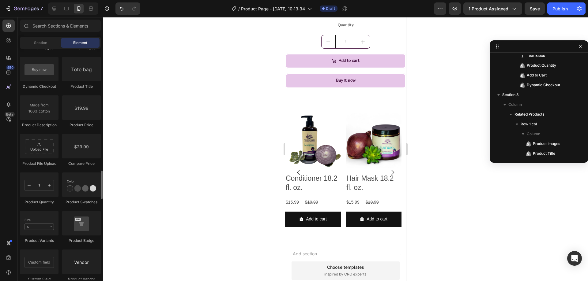
scroll to position [918, 0]
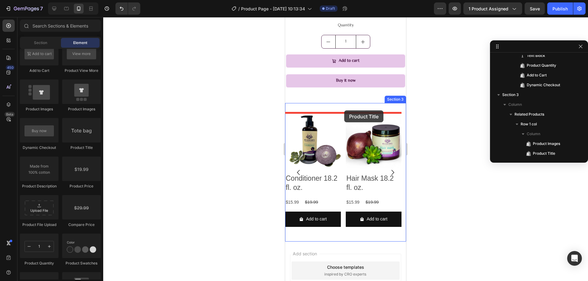
drag, startPoint x: 371, startPoint y: 152, endPoint x: 344, endPoint y: 110, distance: 50.0
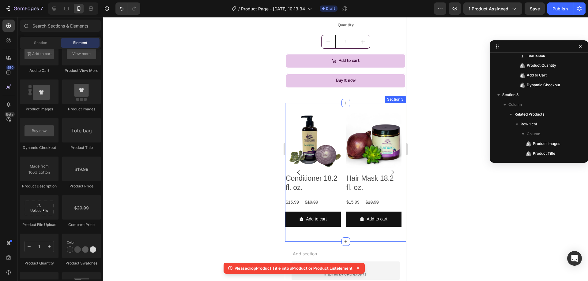
click at [346, 110] on div "Product Images Conditioner 18.2 fl. oz. Product Title $15.99 Product Price Prod…" at bounding box center [345, 172] width 121 height 138
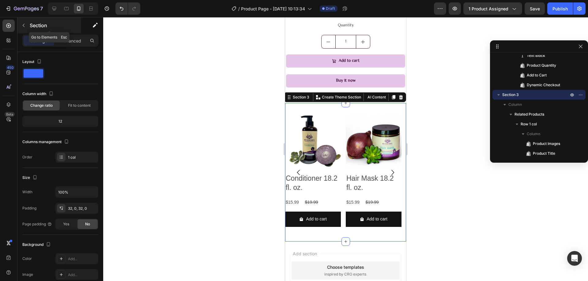
click at [28, 26] on button "button" at bounding box center [24, 26] width 10 height 10
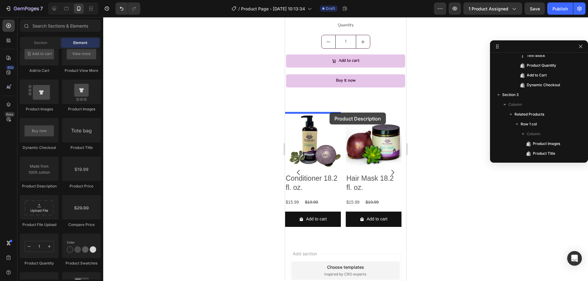
drag, startPoint x: 340, startPoint y: 182, endPoint x: 329, endPoint y: 113, distance: 70.0
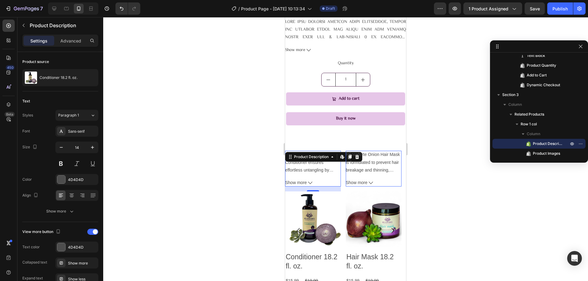
scroll to position [360, 0]
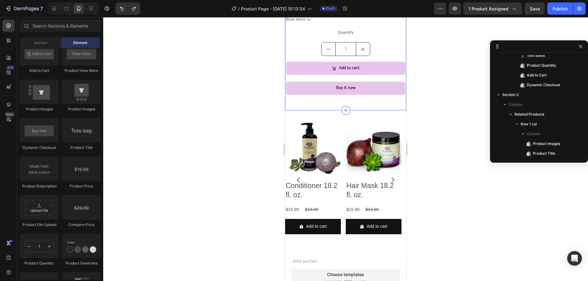
click at [343, 109] on icon at bounding box center [345, 110] width 5 height 5
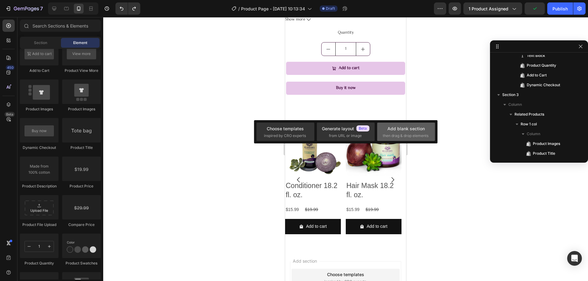
click at [421, 134] on span "then drag & drop elements" at bounding box center [405, 136] width 46 height 6
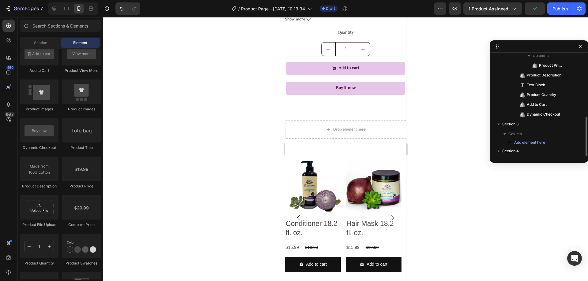
scroll to position [161, 0]
click at [368, 135] on div "Drop element here" at bounding box center [345, 129] width 121 height 18
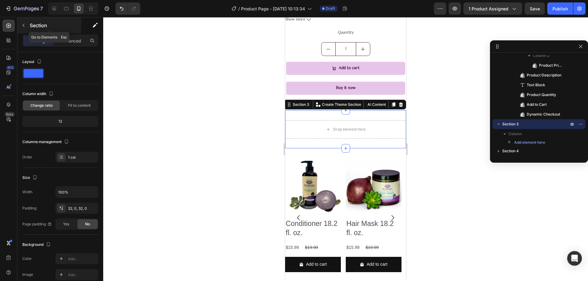
click at [28, 26] on button "button" at bounding box center [24, 26] width 10 height 10
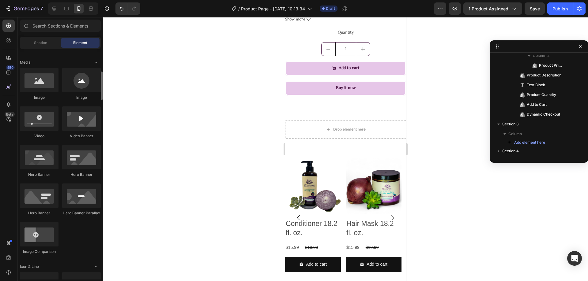
scroll to position [0, 0]
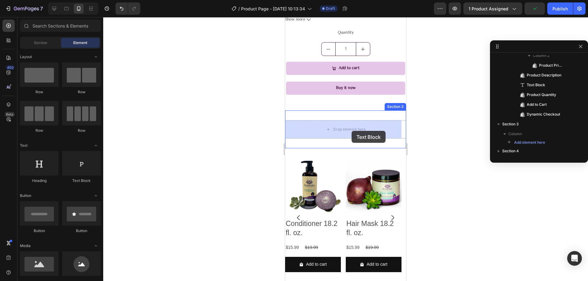
drag, startPoint x: 355, startPoint y: 188, endPoint x: 351, endPoint y: 131, distance: 57.4
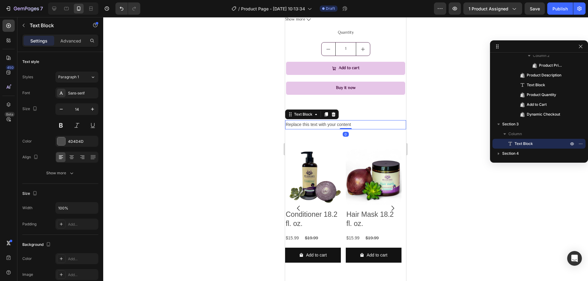
click at [348, 125] on div "Replace this text with your content" at bounding box center [345, 124] width 121 height 9
click at [348, 125] on p "Replace this text with your content" at bounding box center [345, 125] width 120 height 8
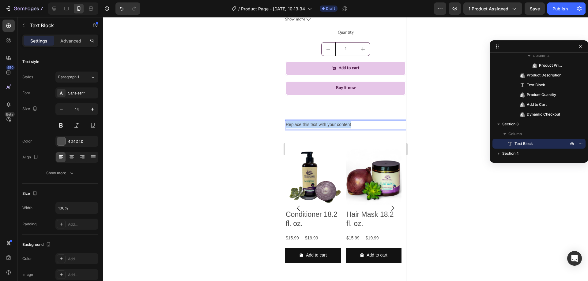
click at [348, 125] on p "Replace this text with your content" at bounding box center [345, 125] width 120 height 8
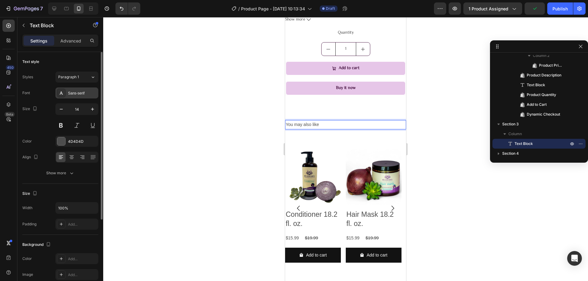
click at [81, 94] on div "Sans-serif" at bounding box center [82, 94] width 29 height 6
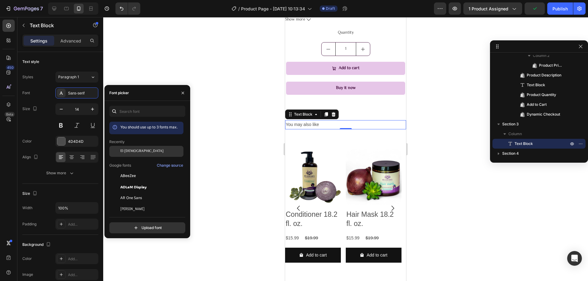
click at [146, 149] on div "El [DEMOGRAPHIC_DATA]" at bounding box center [151, 152] width 62 height 6
click at [60, 125] on button at bounding box center [60, 125] width 11 height 11
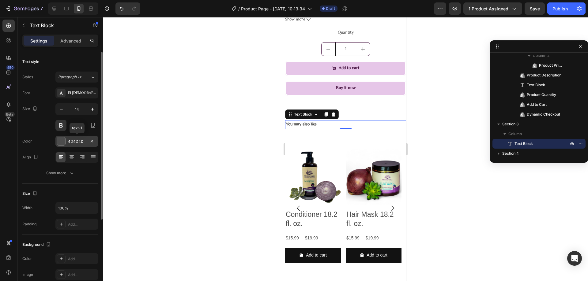
click at [62, 140] on div at bounding box center [61, 141] width 8 height 8
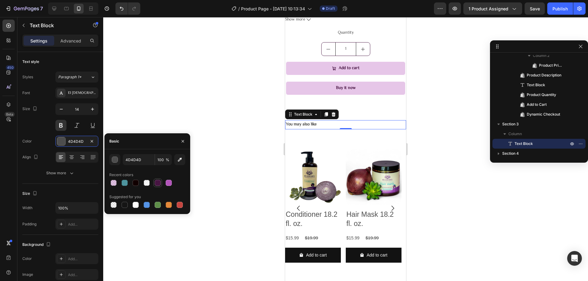
click at [157, 184] on div at bounding box center [158, 183] width 6 height 6
type input "471542"
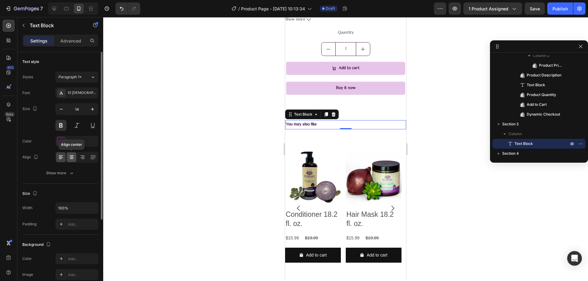
click at [72, 156] on icon at bounding box center [71, 155] width 4 height 1
click at [89, 113] on button "button" at bounding box center [92, 109] width 11 height 11
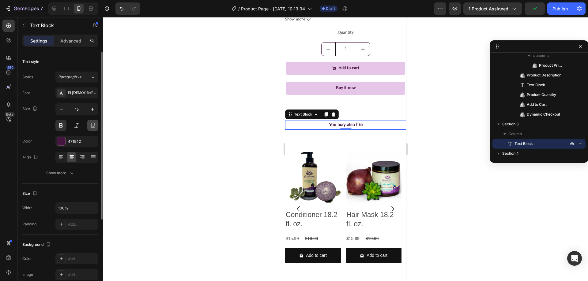
click at [90, 125] on button at bounding box center [92, 125] width 11 height 11
click at [76, 125] on button at bounding box center [76, 125] width 11 height 11
click at [95, 108] on icon "button" at bounding box center [92, 109] width 6 height 6
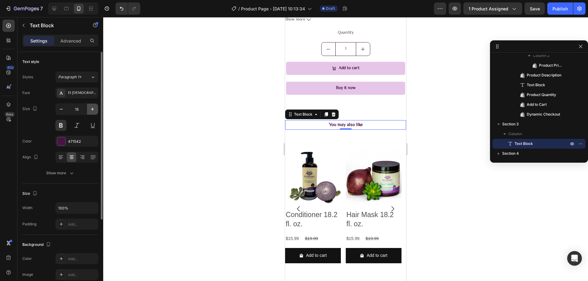
click at [95, 108] on icon "button" at bounding box center [92, 109] width 6 height 6
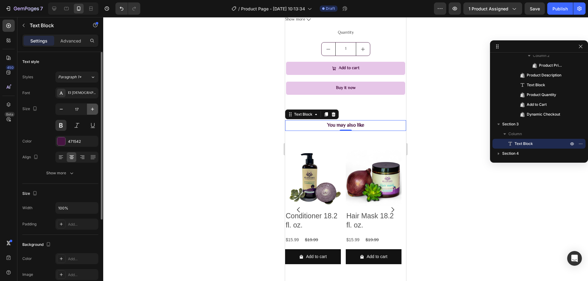
click at [95, 108] on icon "button" at bounding box center [92, 109] width 6 height 6
type input "18"
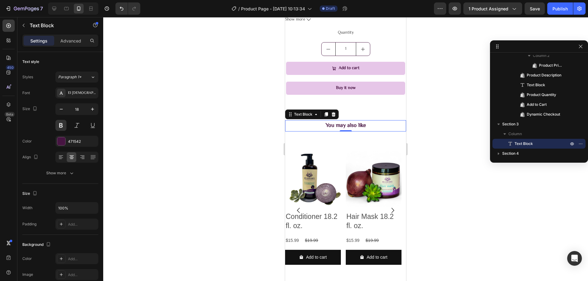
click at [172, 142] on div at bounding box center [345, 149] width 484 height 264
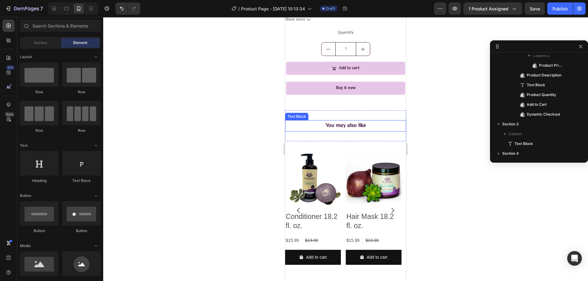
click at [325, 129] on p "You may also like" at bounding box center [345, 126] width 120 height 10
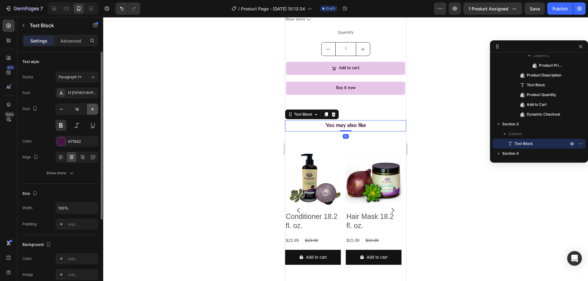
click at [93, 110] on icon "button" at bounding box center [92, 109] width 6 height 6
click at [93, 109] on icon "button" at bounding box center [92, 109] width 6 height 6
type input "20"
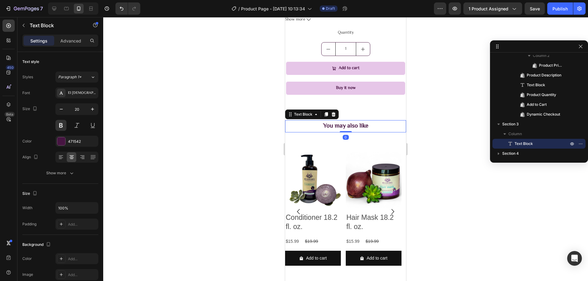
click at [218, 171] on div at bounding box center [345, 149] width 484 height 264
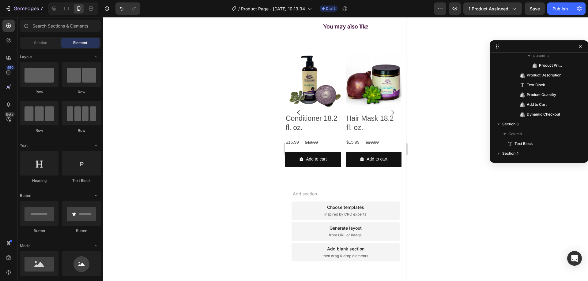
scroll to position [489, 0]
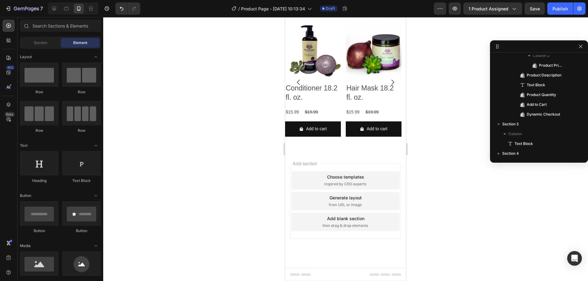
click at [345, 175] on div "Choose templates" at bounding box center [345, 177] width 37 height 6
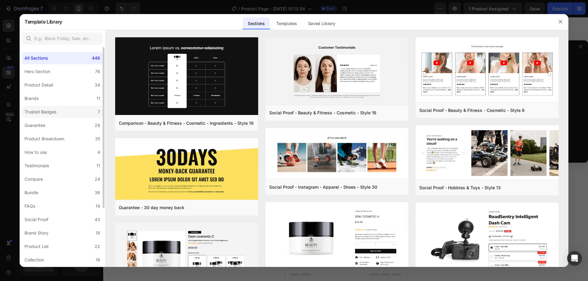
click at [67, 109] on label "Trusted Badges 7" at bounding box center [62, 112] width 80 height 12
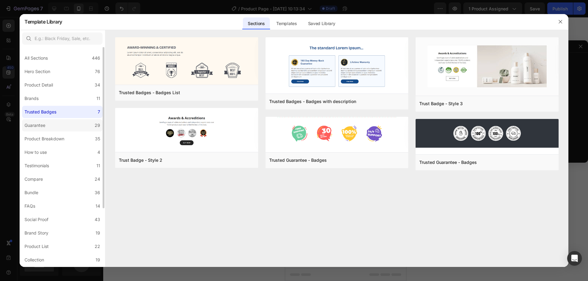
click at [65, 123] on label "Guarantee 29" at bounding box center [62, 125] width 80 height 12
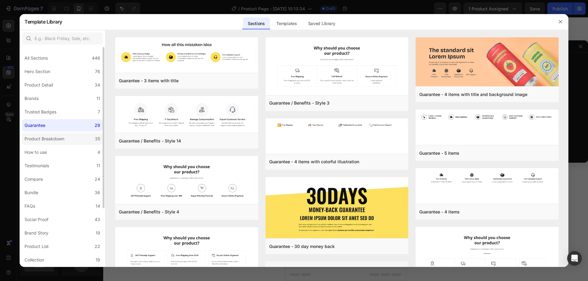
click at [79, 137] on label "Product Breakdown 35" at bounding box center [62, 139] width 80 height 12
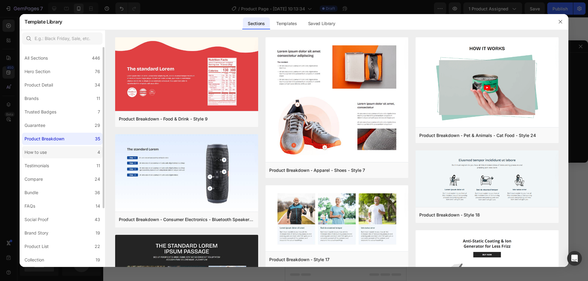
click at [61, 154] on label "How to use 4" at bounding box center [62, 152] width 80 height 12
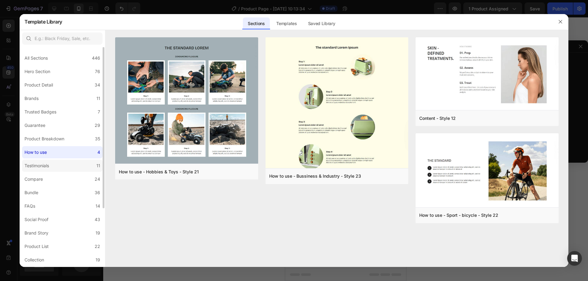
click at [67, 164] on label "Testimonials 11" at bounding box center [62, 166] width 80 height 12
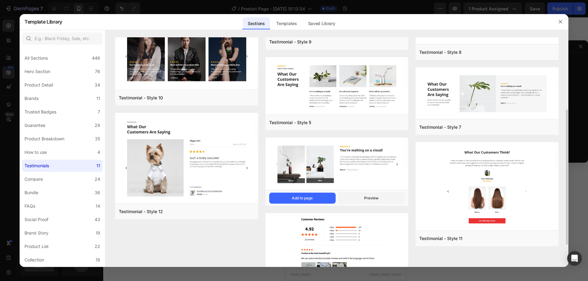
scroll to position [160, 0]
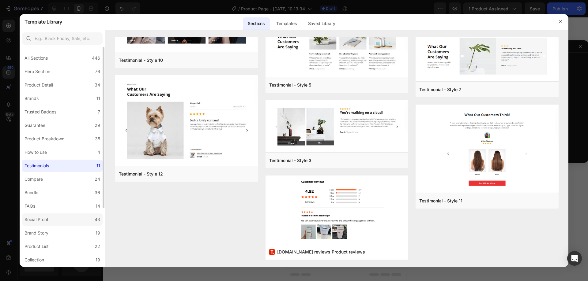
click at [87, 216] on label "Social Proof 43" at bounding box center [62, 220] width 80 height 12
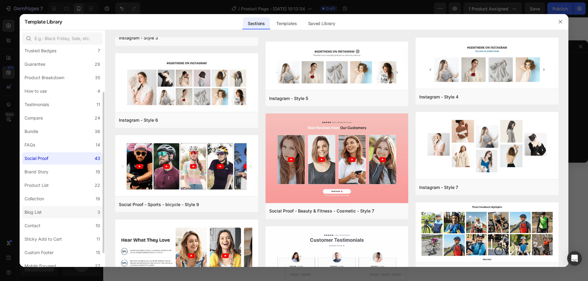
scroll to position [80, 0]
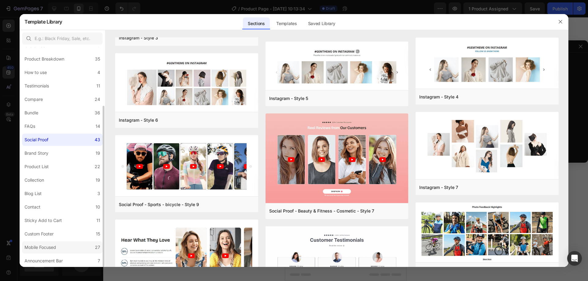
click at [76, 248] on label "Mobile Focused 27" at bounding box center [62, 247] width 80 height 12
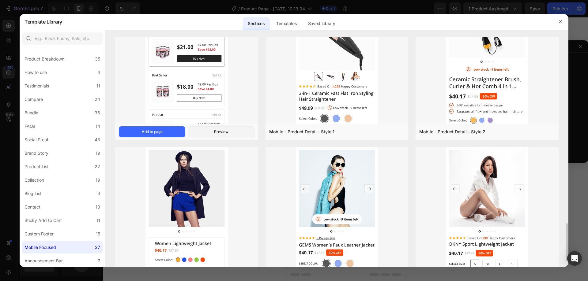
scroll to position [1158, 0]
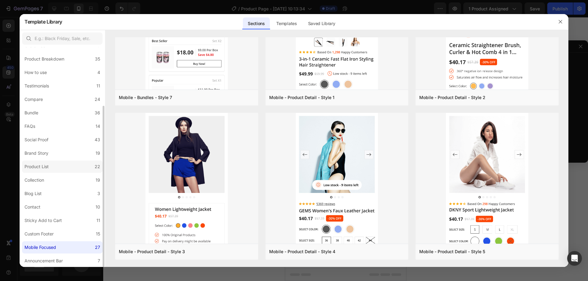
click at [69, 162] on label "Product List 22" at bounding box center [62, 167] width 80 height 12
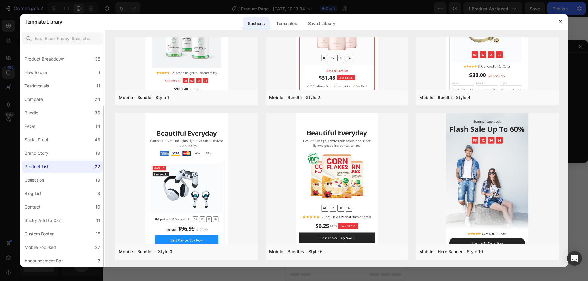
scroll to position [0, 0]
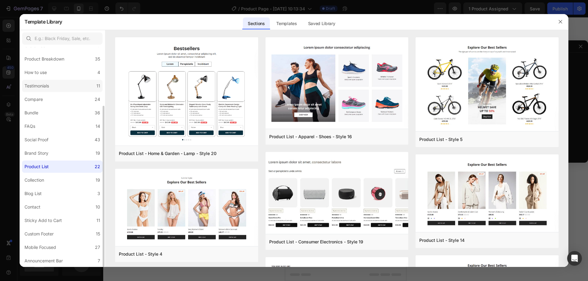
click at [62, 85] on label "Testimonials 11" at bounding box center [62, 86] width 80 height 12
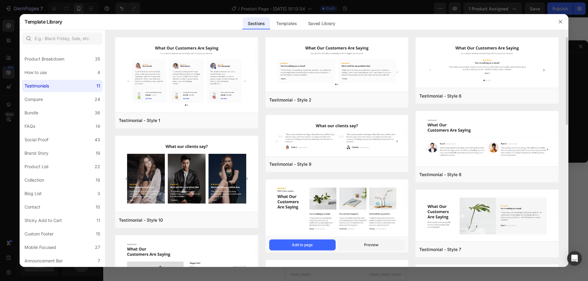
scroll to position [160, 0]
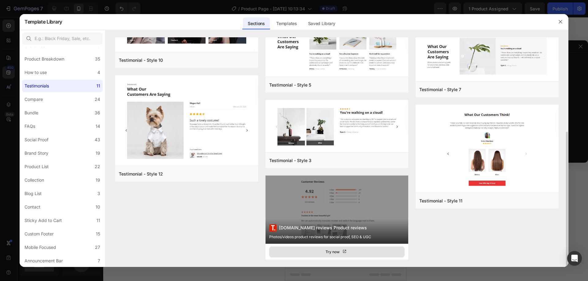
click at [348, 250] on button "Try now" at bounding box center [337, 252] width 136 height 11
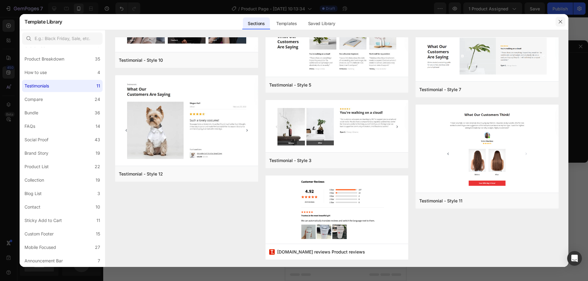
click at [558, 17] on button "button" at bounding box center [560, 22] width 10 height 10
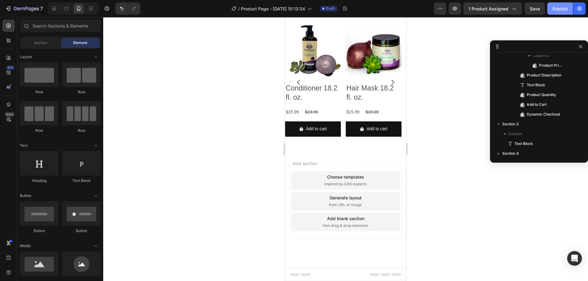
click at [562, 9] on div "Publish" at bounding box center [559, 9] width 15 height 6
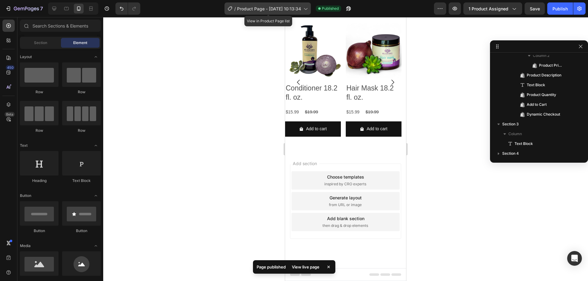
click at [254, 4] on div "/ Product Page - Aug 27, 10:13:34" at bounding box center [267, 8] width 86 height 12
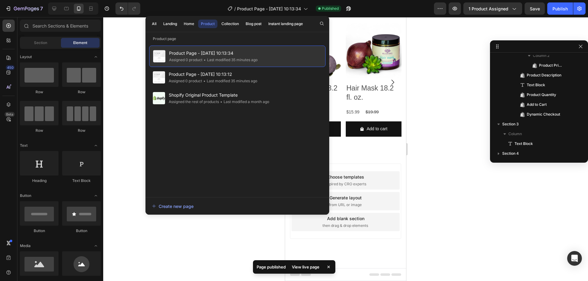
click at [217, 50] on span "Product Page - Aug 27, 10:13:34" at bounding box center [213, 53] width 88 height 7
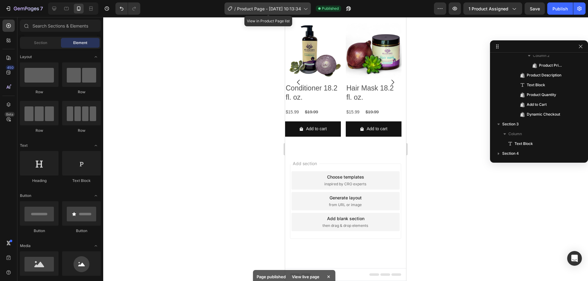
click at [229, 10] on icon at bounding box center [230, 9] width 6 height 6
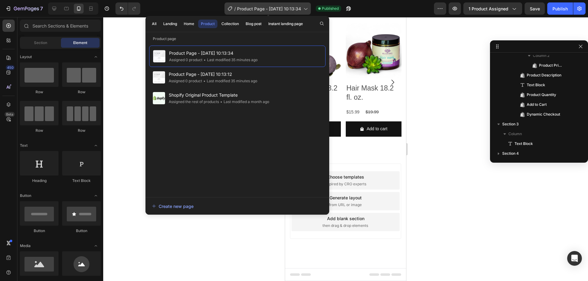
click at [252, 6] on span "Product Page - Aug 27, 10:13:34" at bounding box center [269, 9] width 64 height 6
click at [253, 6] on span "Product Page - Aug 27, 10:13:34" at bounding box center [269, 9] width 64 height 6
click at [438, 7] on button "button" at bounding box center [440, 8] width 12 height 12
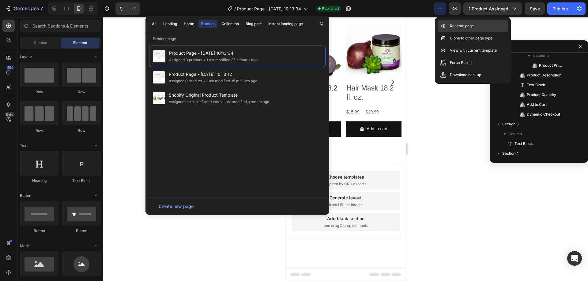
click at [451, 28] on p "Rename page" at bounding box center [462, 26] width 24 height 6
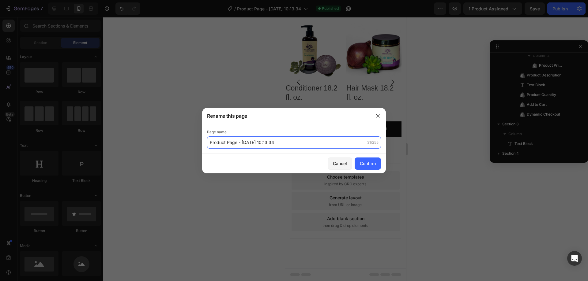
click at [286, 137] on input "Product Page - Aug 27, 10:13:34" at bounding box center [294, 142] width 174 height 12
type input "Shampoo product page"
click at [355, 161] on button "Confirm" at bounding box center [367, 164] width 26 height 12
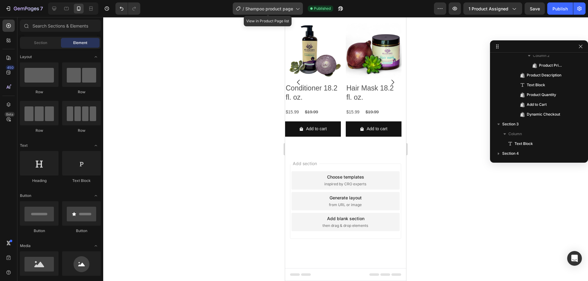
click at [287, 11] on span "Shampoo product page" at bounding box center [269, 9] width 48 height 6
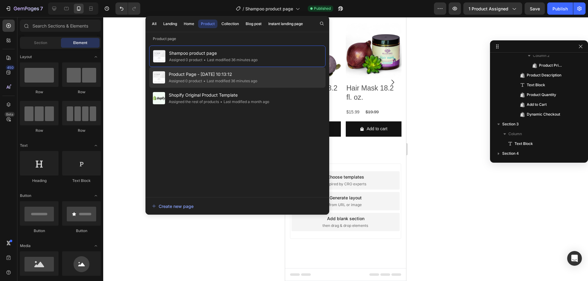
click at [257, 71] on span "Product Page - [DATE] 10:13:12" at bounding box center [213, 74] width 88 height 7
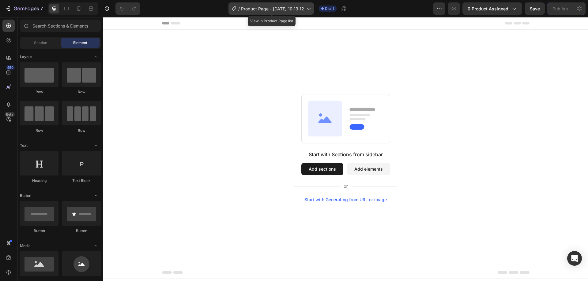
click at [280, 9] on span "Product Page - [DATE] 10:13:12" at bounding box center [272, 9] width 63 height 6
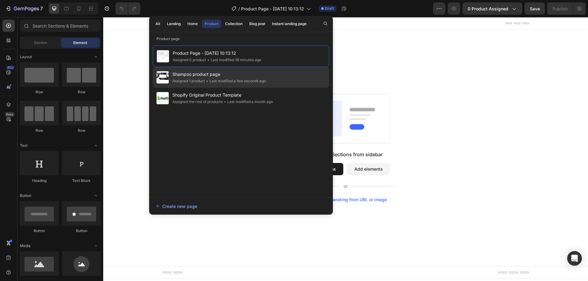
click at [274, 88] on div "Shampoo product page Assigned 1 product • Last modified a few seconds ago" at bounding box center [241, 98] width 176 height 21
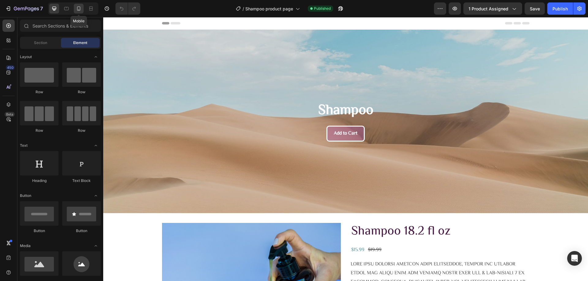
click at [80, 5] on div at bounding box center [79, 9] width 10 height 10
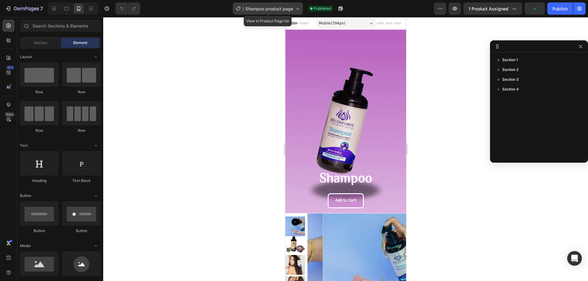
click at [290, 6] on span "Shampoo product page" at bounding box center [269, 9] width 48 height 6
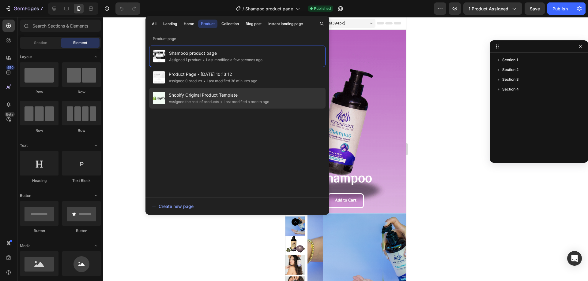
click at [255, 98] on span "Shopify Original Product Template" at bounding box center [219, 94] width 100 height 7
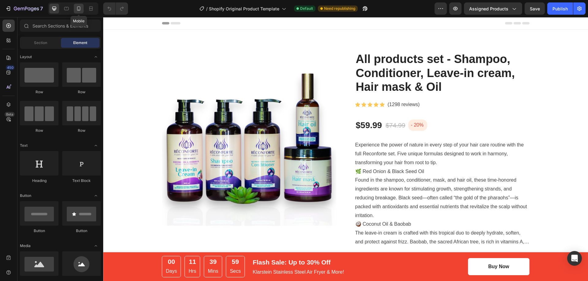
click at [78, 7] on icon at bounding box center [79, 9] width 6 height 6
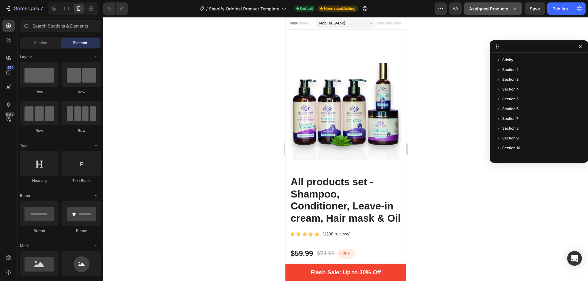
click at [480, 6] on span "Assigned Products" at bounding box center [488, 9] width 39 height 6
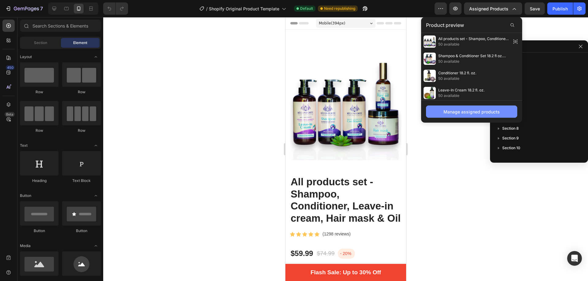
click at [478, 109] on div "Manage assigned products" at bounding box center [471, 112] width 56 height 6
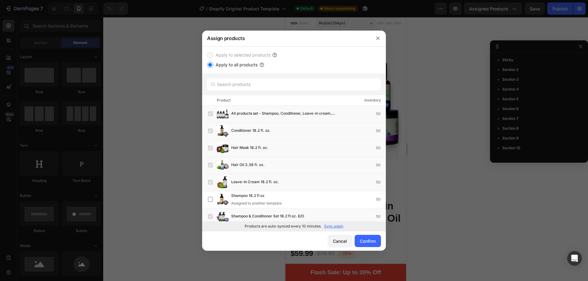
click at [260, 54] on label "Apply to selected products" at bounding box center [241, 54] width 57 height 7
click at [362, 238] on div "Confirm" at bounding box center [368, 241] width 16 height 6
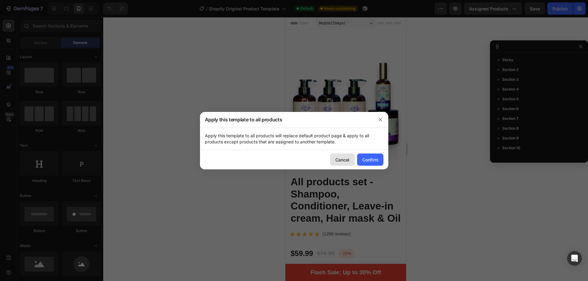
click at [338, 161] on div "Cancel" at bounding box center [342, 160] width 14 height 6
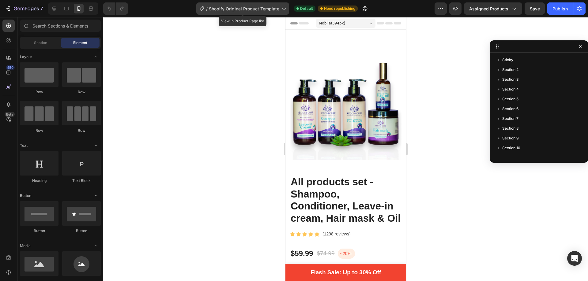
click at [276, 11] on span "Shopify Original Product Template" at bounding box center [244, 9] width 70 height 6
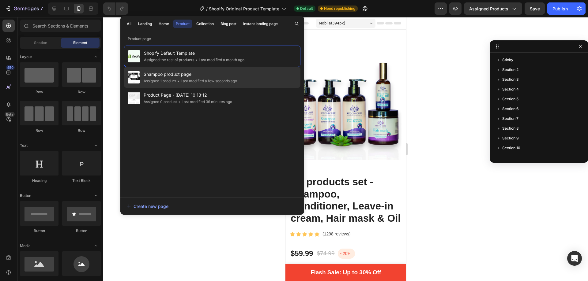
click at [229, 77] on span "Shampoo product page" at bounding box center [190, 74] width 93 height 7
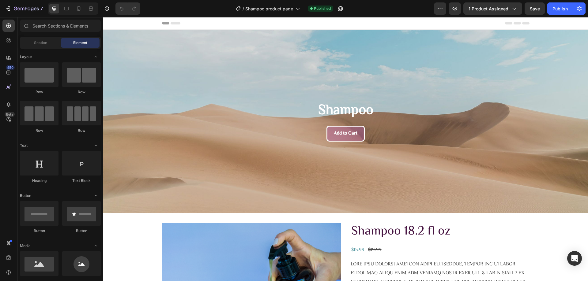
click at [73, 9] on div at bounding box center [73, 8] width 50 height 12
click at [76, 8] on icon at bounding box center [79, 9] width 6 height 6
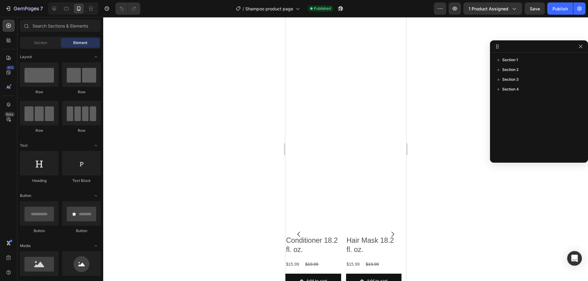
scroll to position [489, 0]
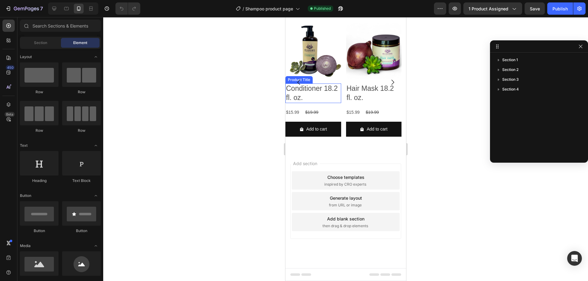
click at [322, 94] on h2 "Conditioner 18.2 fl. oz." at bounding box center [313, 94] width 56 height 20
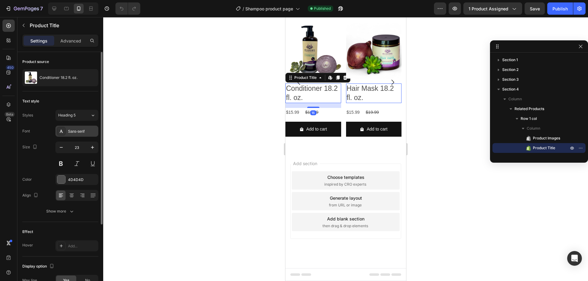
click at [82, 132] on div "Sans-serif" at bounding box center [82, 132] width 29 height 6
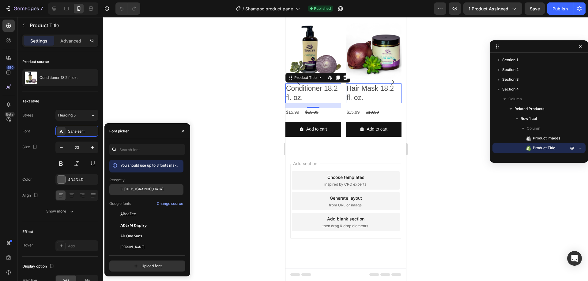
click at [152, 188] on div "El [DEMOGRAPHIC_DATA]" at bounding box center [151, 190] width 62 height 6
click at [294, 115] on div "$15.99" at bounding box center [292, 112] width 14 height 9
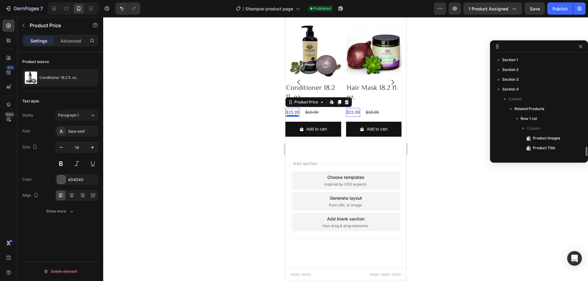
scroll to position [56, 0]
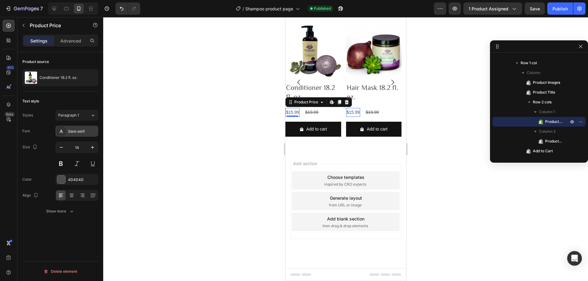
click at [84, 133] on div "Sans-serif" at bounding box center [82, 132] width 29 height 6
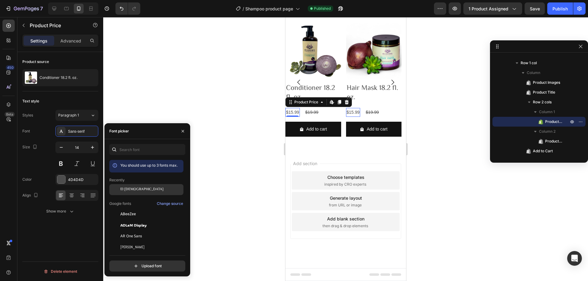
click at [140, 187] on div "El [DEMOGRAPHIC_DATA]" at bounding box center [151, 190] width 62 height 6
click at [313, 115] on div "$19.99" at bounding box center [309, 112] width 14 height 9
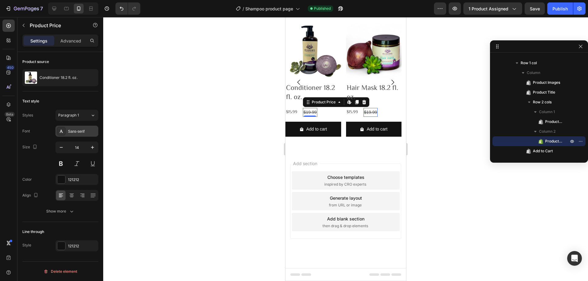
click at [78, 136] on div "Sans-serif" at bounding box center [76, 131] width 43 height 11
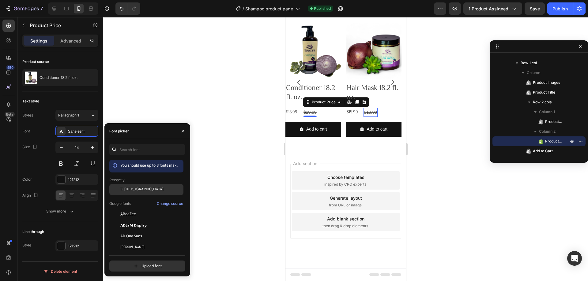
click at [139, 188] on div "El [DEMOGRAPHIC_DATA]" at bounding box center [151, 190] width 62 height 6
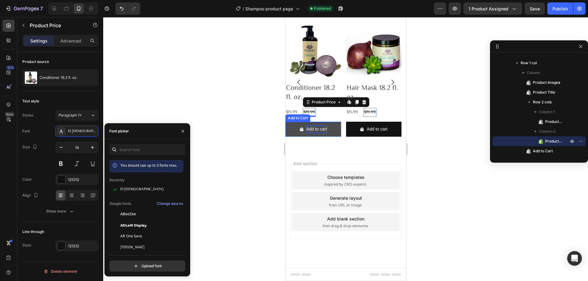
click at [319, 125] on div "Add to cart" at bounding box center [316, 129] width 21 height 8
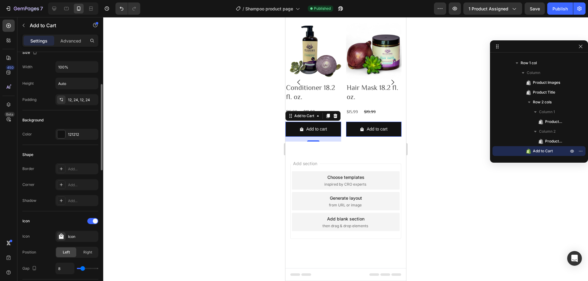
scroll to position [245, 0]
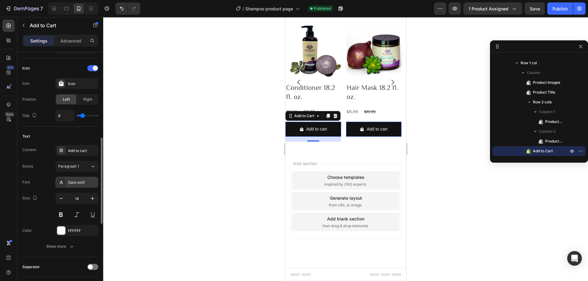
click at [84, 177] on div "Sans-serif" at bounding box center [76, 182] width 43 height 11
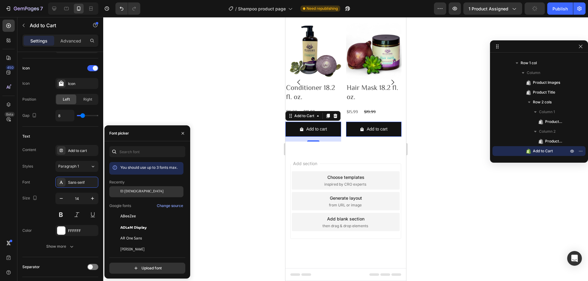
click at [145, 233] on div "El [DEMOGRAPHIC_DATA]" at bounding box center [146, 238] width 74 height 11
click at [58, 229] on div at bounding box center [61, 231] width 8 height 8
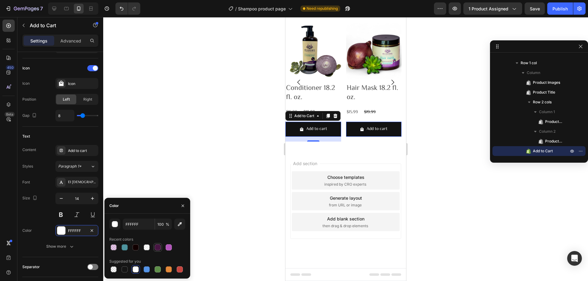
click at [159, 247] on div at bounding box center [158, 247] width 6 height 6
type input "471542"
click at [61, 216] on button at bounding box center [60, 214] width 11 height 11
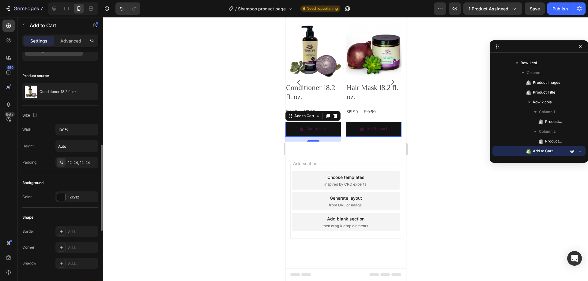
scroll to position [90, 0]
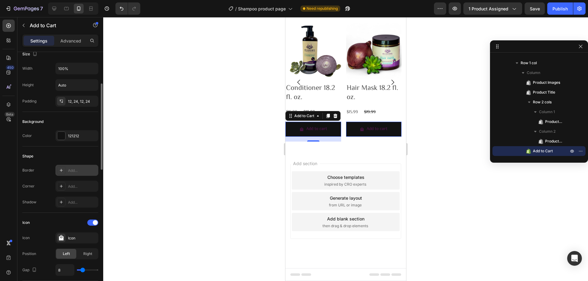
click at [64, 172] on div at bounding box center [61, 170] width 9 height 9
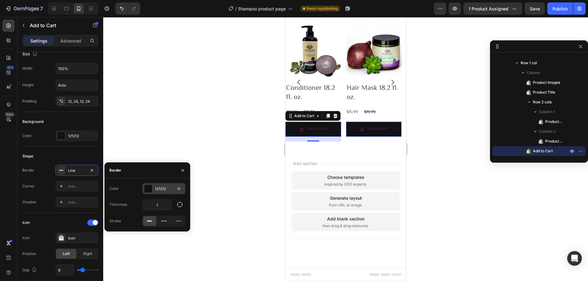
click at [154, 191] on div "121212" at bounding box center [163, 188] width 43 height 11
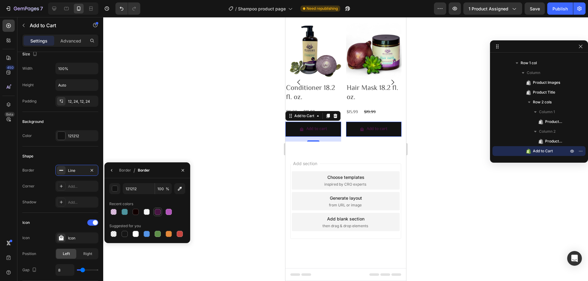
click at [159, 211] on div at bounding box center [158, 212] width 6 height 6
click at [116, 175] on div "Border / Border" at bounding box center [128, 170] width 48 height 16
click at [138, 233] on div at bounding box center [135, 234] width 6 height 6
type input "FFFFFF"
click at [110, 171] on icon "button" at bounding box center [111, 170] width 5 height 5
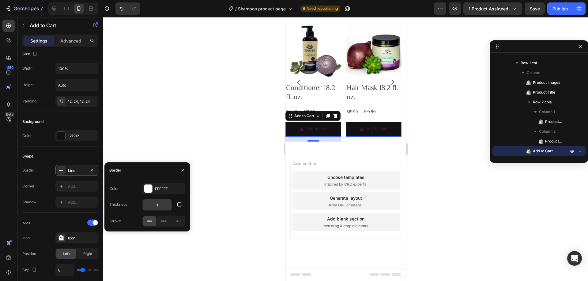
click at [160, 206] on input "1" at bounding box center [157, 205] width 29 height 11
type input "3"
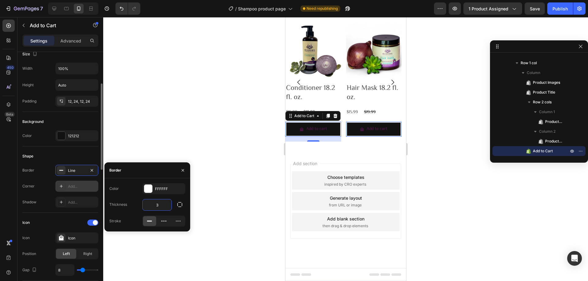
click at [87, 189] on div "Add..." at bounding box center [76, 186] width 43 height 11
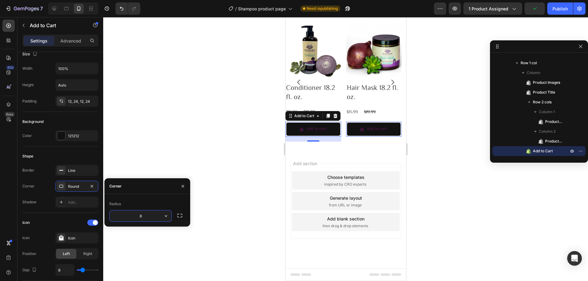
type input "9"
click at [70, 137] on div "121212" at bounding box center [77, 136] width 18 height 6
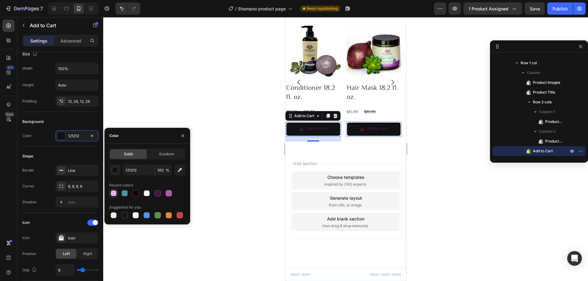
click at [113, 191] on div at bounding box center [113, 193] width 6 height 6
type input "B254BA"
type input "33"
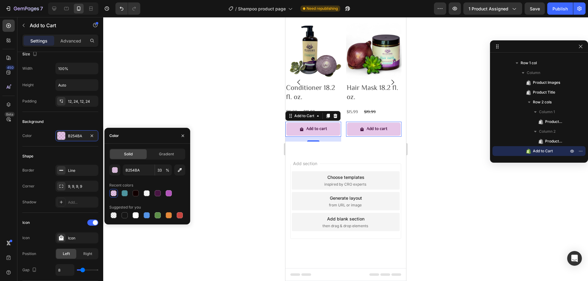
click at [226, 177] on div at bounding box center [345, 149] width 484 height 264
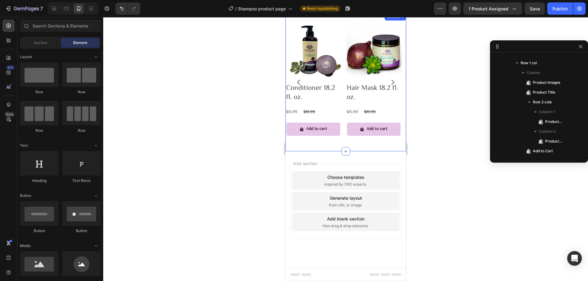
scroll to position [412, 0]
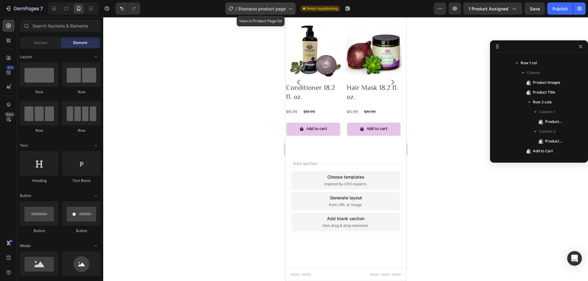
click at [259, 11] on span "Shampoo product page" at bounding box center [262, 9] width 48 height 6
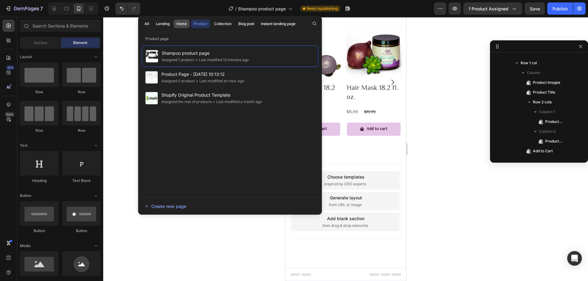
click at [178, 21] on div "Home" at bounding box center [181, 24] width 10 height 6
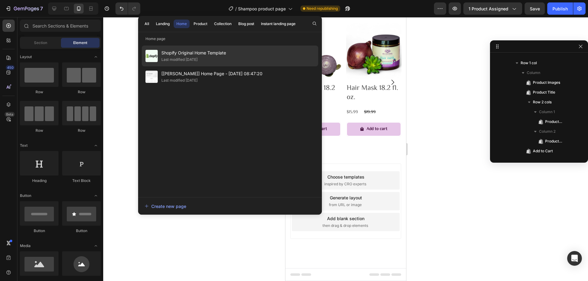
click at [181, 50] on span "Shopify Original Home Template" at bounding box center [193, 52] width 65 height 7
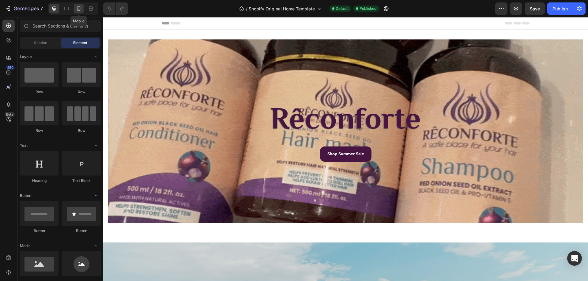
click at [79, 6] on icon at bounding box center [78, 8] width 3 height 4
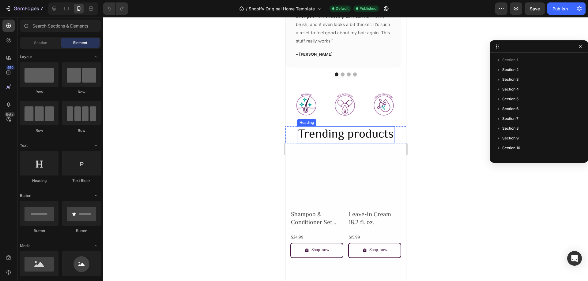
scroll to position [673, 0]
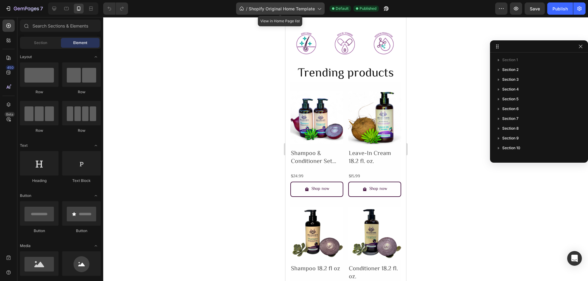
click at [259, 8] on span "Shopify Original Home Template" at bounding box center [281, 9] width 66 height 6
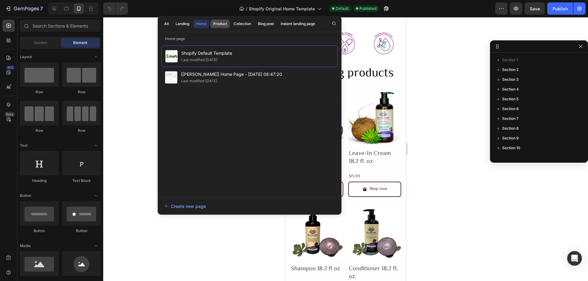
click at [225, 24] on div "Product" at bounding box center [220, 24] width 14 height 6
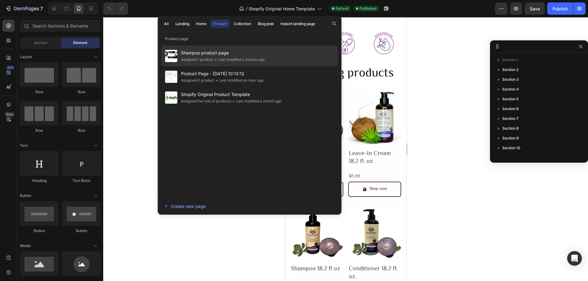
click at [224, 66] on div "Shampoo product page Assigned 1 product • Last modified a minute ago" at bounding box center [249, 76] width 176 height 21
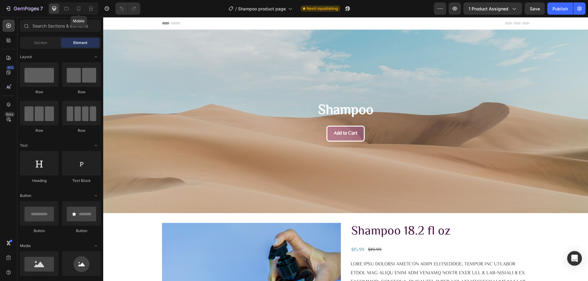
click at [71, 4] on div at bounding box center [67, 9] width 10 height 10
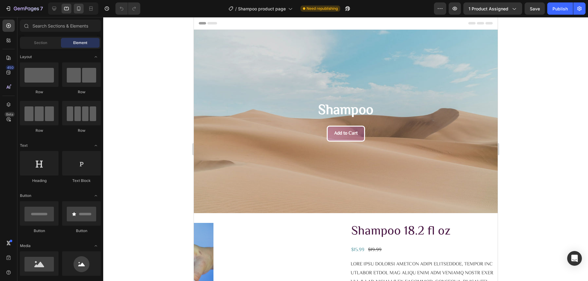
click at [75, 9] on div at bounding box center [79, 9] width 10 height 10
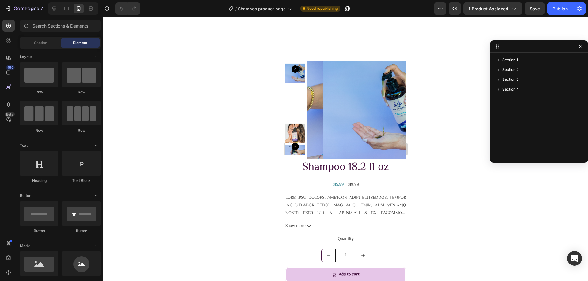
scroll to position [337, 0]
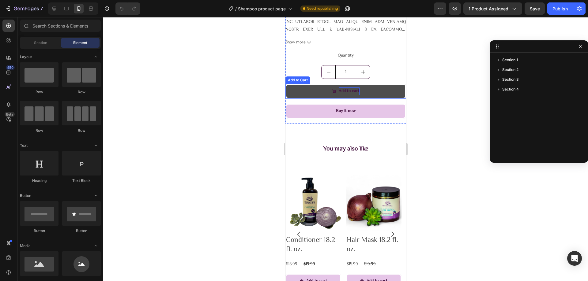
click at [349, 93] on div "Add to cart" at bounding box center [348, 92] width 21 height 8
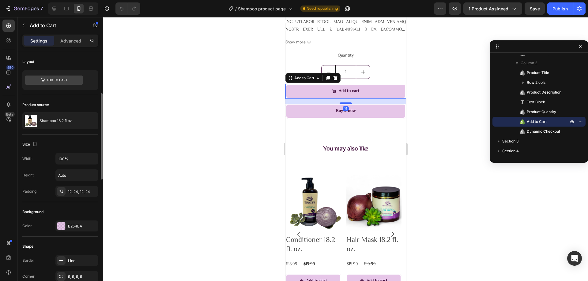
scroll to position [122, 0]
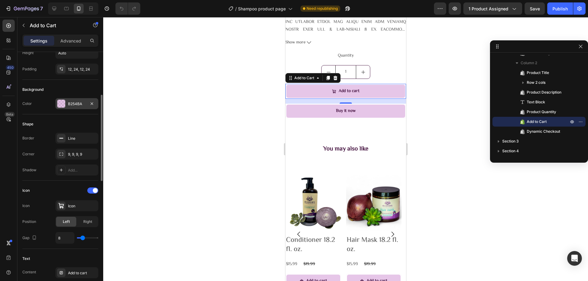
click at [64, 108] on div "B254BA" at bounding box center [76, 103] width 43 height 11
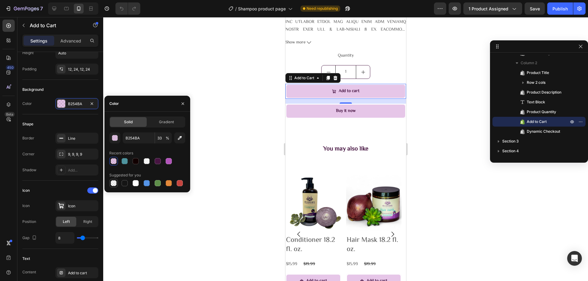
click at [113, 183] on div at bounding box center [113, 183] width 6 height 6
type input "000000"
type input "0"
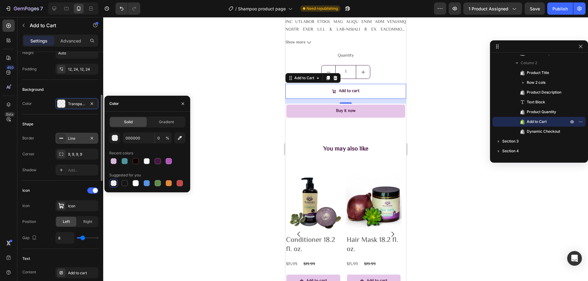
click at [64, 136] on div at bounding box center [61, 138] width 9 height 9
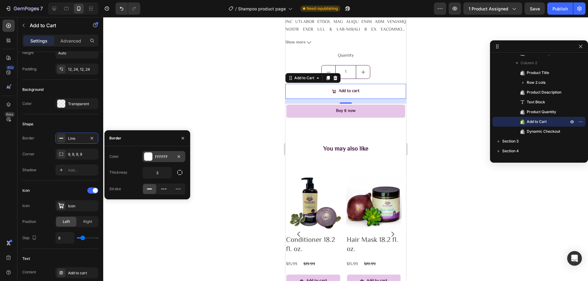
click at [145, 157] on div at bounding box center [148, 157] width 8 height 8
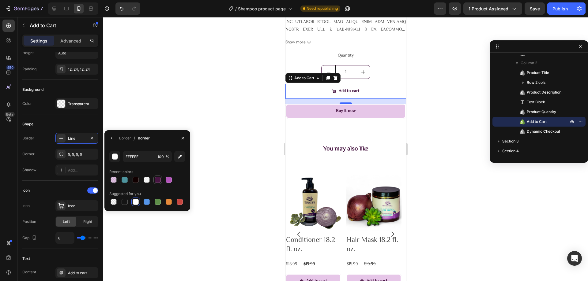
click at [159, 180] on div at bounding box center [158, 180] width 6 height 6
type input "471542"
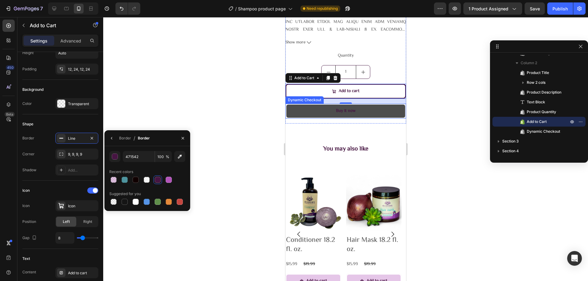
click at [322, 112] on button "Buy it now" at bounding box center [345, 111] width 121 height 15
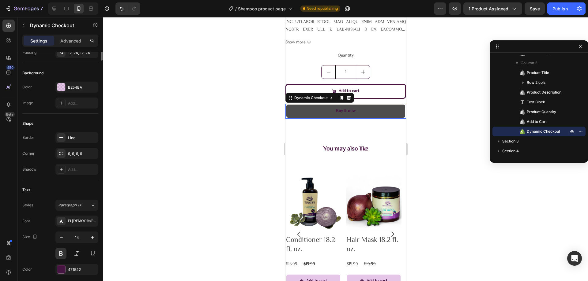
scroll to position [0, 0]
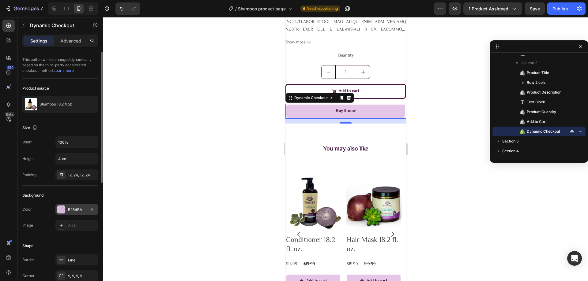
click at [67, 205] on div "B254BA" at bounding box center [76, 209] width 43 height 11
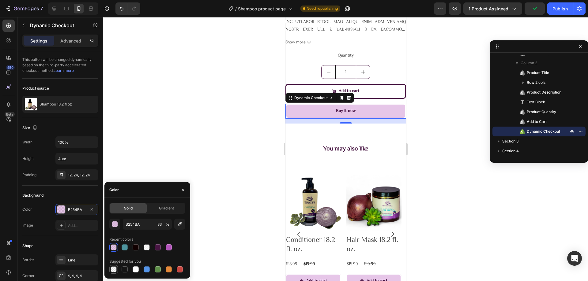
click at [112, 272] on div at bounding box center [113, 270] width 6 height 6
type input "000000"
type input "0"
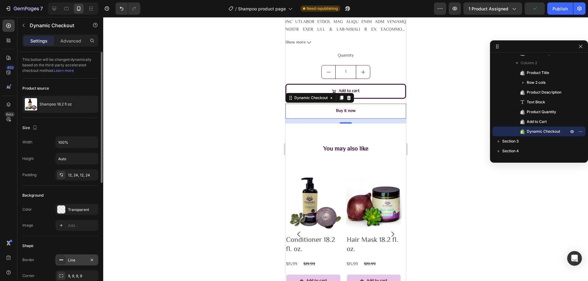
click at [65, 260] on div at bounding box center [61, 260] width 9 height 9
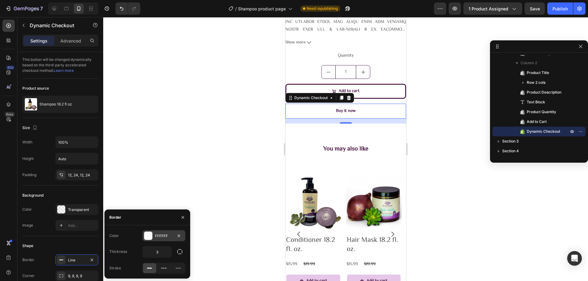
click at [147, 234] on div at bounding box center [148, 236] width 8 height 8
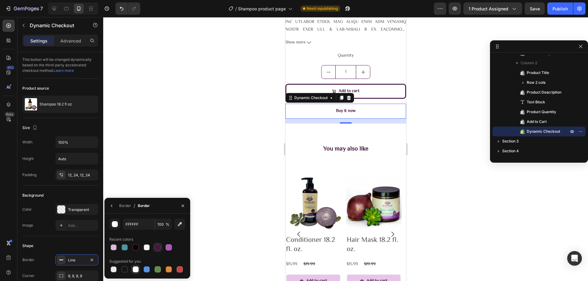
click at [160, 248] on div at bounding box center [158, 247] width 6 height 6
type input "471542"
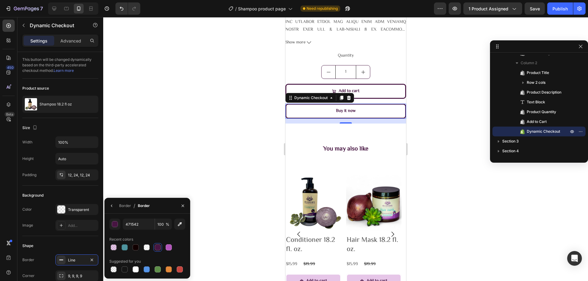
click at [221, 131] on div at bounding box center [345, 149] width 484 height 264
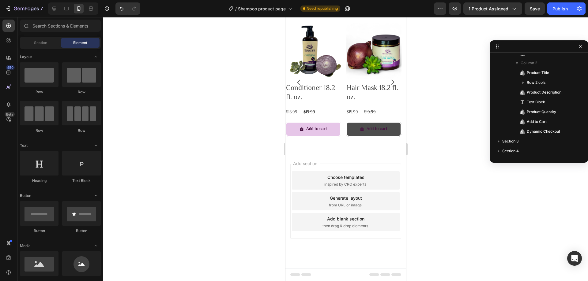
scroll to position [458, 0]
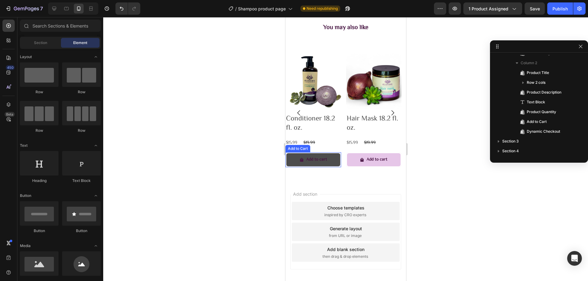
click at [335, 159] on button "Add to cart" at bounding box center [313, 159] width 56 height 15
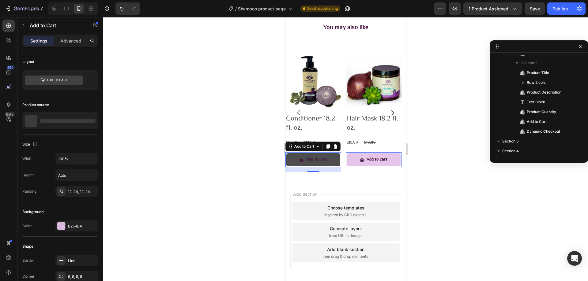
scroll to position [134, 0]
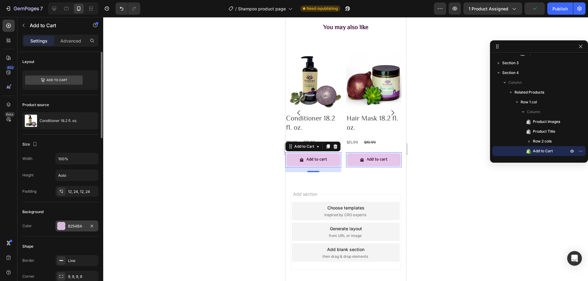
click at [66, 225] on div "B254BA" at bounding box center [76, 226] width 43 height 11
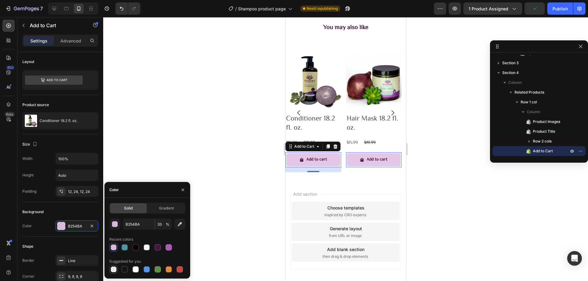
click at [114, 266] on div at bounding box center [113, 269] width 9 height 9
type input "000000"
type input "0"
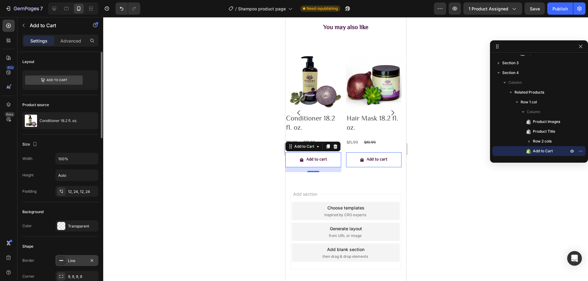
click at [63, 258] on div at bounding box center [61, 260] width 9 height 9
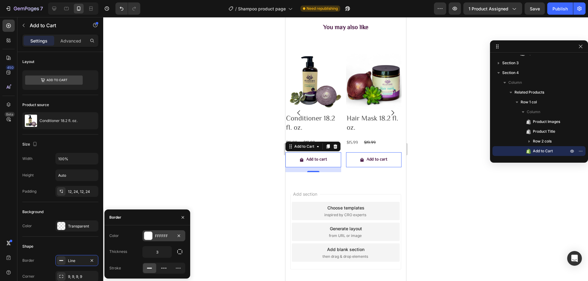
click at [159, 232] on div "FFFFFF" at bounding box center [163, 235] width 43 height 11
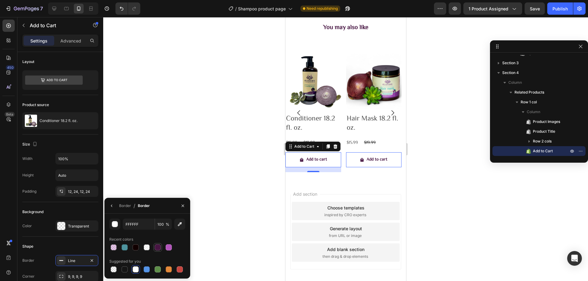
click at [154, 247] on div at bounding box center [157, 247] width 7 height 7
type input "471542"
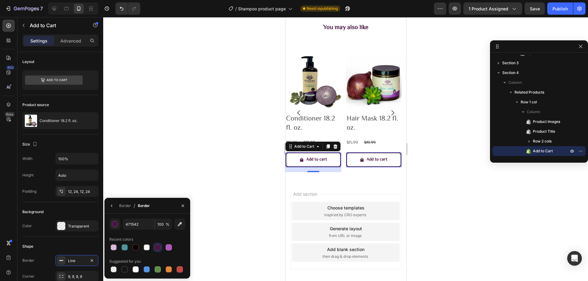
click at [211, 165] on div at bounding box center [345, 149] width 484 height 264
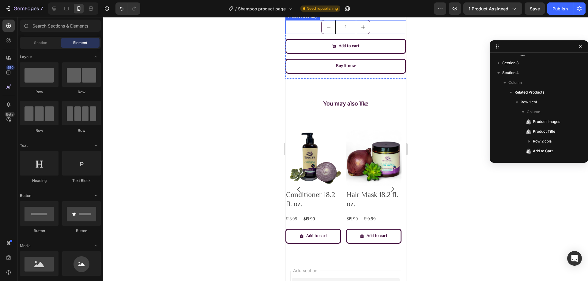
scroll to position [0, 0]
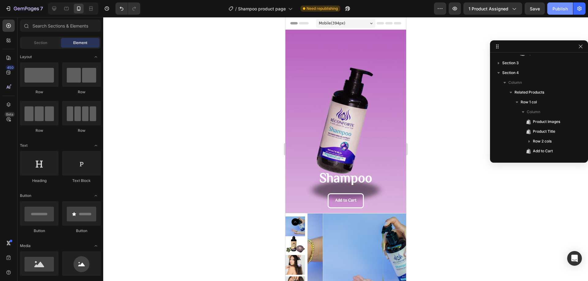
click at [565, 7] on div "Publish" at bounding box center [559, 9] width 15 height 6
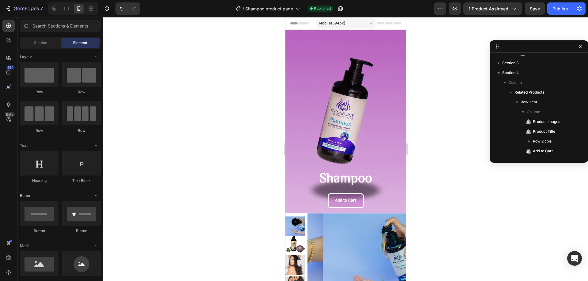
drag, startPoint x: 404, startPoint y: 53, endPoint x: 704, endPoint y: 44, distance: 300.6
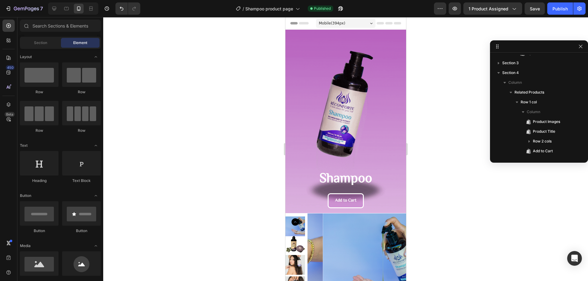
click at [429, 95] on div at bounding box center [345, 149] width 484 height 264
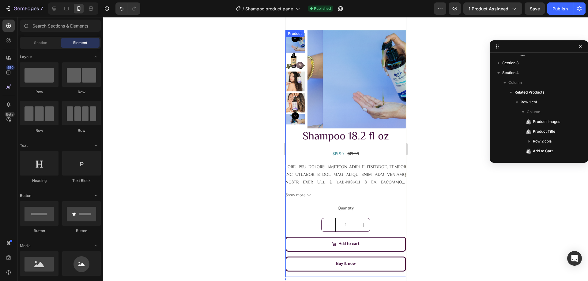
scroll to position [367, 0]
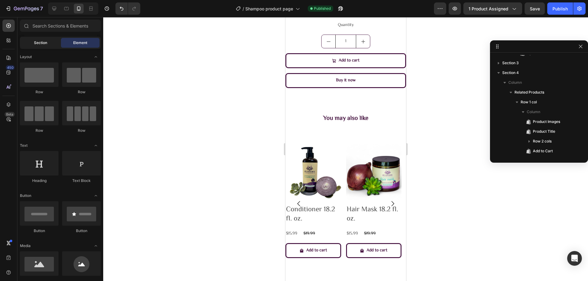
click at [46, 44] on span "Section" at bounding box center [40, 43] width 13 height 6
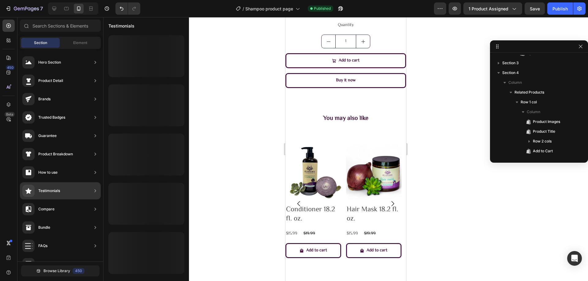
scroll to position [142, 0]
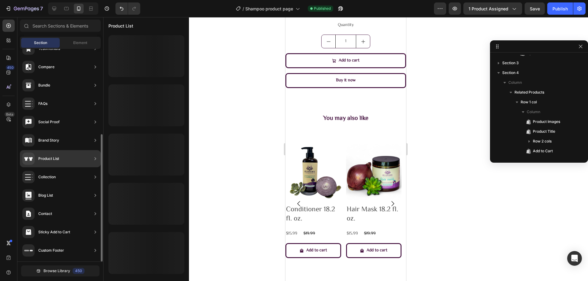
click at [65, 159] on div "Product List" at bounding box center [60, 158] width 81 height 17
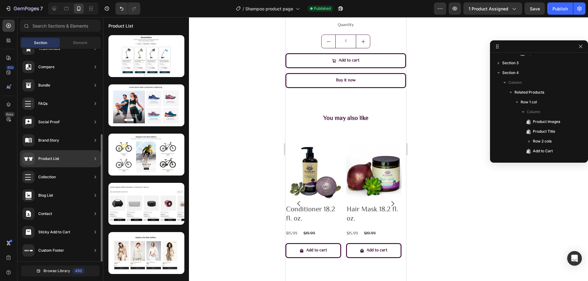
scroll to position [112, 0]
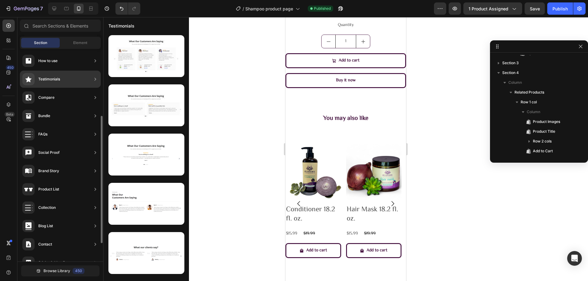
click at [62, 82] on div "Testimonials" at bounding box center [60, 79] width 81 height 17
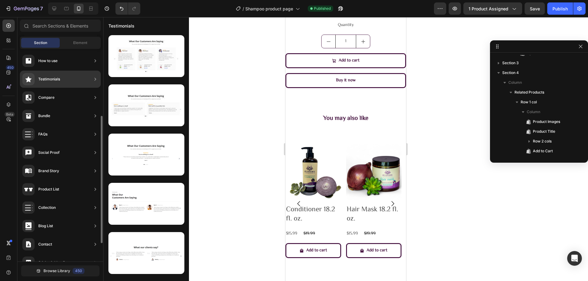
click at [62, 82] on div "Testimonials" at bounding box center [60, 79] width 81 height 17
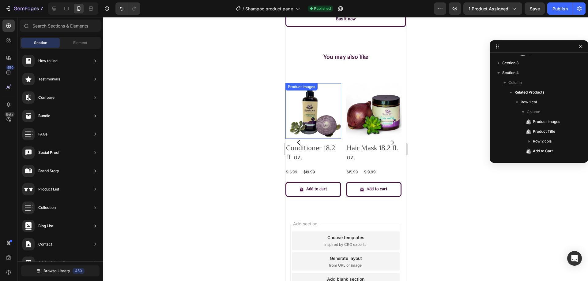
scroll to position [489, 0]
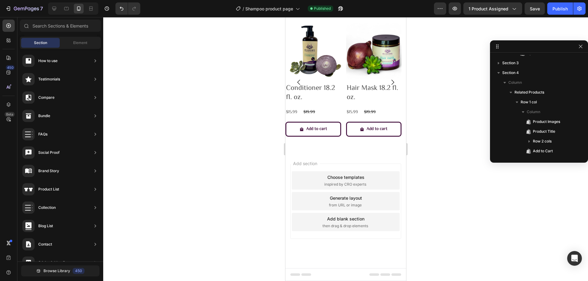
click at [342, 186] on span "inspired by CRO experts" at bounding box center [345, 185] width 42 height 6
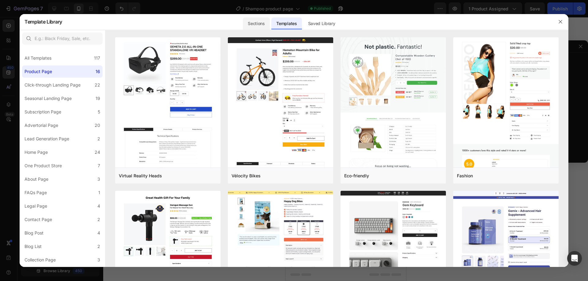
click at [251, 22] on div "Sections" at bounding box center [256, 23] width 27 height 12
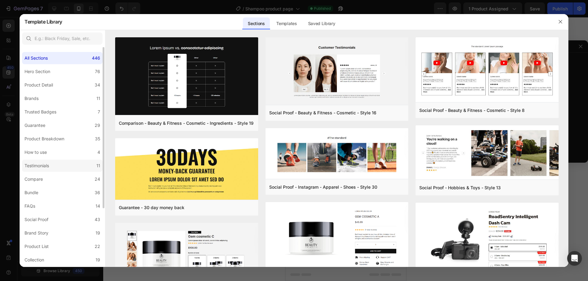
click at [63, 164] on label "Testimonials 11" at bounding box center [62, 166] width 80 height 12
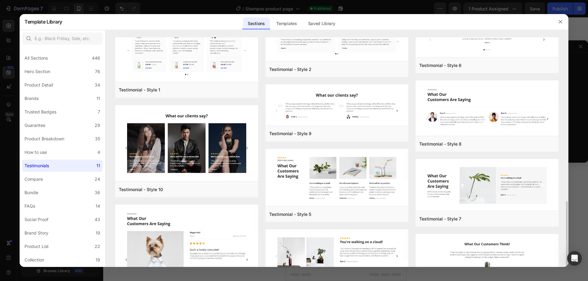
scroll to position [160, 0]
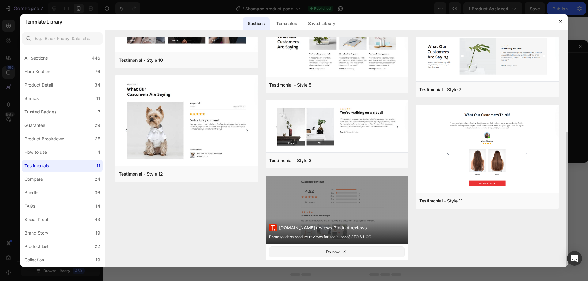
click at [330, 214] on div "[DOMAIN_NAME] reviews Product reviews Photos/videos product reviews for social …" at bounding box center [336, 210] width 143 height 68
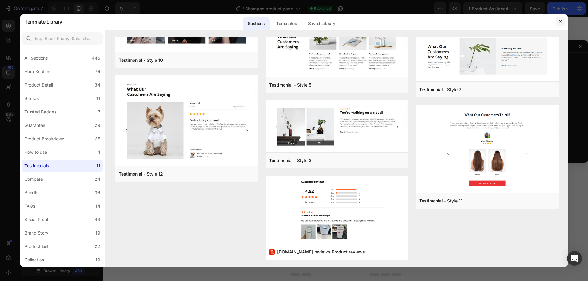
click at [557, 22] on button "button" at bounding box center [560, 22] width 10 height 10
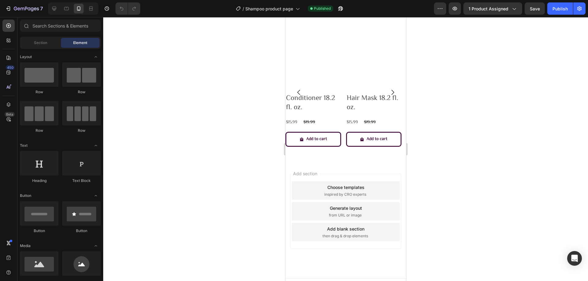
scroll to position [489, 0]
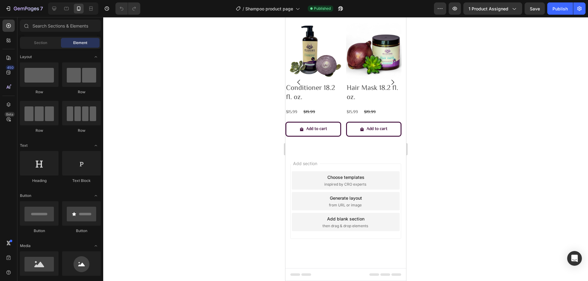
click at [357, 187] on div "Choose templates inspired by CRO experts" at bounding box center [345, 180] width 108 height 18
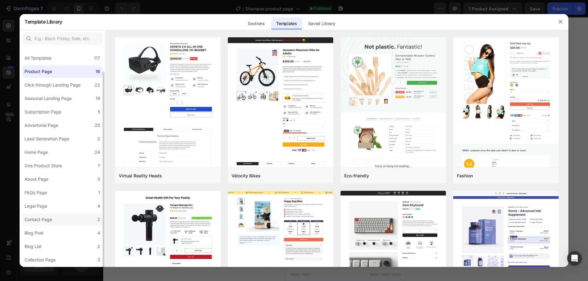
scroll to position [13, 0]
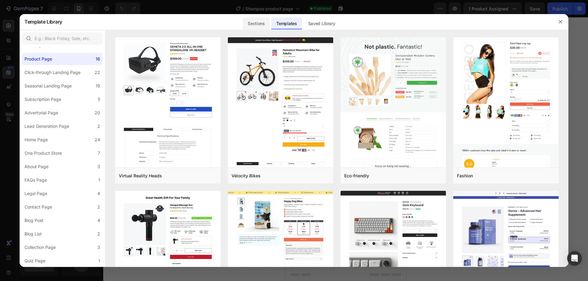
click at [257, 24] on div "Sections" at bounding box center [256, 23] width 27 height 12
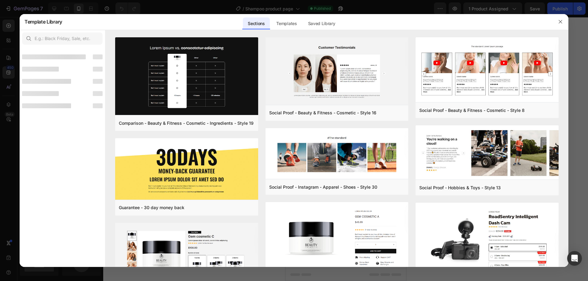
scroll to position [0, 0]
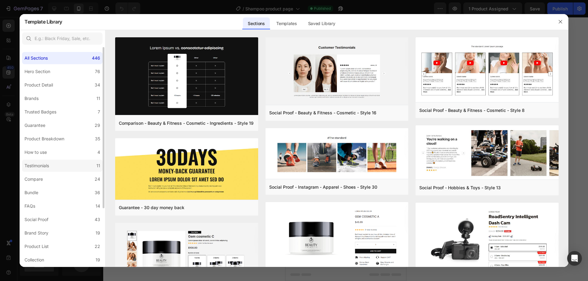
click at [67, 170] on label "Testimonials 11" at bounding box center [62, 166] width 80 height 12
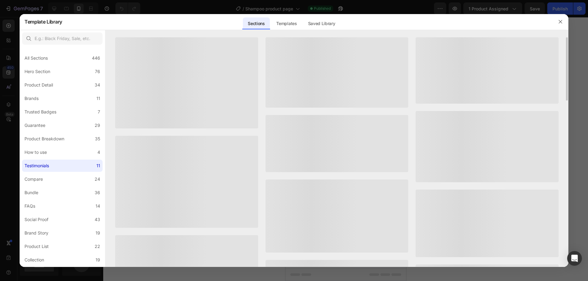
scroll to position [160, 0]
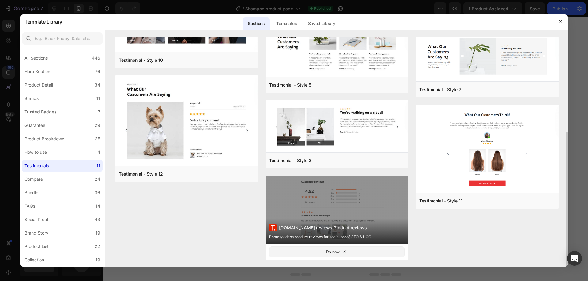
click at [357, 193] on div "[DOMAIN_NAME] reviews Product reviews Photos/videos product reviews for social …" at bounding box center [336, 210] width 143 height 68
click at [358, 198] on div "[DOMAIN_NAME] reviews Product reviews Photos/videos product reviews for social …" at bounding box center [336, 210] width 143 height 68
click at [357, 198] on div "[DOMAIN_NAME] reviews Product reviews Photos/videos product reviews for social …" at bounding box center [336, 210] width 143 height 68
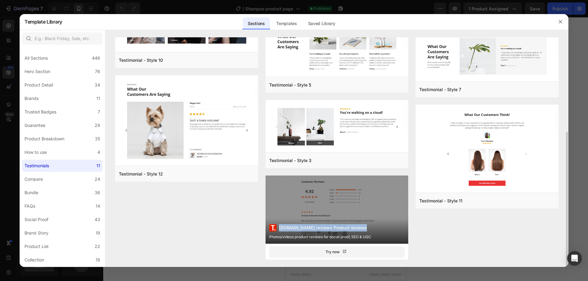
click at [357, 198] on div "[DOMAIN_NAME] reviews Product reviews Photos/videos product reviews for social …" at bounding box center [336, 210] width 143 height 68
click at [369, 208] on div "[DOMAIN_NAME] reviews Product reviews Photos/videos product reviews for social …" at bounding box center [336, 210] width 143 height 68
click at [406, 239] on div "[DOMAIN_NAME] reviews Product reviews Photos/videos product reviews for social …" at bounding box center [336, 210] width 143 height 68
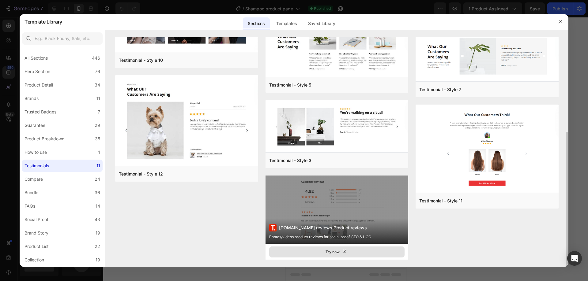
click at [386, 249] on button "Try now" at bounding box center [337, 252] width 136 height 11
click at [315, 207] on div "[DOMAIN_NAME] reviews Product reviews Photos/videos product reviews for social …" at bounding box center [336, 210] width 143 height 68
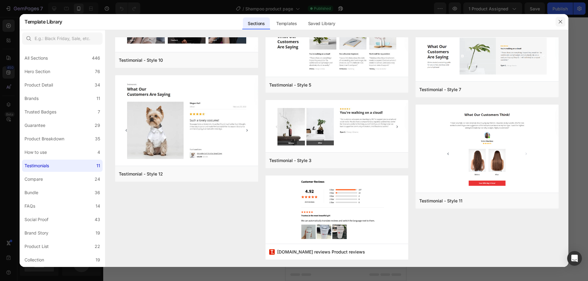
click at [560, 23] on icon "button" at bounding box center [560, 21] width 5 height 5
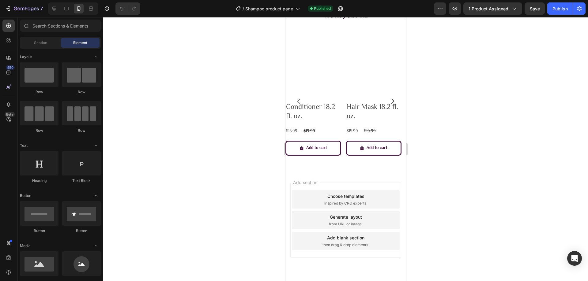
scroll to position [489, 0]
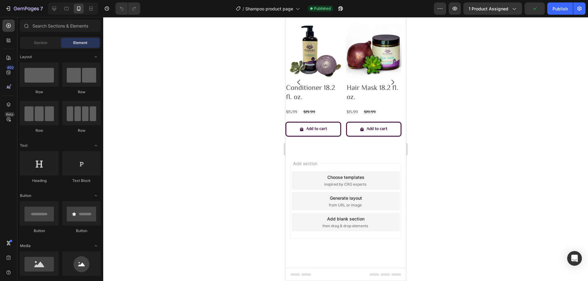
click at [329, 177] on div "Choose templates" at bounding box center [345, 177] width 37 height 6
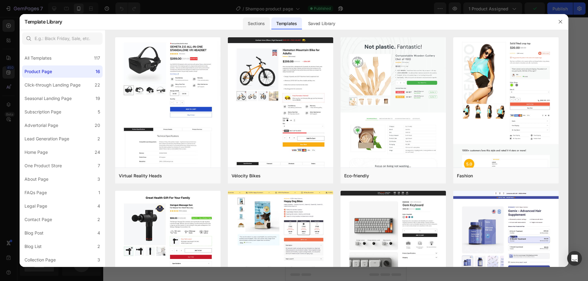
click at [246, 20] on div "Sections" at bounding box center [256, 23] width 27 height 12
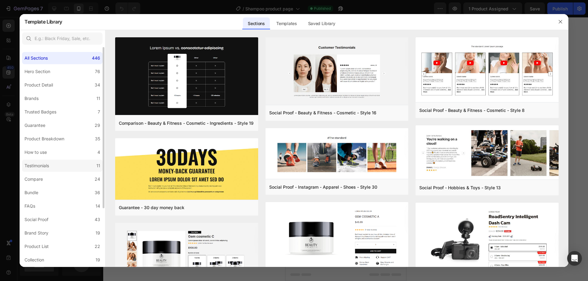
click at [68, 161] on label "Testimonials 11" at bounding box center [62, 166] width 80 height 12
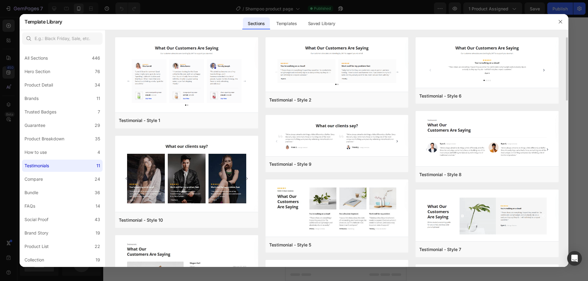
scroll to position [160, 0]
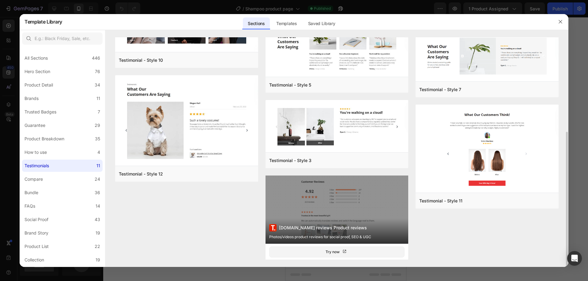
click at [351, 197] on div "[DOMAIN_NAME] reviews Product reviews Photos/videos product reviews for social …" at bounding box center [336, 210] width 143 height 68
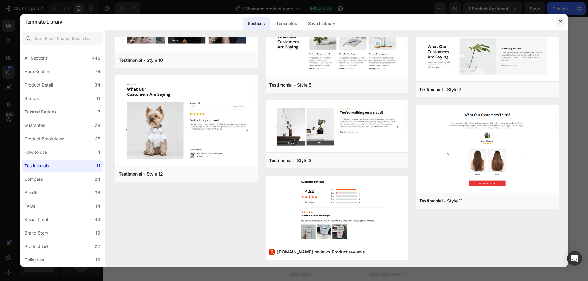
click at [562, 24] on button "button" at bounding box center [560, 22] width 10 height 10
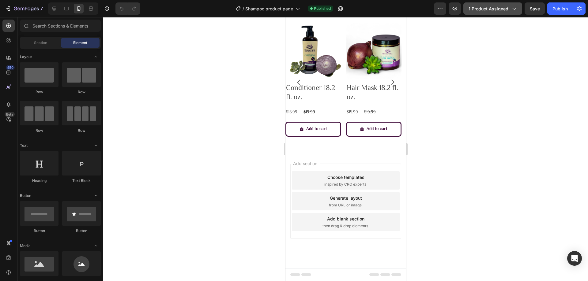
click at [496, 9] on span "1 product assigned" at bounding box center [488, 9] width 40 height 6
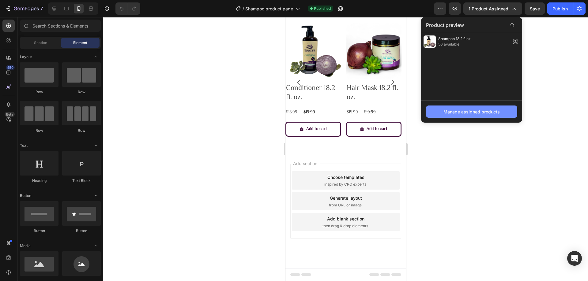
click at [470, 115] on div "Manage assigned products" at bounding box center [471, 112] width 56 height 6
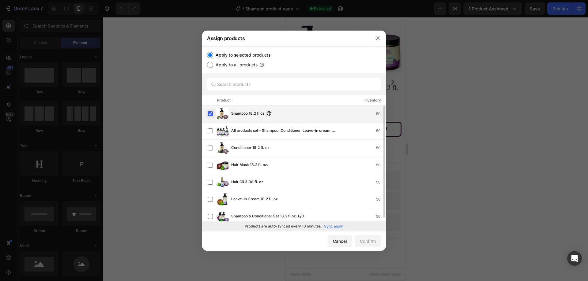
click at [208, 112] on label at bounding box center [210, 113] width 5 height 5
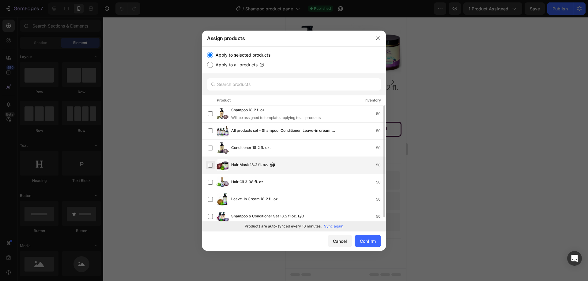
click at [209, 166] on label at bounding box center [210, 165] width 5 height 5
click at [362, 242] on div "Confirm" at bounding box center [368, 241] width 16 height 6
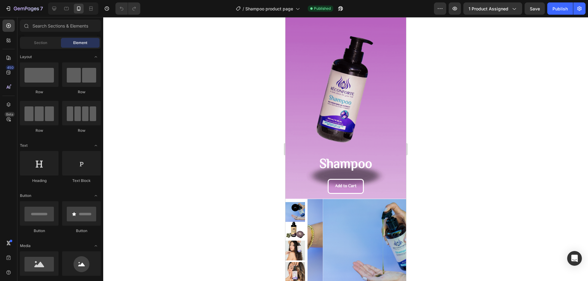
scroll to position [0, 0]
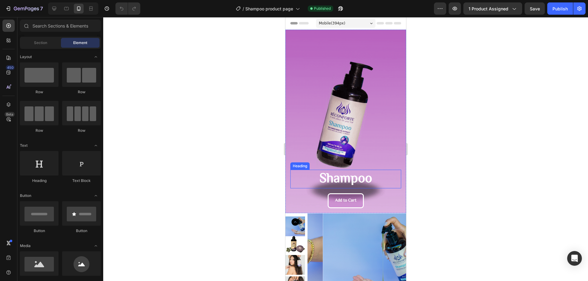
click at [360, 180] on h2 "Shampoo" at bounding box center [345, 179] width 111 height 19
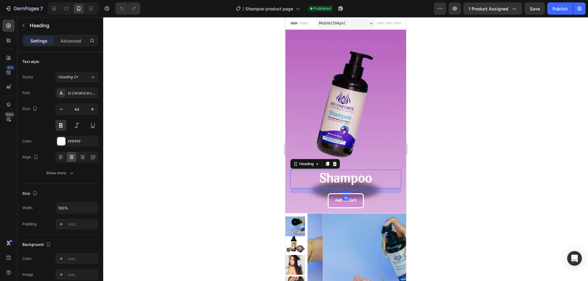
click at [355, 180] on h2 "Shampoo" at bounding box center [345, 179] width 111 height 19
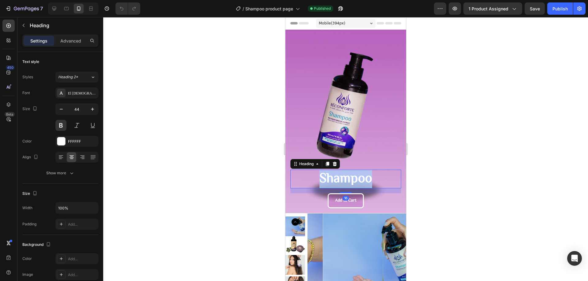
click at [355, 180] on p "Shampoo" at bounding box center [345, 178] width 110 height 17
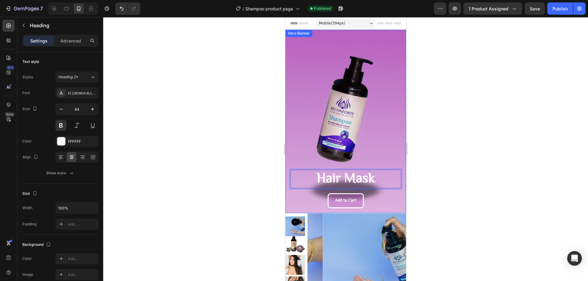
click at [430, 153] on div at bounding box center [345, 149] width 484 height 264
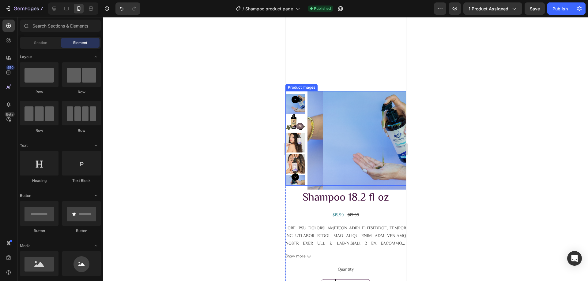
scroll to position [214, 0]
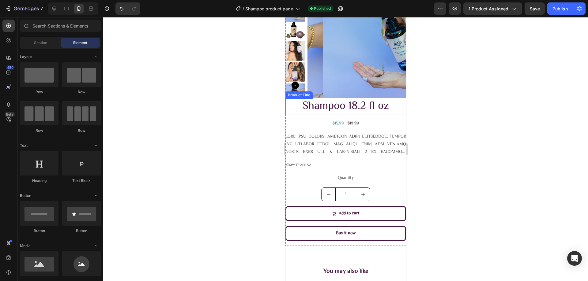
click at [367, 111] on h2 "Shampoo 18.2 fl oz" at bounding box center [345, 107] width 121 height 16
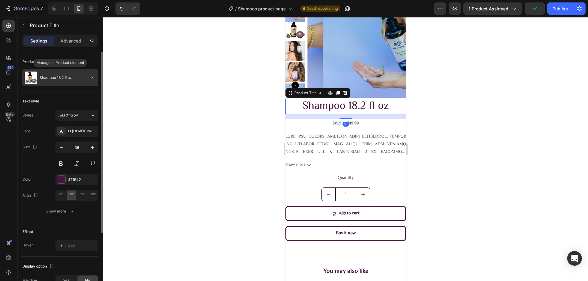
click at [67, 81] on div "Shampoo 18.2 fl oz" at bounding box center [60, 77] width 76 height 17
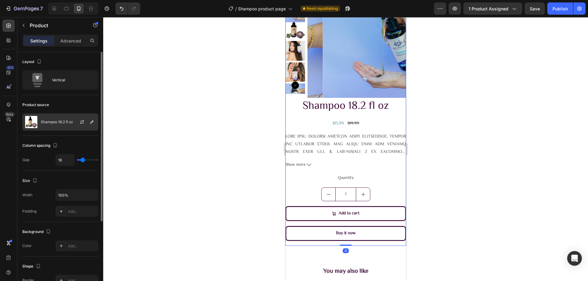
click at [77, 125] on div at bounding box center [84, 122] width 27 height 17
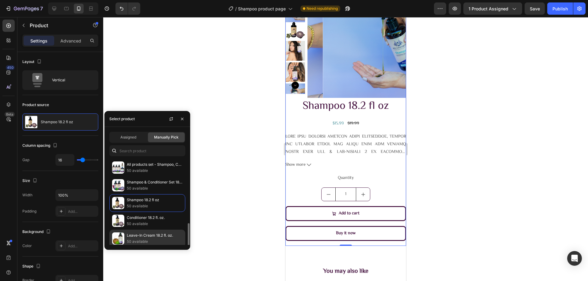
scroll to position [38, 0]
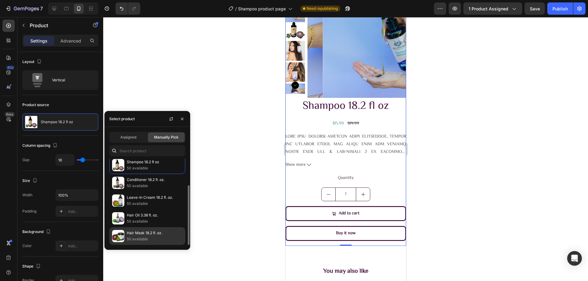
click at [134, 242] on p "50 available" at bounding box center [155, 239] width 56 height 6
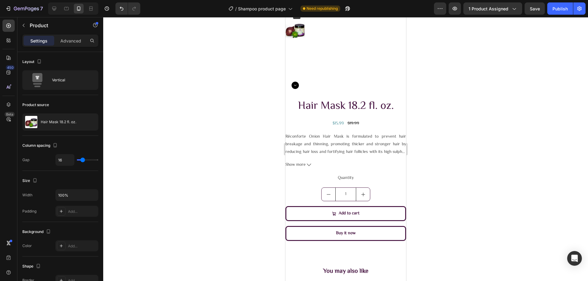
click at [226, 113] on div at bounding box center [345, 149] width 484 height 264
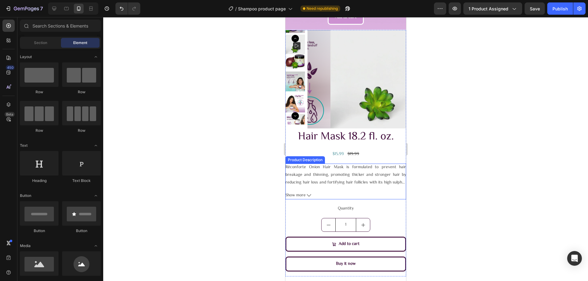
scroll to position [153, 0]
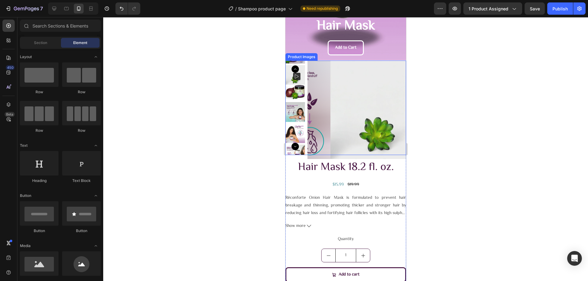
click at [416, 147] on rect at bounding box center [419, 150] width 7 height 7
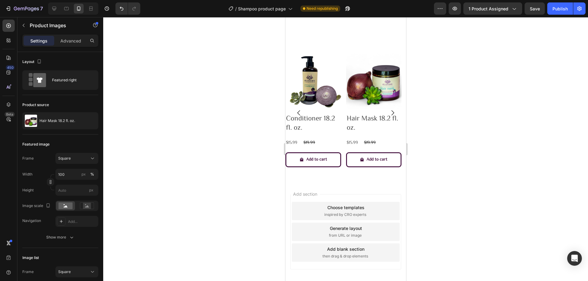
scroll to position [351, 0]
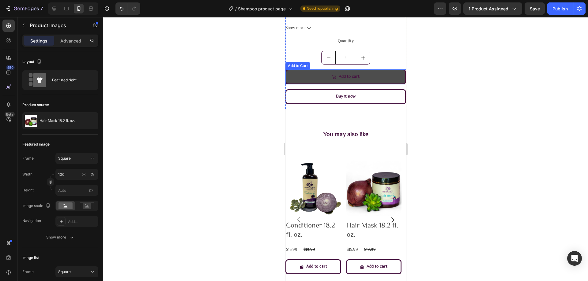
click at [364, 83] on button "Add to cart" at bounding box center [345, 76] width 121 height 15
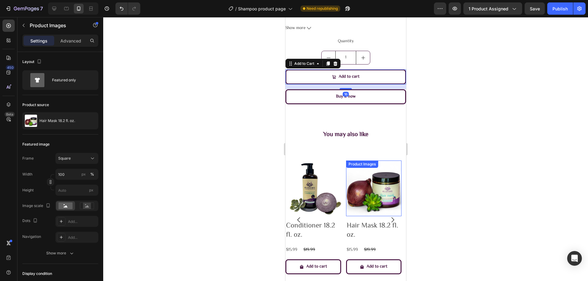
click at [316, 160] on div "Product Images" at bounding box center [301, 157] width 30 height 6
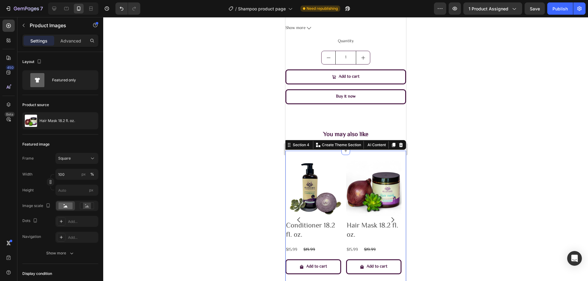
click at [352, 159] on div "Product Images Conditioner 18.2 fl. oz. Product Title $15.99 Product Price Prod…" at bounding box center [345, 220] width 121 height 138
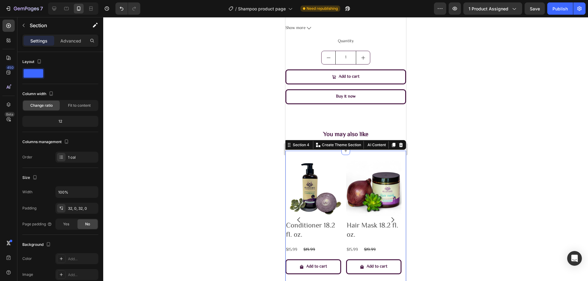
click at [304, 158] on div "Product Images Conditioner 18.2 fl. oz. Product Title $15.99 Product Price Prod…" at bounding box center [345, 220] width 121 height 138
click at [344, 172] on div "Product Images Conditioner 18.2 fl. oz. Product Title $15.99 Product Price Prod…" at bounding box center [345, 220] width 121 height 119
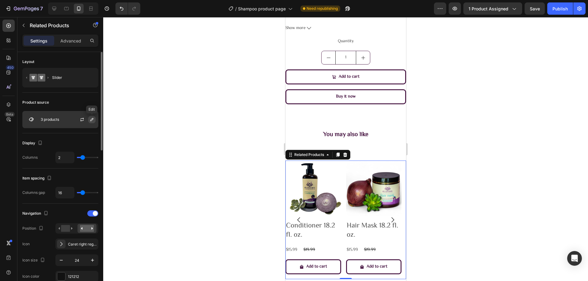
click at [92, 121] on icon "button" at bounding box center [91, 119] width 5 height 5
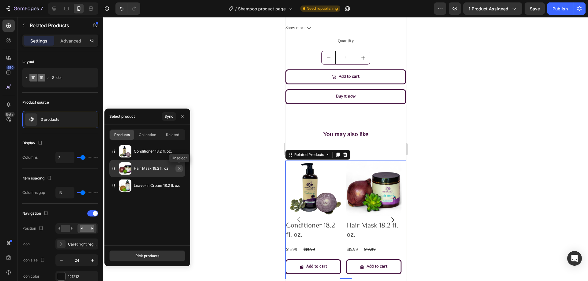
click at [177, 169] on icon "button" at bounding box center [179, 168] width 5 height 5
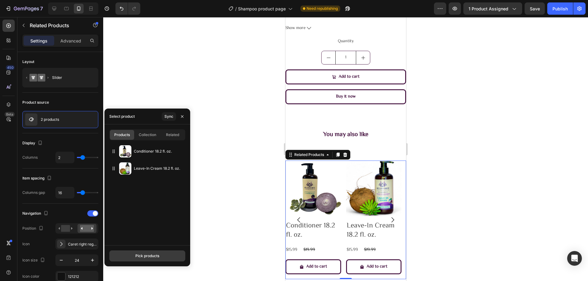
click at [152, 256] on div "Pick products" at bounding box center [147, 256] width 24 height 6
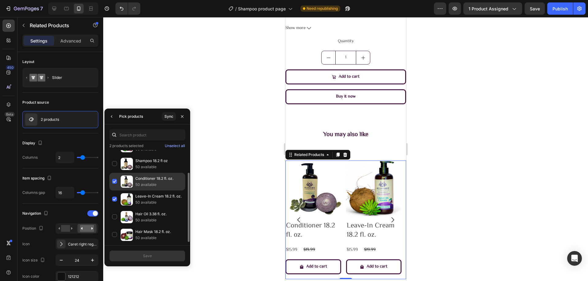
scroll to position [32, 0]
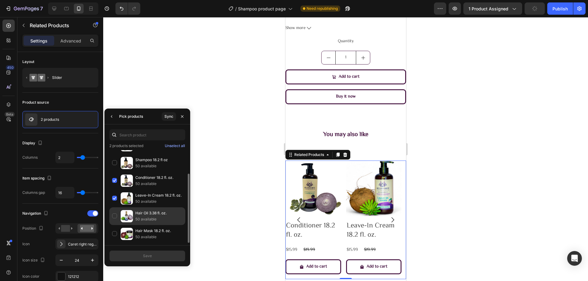
click at [117, 225] on div "Hair Oil 3.38 fl. oz. 50 available" at bounding box center [147, 234] width 76 height 18
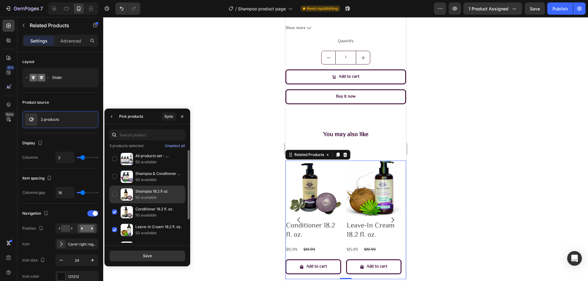
click at [115, 203] on div "Shampoo 18.2 fl oz 50 available" at bounding box center [147, 212] width 76 height 18
click at [165, 254] on button "Save" at bounding box center [147, 256] width 76 height 11
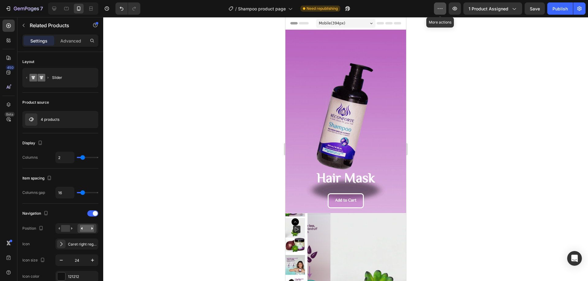
click at [442, 4] on button "button" at bounding box center [440, 8] width 12 height 12
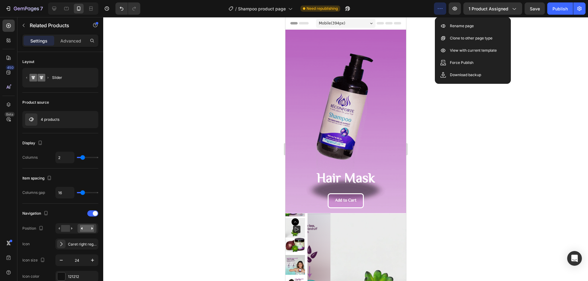
click at [440, 6] on icon "button" at bounding box center [440, 9] width 6 height 6
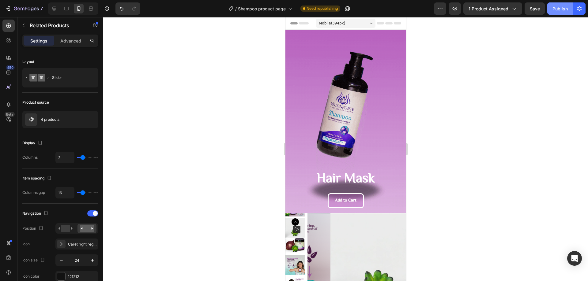
click at [552, 8] on div "Publish" at bounding box center [559, 9] width 15 height 6
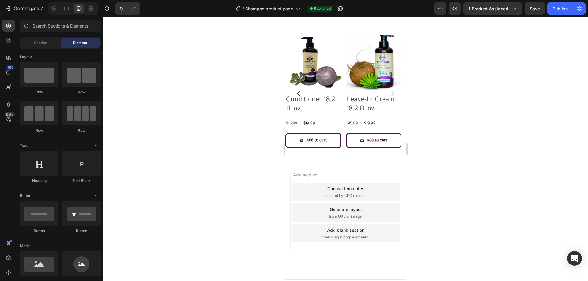
scroll to position [489, 0]
